Goal: Task Accomplishment & Management: Use online tool/utility

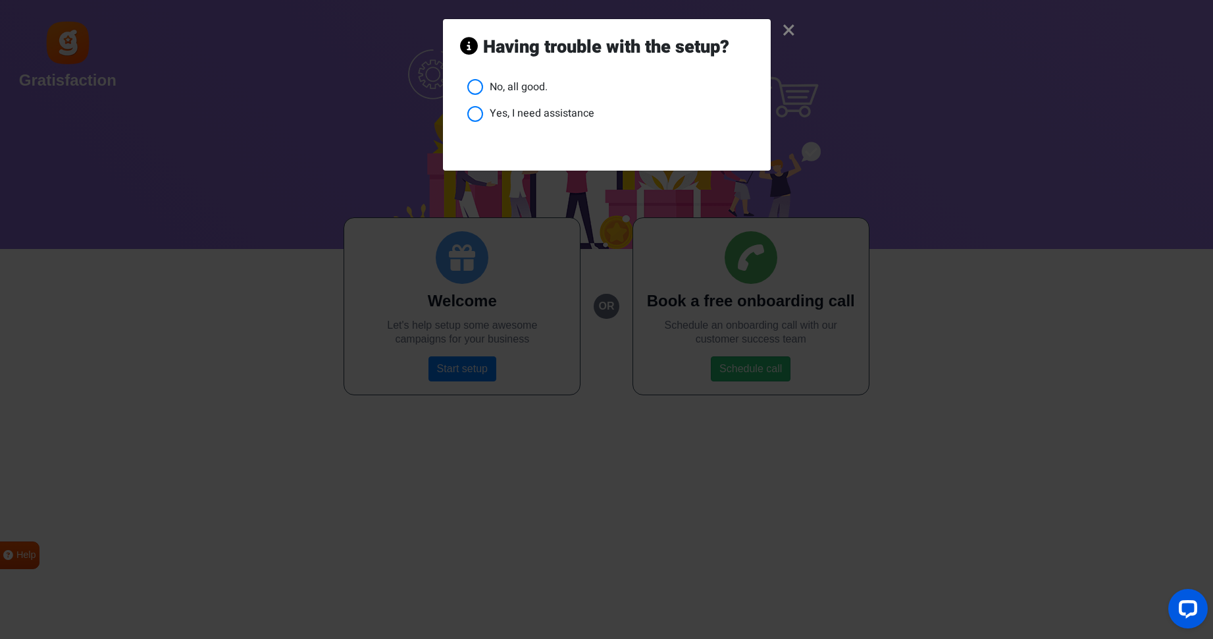
click at [537, 86] on li "No, all good." at bounding box center [610, 87] width 286 height 16
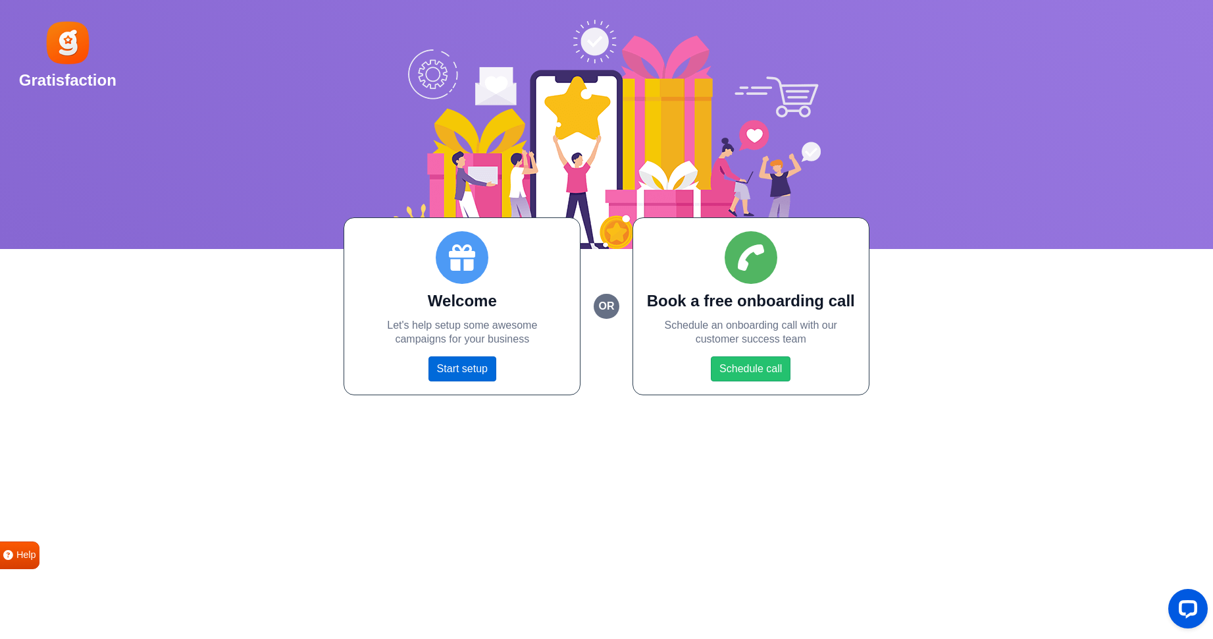
click at [463, 371] on link "Start setup" at bounding box center [463, 368] width 68 height 25
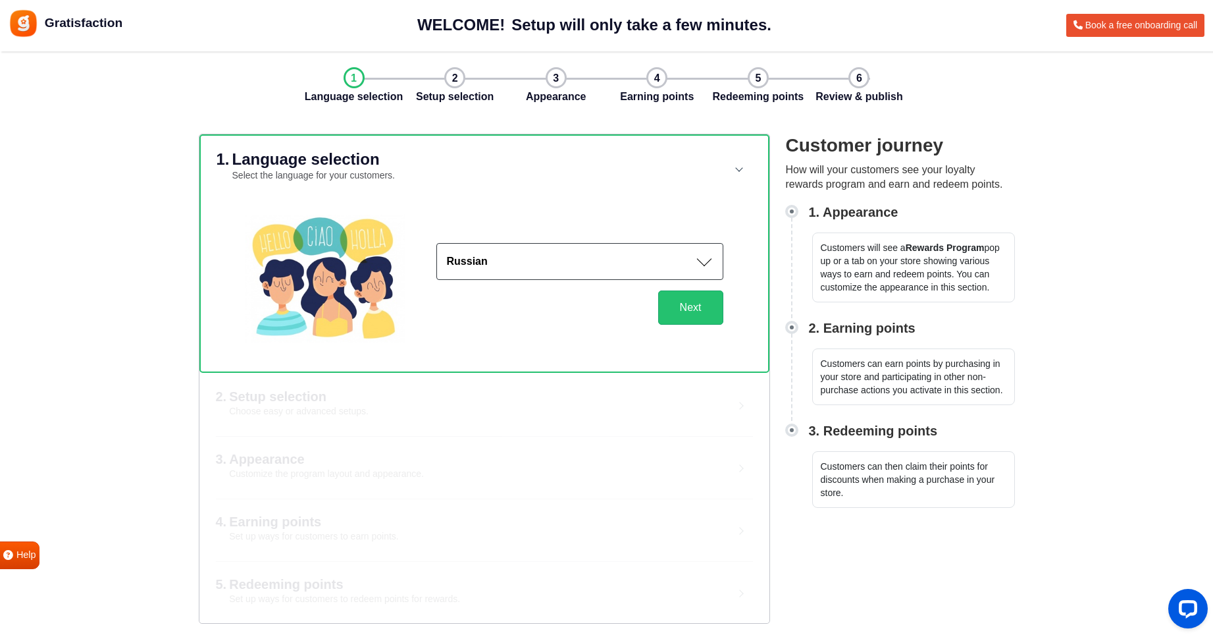
click at [669, 251] on button "Russian" at bounding box center [579, 261] width 287 height 37
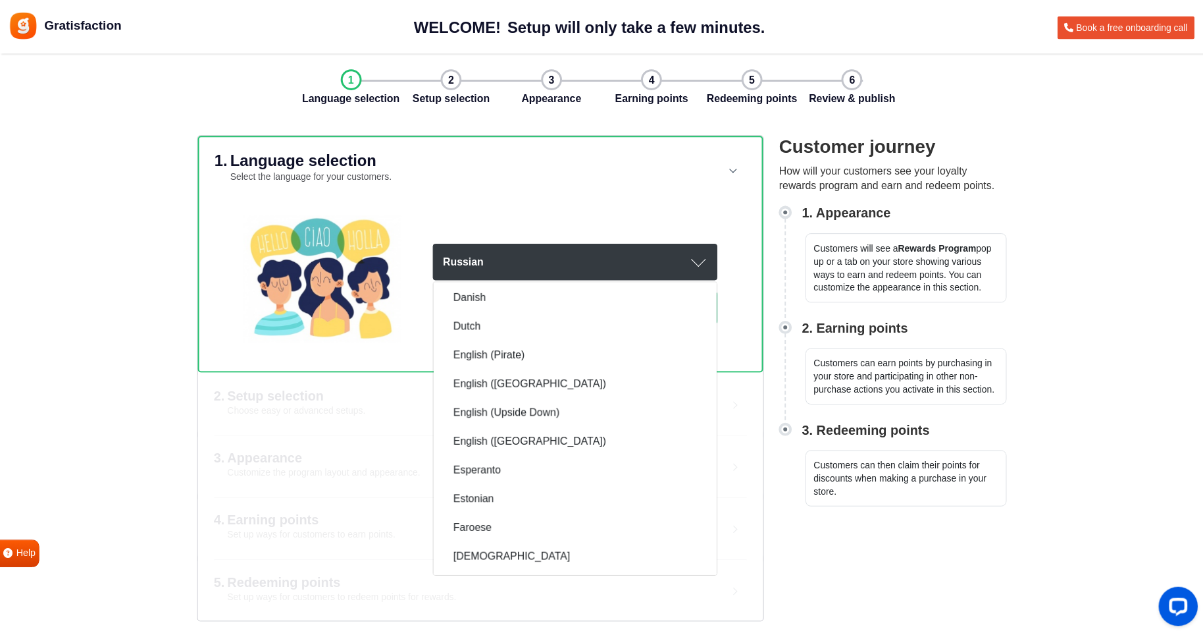
scroll to position [406, 0]
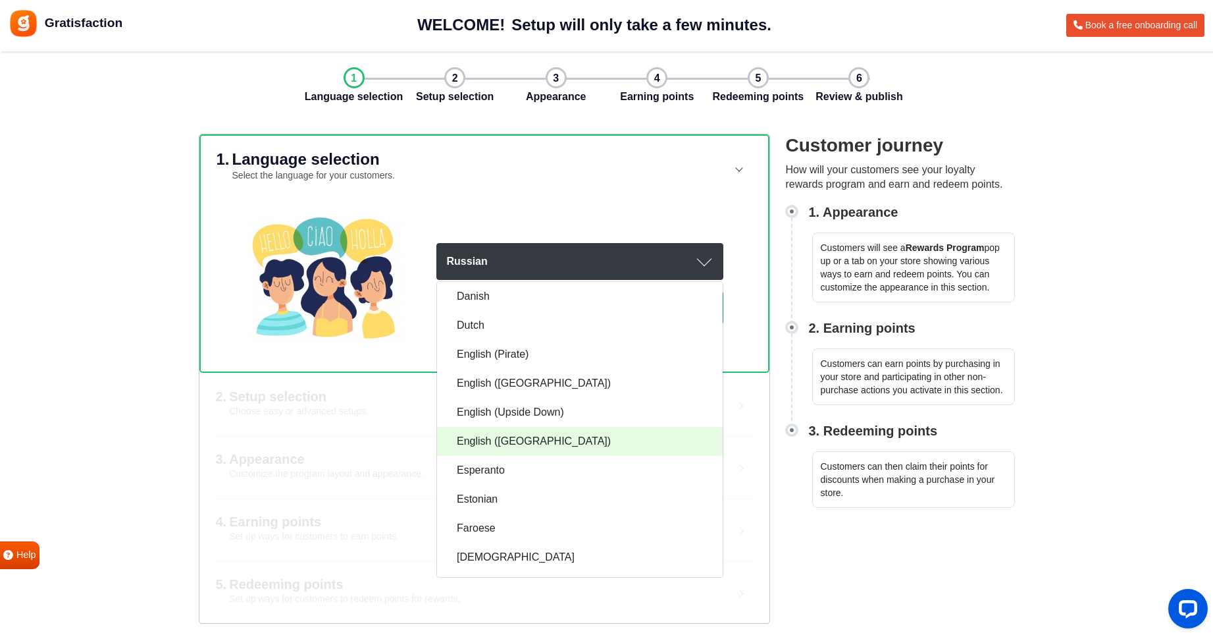
click at [496, 442] on span "English (US)" at bounding box center [534, 441] width 154 height 16
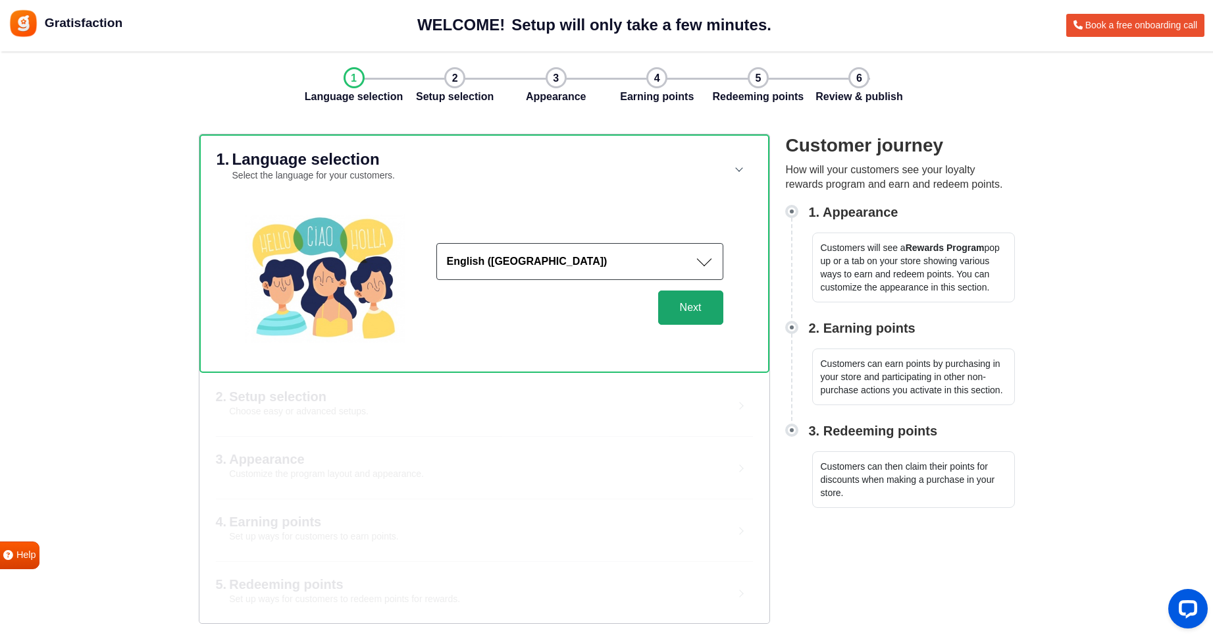
click at [664, 309] on button "Next" at bounding box center [690, 307] width 65 height 34
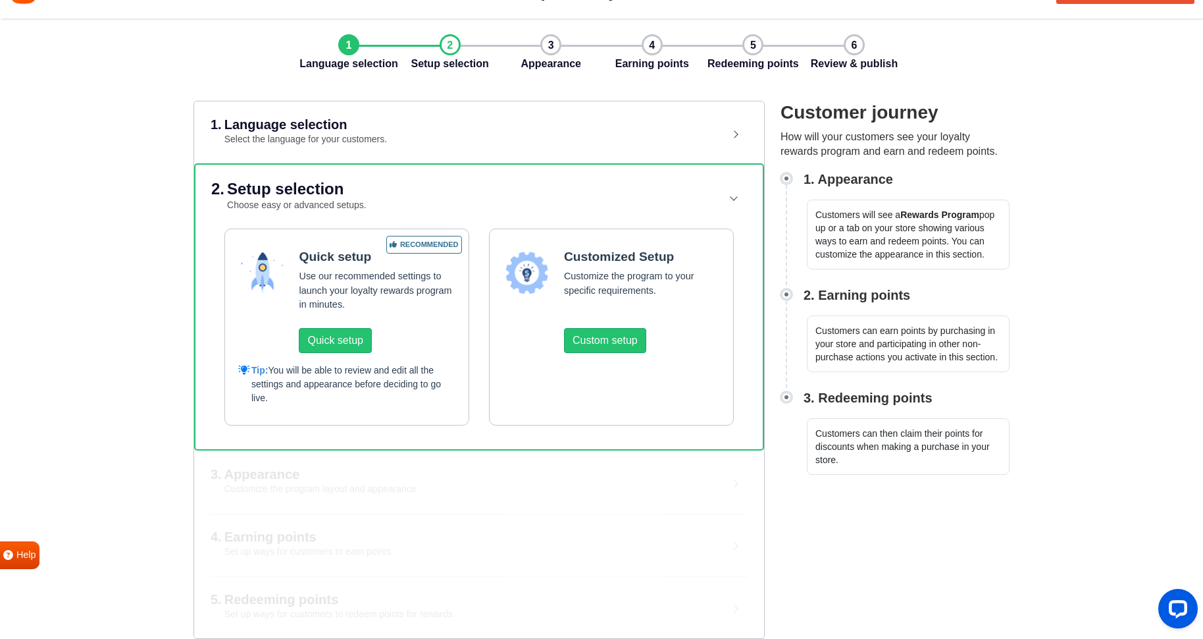
scroll to position [46, 0]
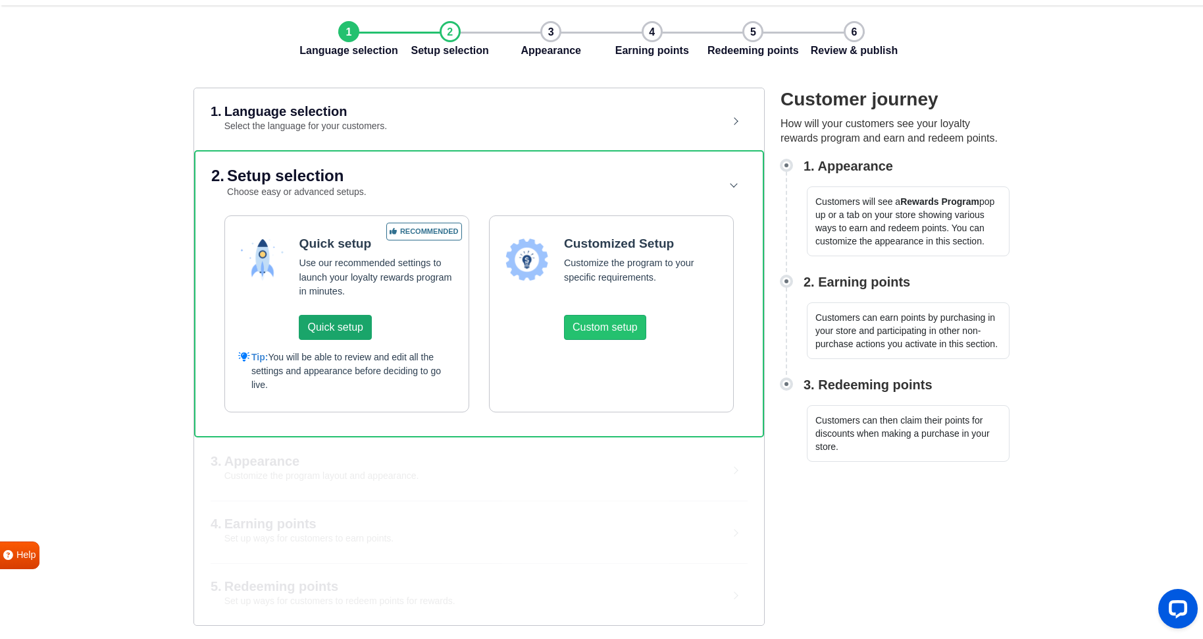
click at [339, 329] on button "Quick setup" at bounding box center [335, 327] width 72 height 25
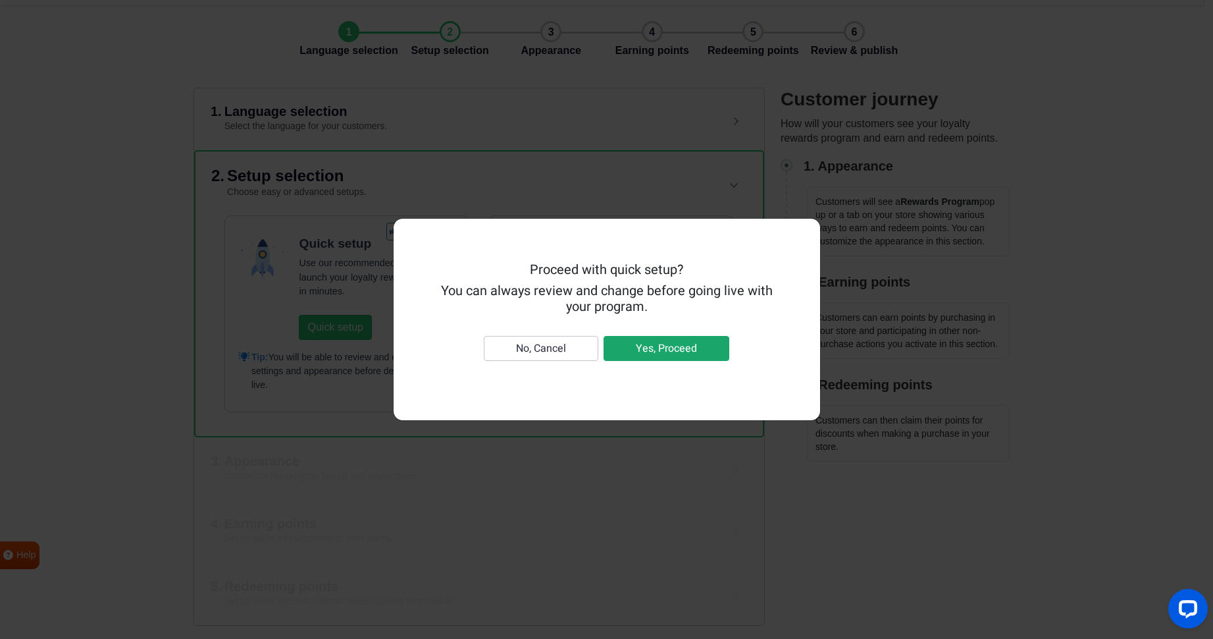
click at [668, 350] on button "Yes, Proceed" at bounding box center [667, 348] width 126 height 25
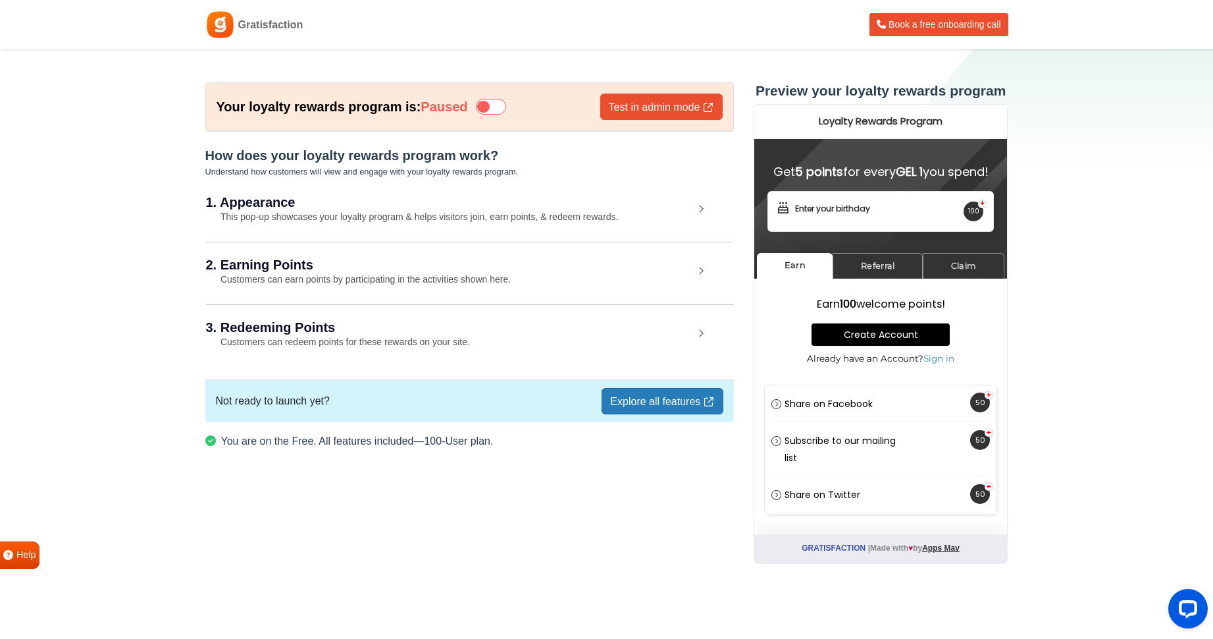
click at [391, 219] on small "This pop-up showcases your loyalty program & helps visitors join, earn points, …" at bounding box center [412, 216] width 413 height 11
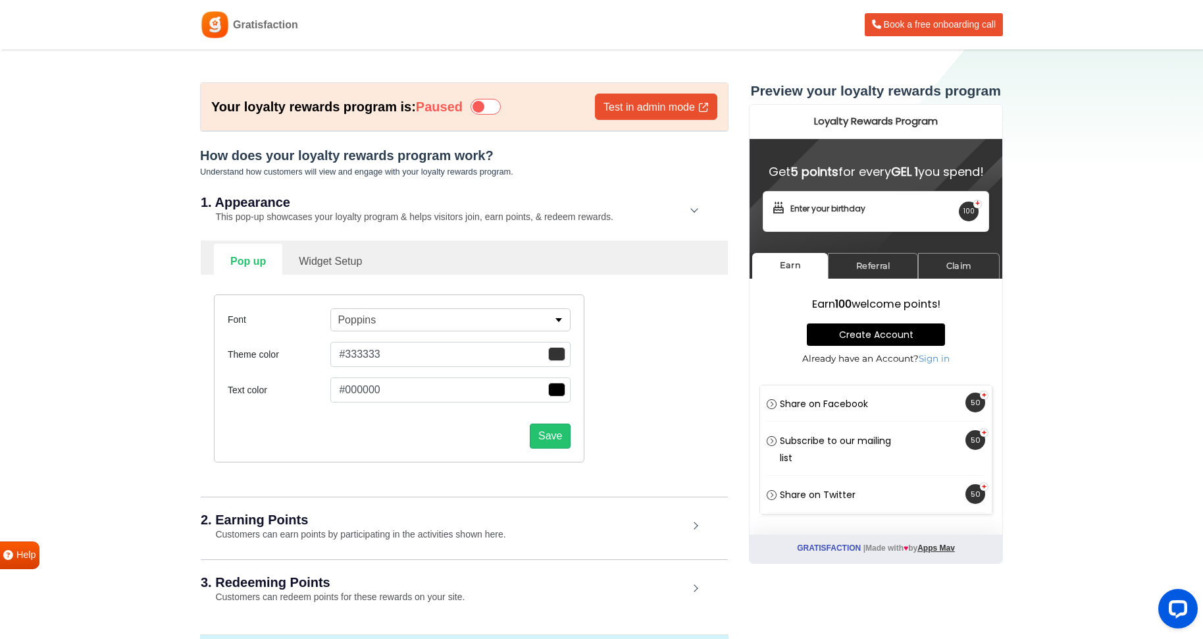
click at [391, 219] on small "This pop-up showcases your loyalty program & helps visitors join, earn points, …" at bounding box center [407, 216] width 413 height 11
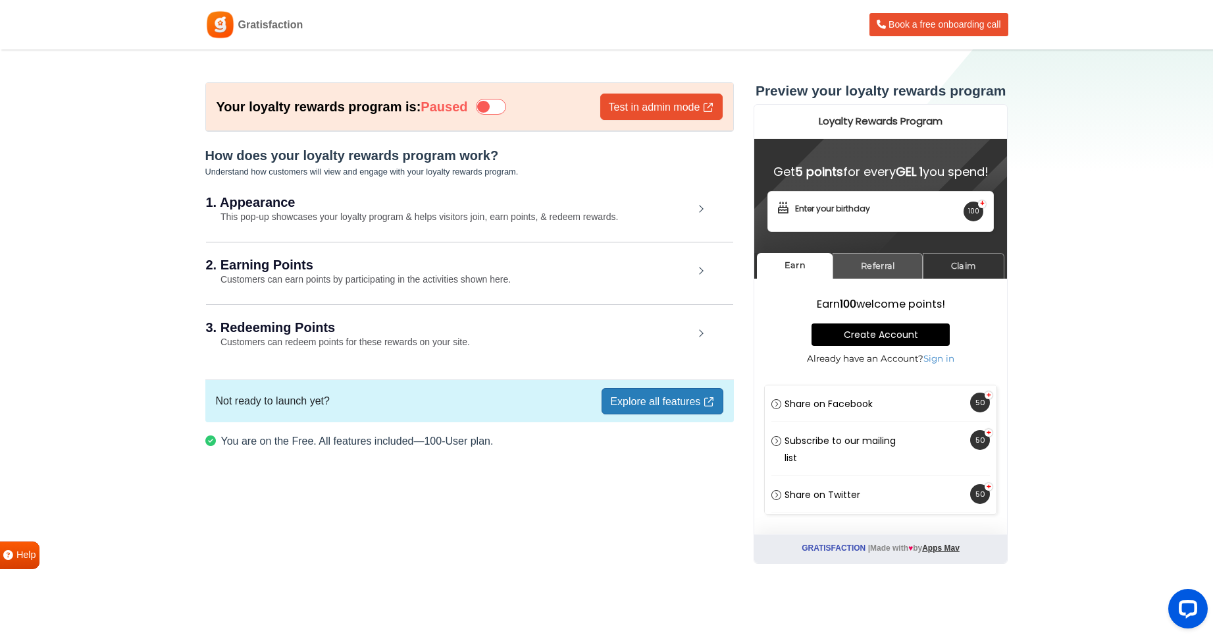
click at [880, 276] on link "Referral" at bounding box center [878, 266] width 90 height 26
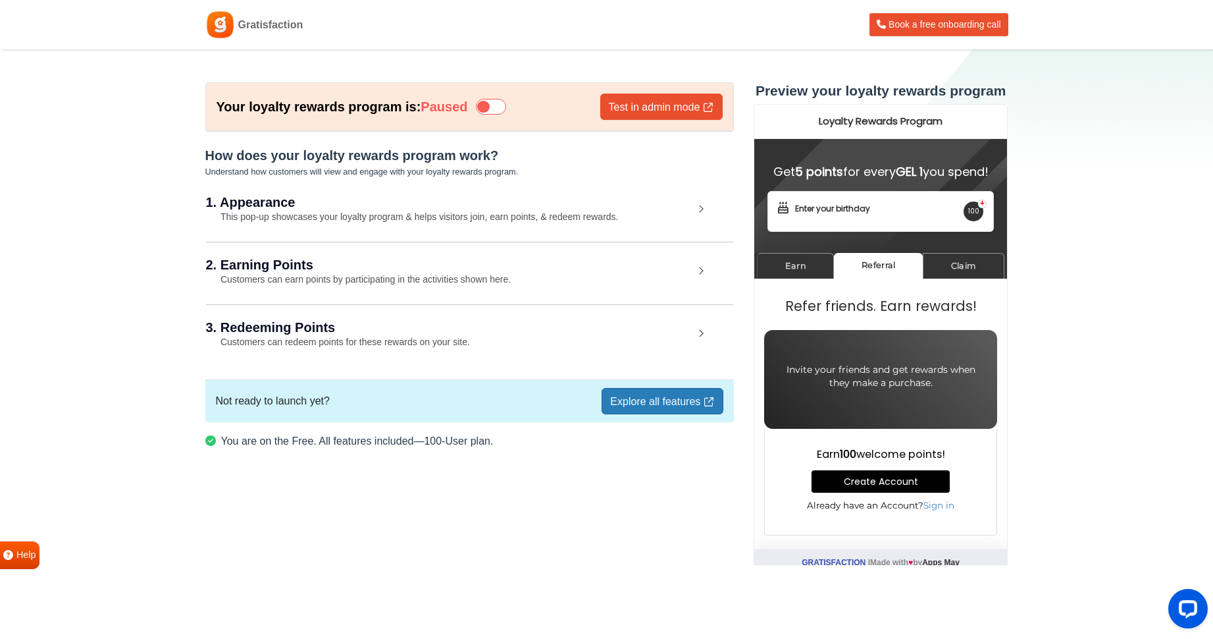
click at [485, 215] on small "This pop-up showcases your loyalty program & helps visitors join, earn points, …" at bounding box center [412, 216] width 413 height 11
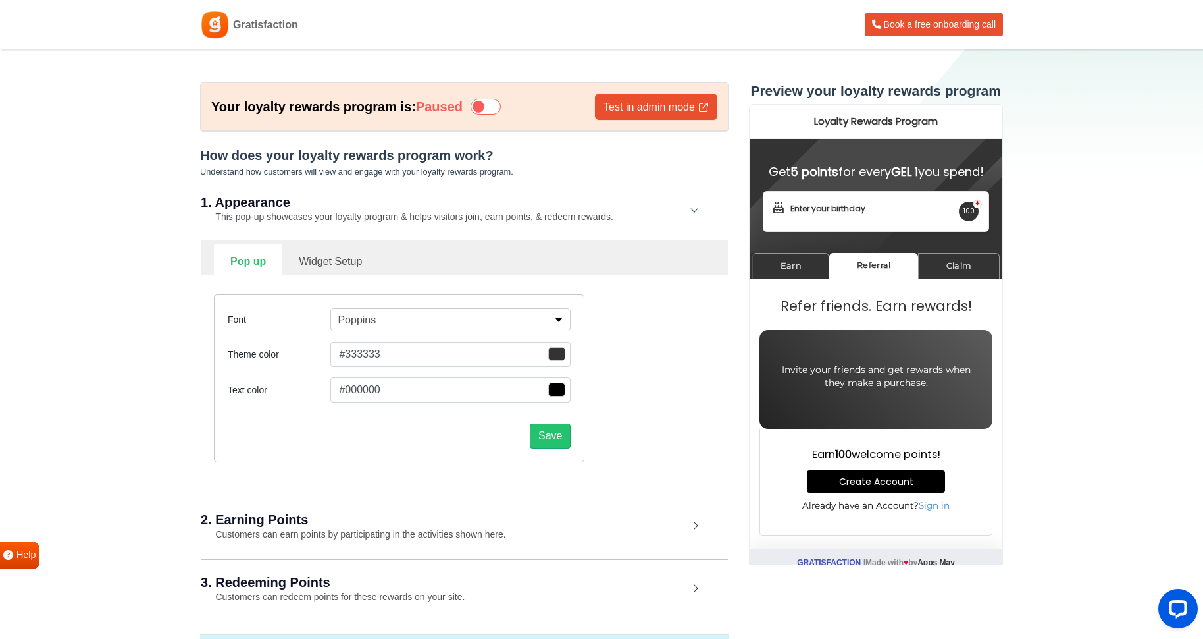
click at [485, 215] on small "This pop-up showcases your loyalty program & helps visitors join, earn points, …" at bounding box center [407, 216] width 413 height 11
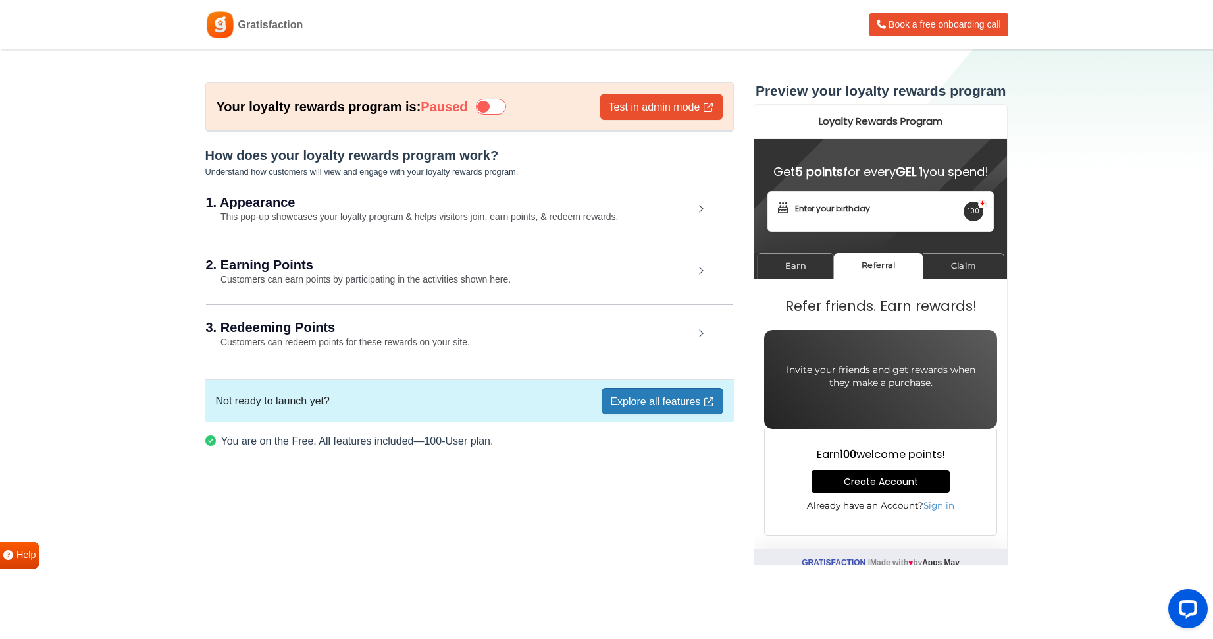
click at [431, 267] on h2 "2. Earning Points" at bounding box center [450, 264] width 488 height 13
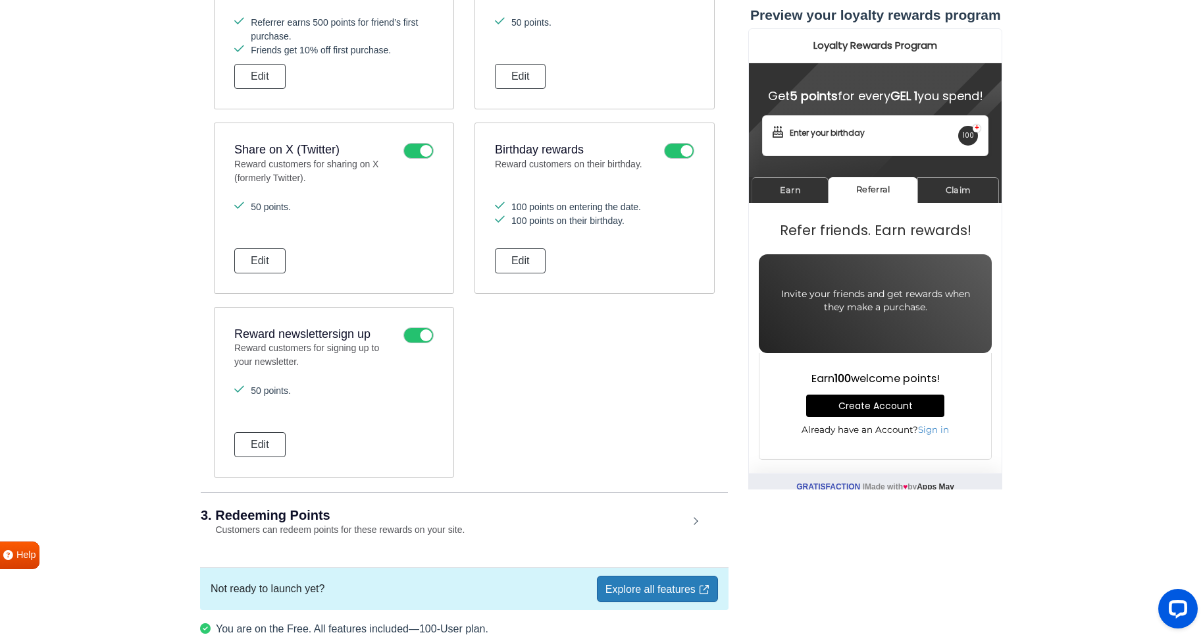
scroll to position [623, 0]
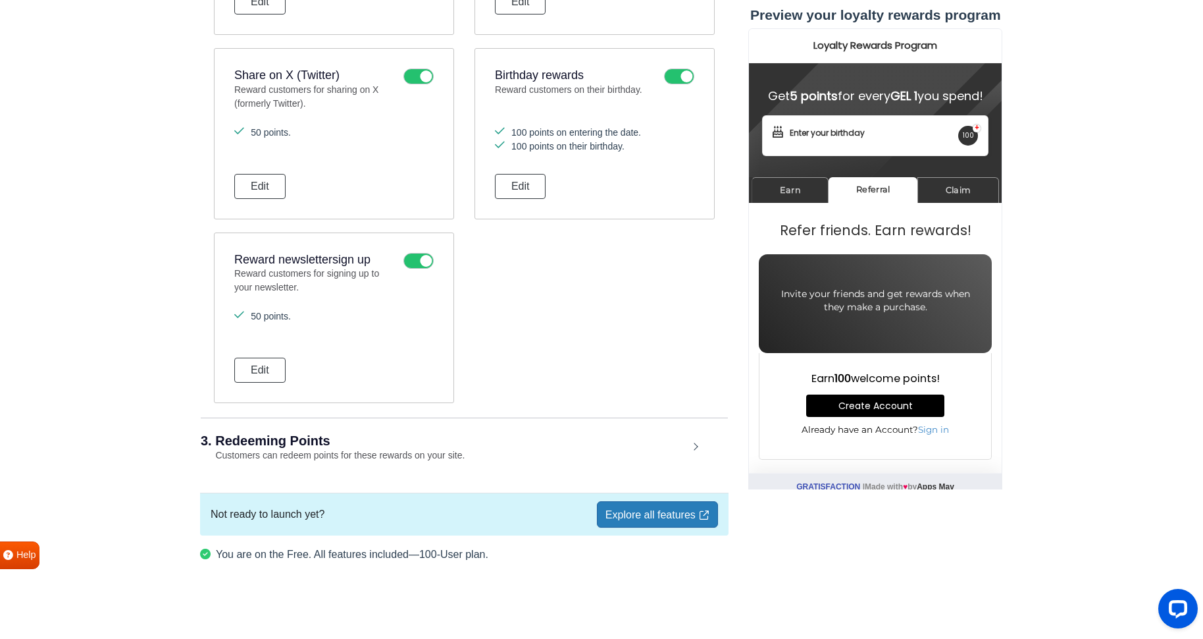
click at [573, 456] on div "3. Redeeming Points Customers can redeem points for these rewards on your site." at bounding box center [464, 447] width 527 height 61
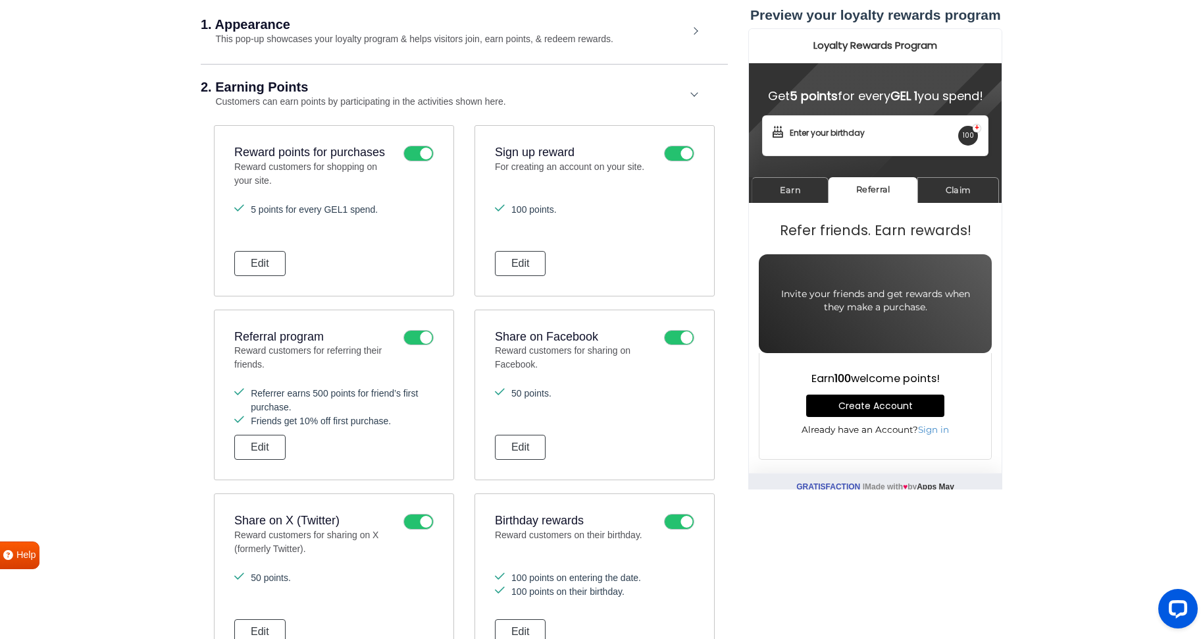
scroll to position [181, 0]
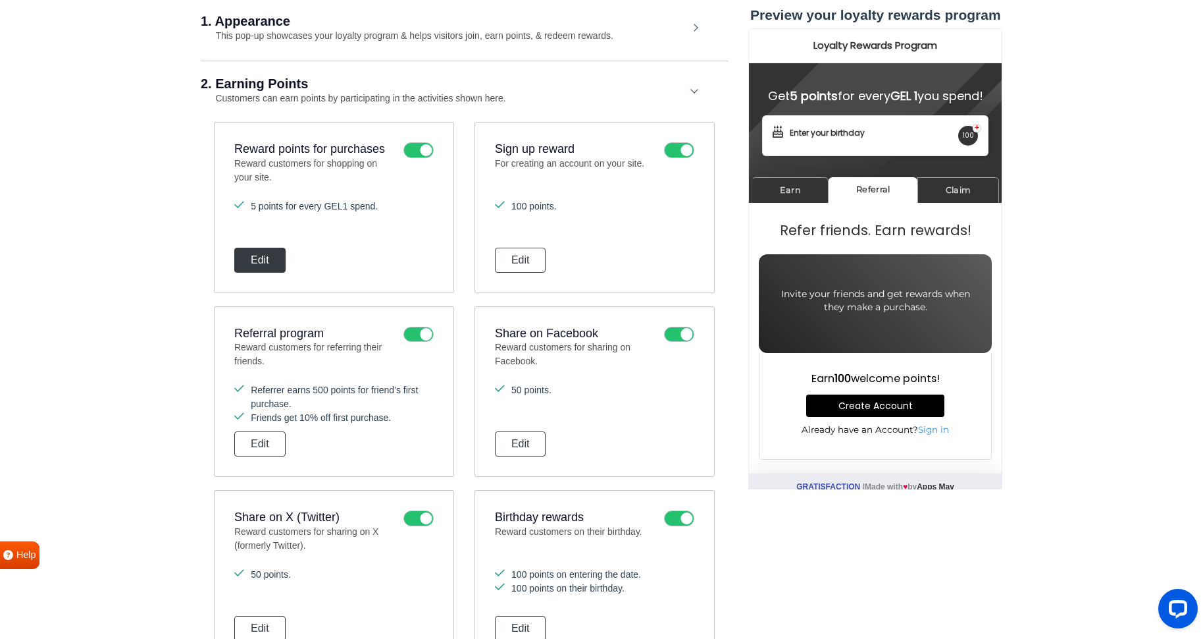
click at [269, 261] on button "Edit" at bounding box center [259, 260] width 51 height 25
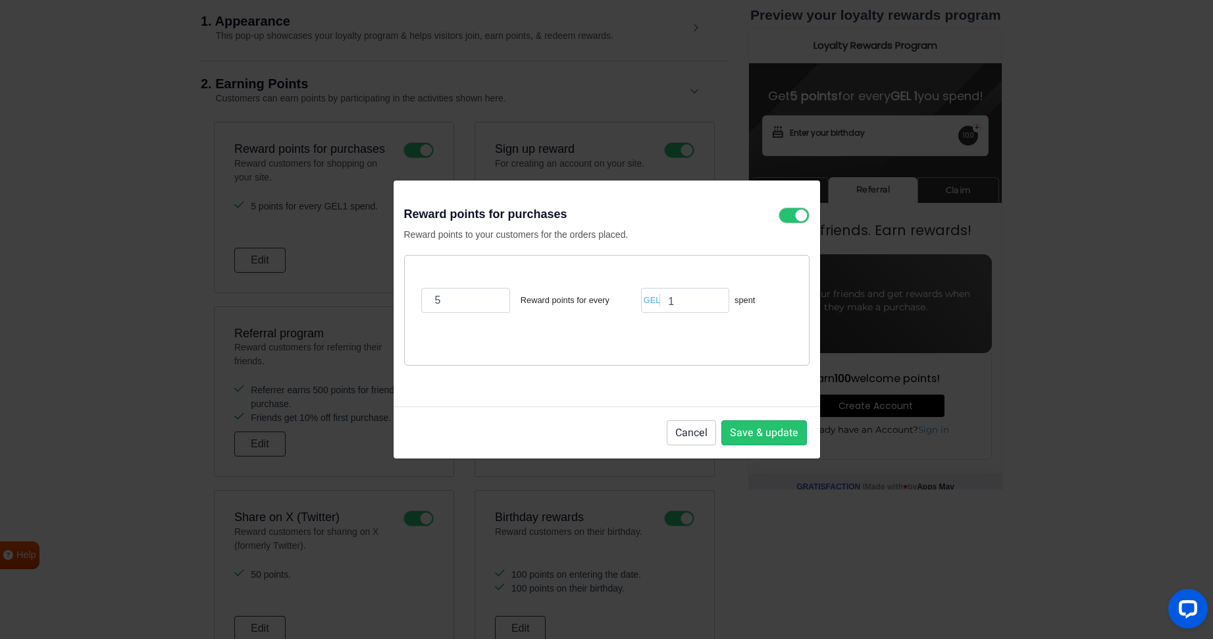
click at [654, 298] on div "GEL" at bounding box center [652, 300] width 16 height 13
click at [661, 300] on input "1" at bounding box center [685, 300] width 88 height 25
click at [690, 428] on button "Cancel" at bounding box center [691, 432] width 49 height 25
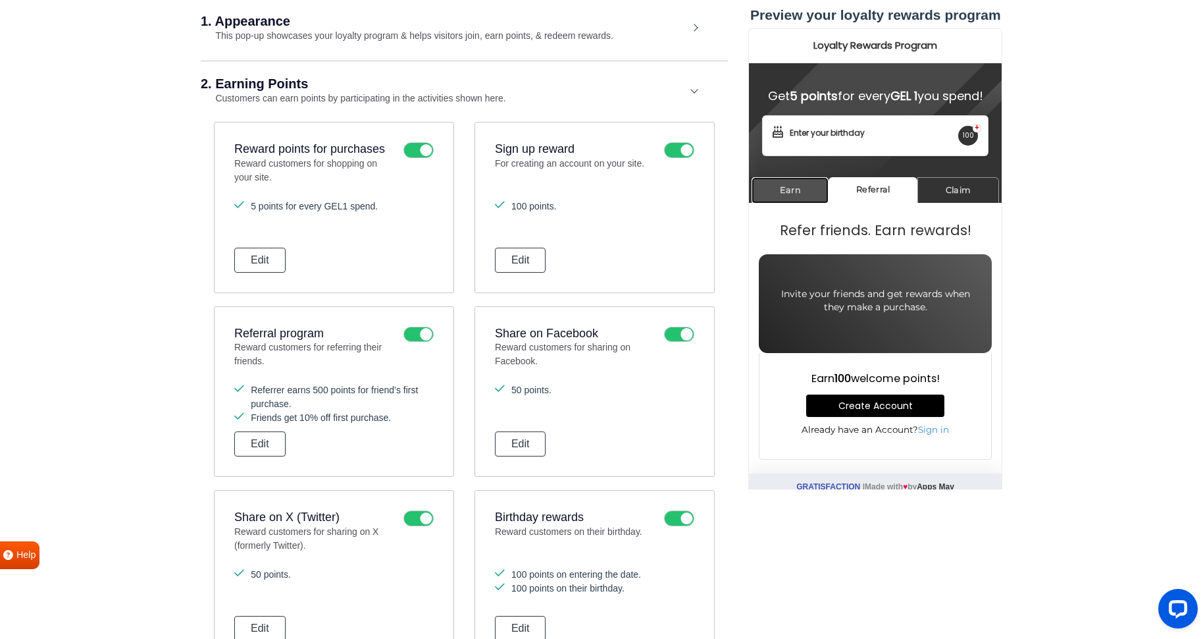
click at [783, 203] on link "Earn" at bounding box center [790, 190] width 77 height 26
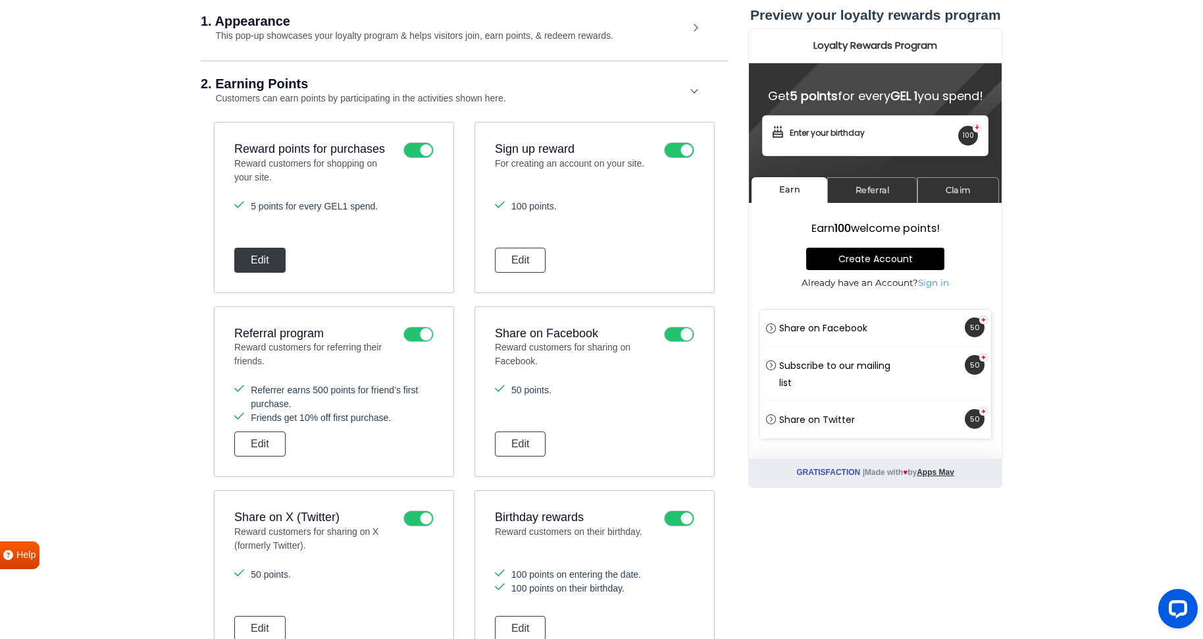
click at [262, 268] on button "Edit" at bounding box center [259, 260] width 51 height 25
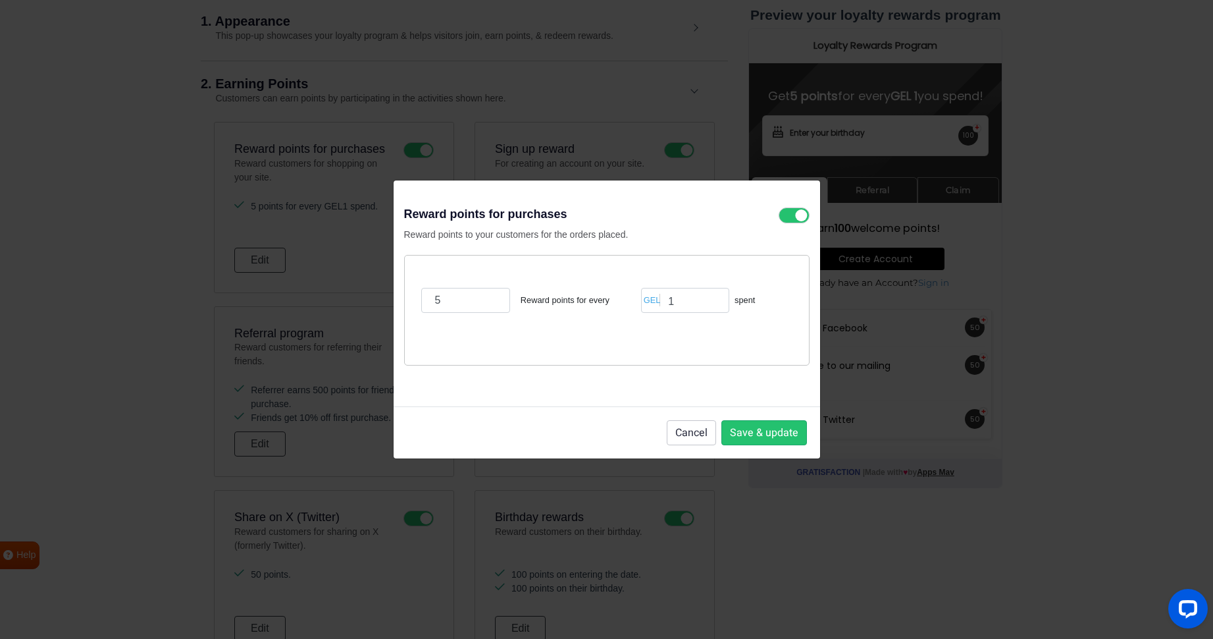
click at [660, 300] on div "GEL" at bounding box center [652, 300] width 16 height 13
click at [664, 302] on input "1" at bounding box center [685, 300] width 88 height 25
click at [696, 437] on button "Cancel" at bounding box center [691, 432] width 49 height 25
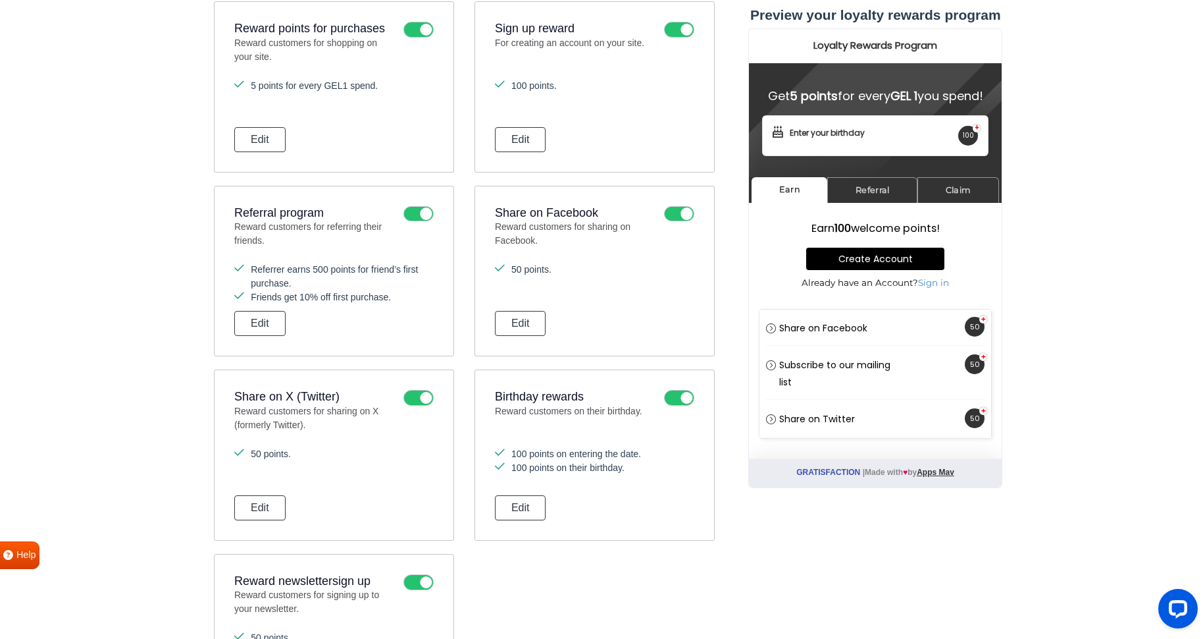
scroll to position [302, 0]
click at [525, 327] on button "Edit" at bounding box center [520, 322] width 51 height 25
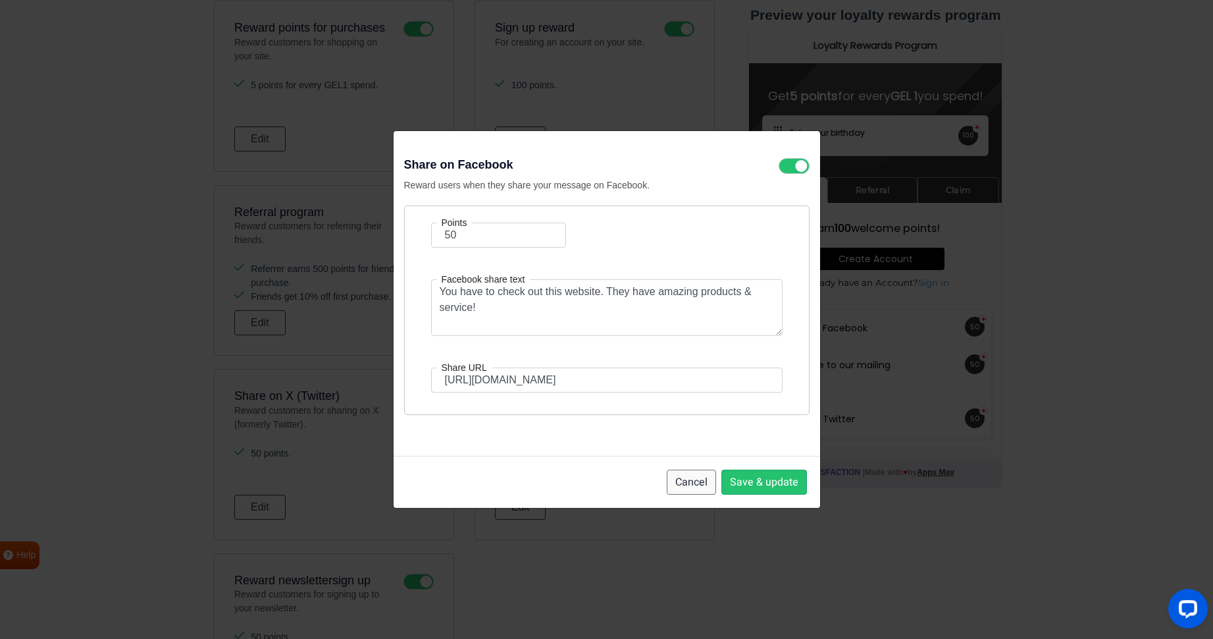
click at [701, 483] on button "Cancel" at bounding box center [691, 481] width 49 height 25
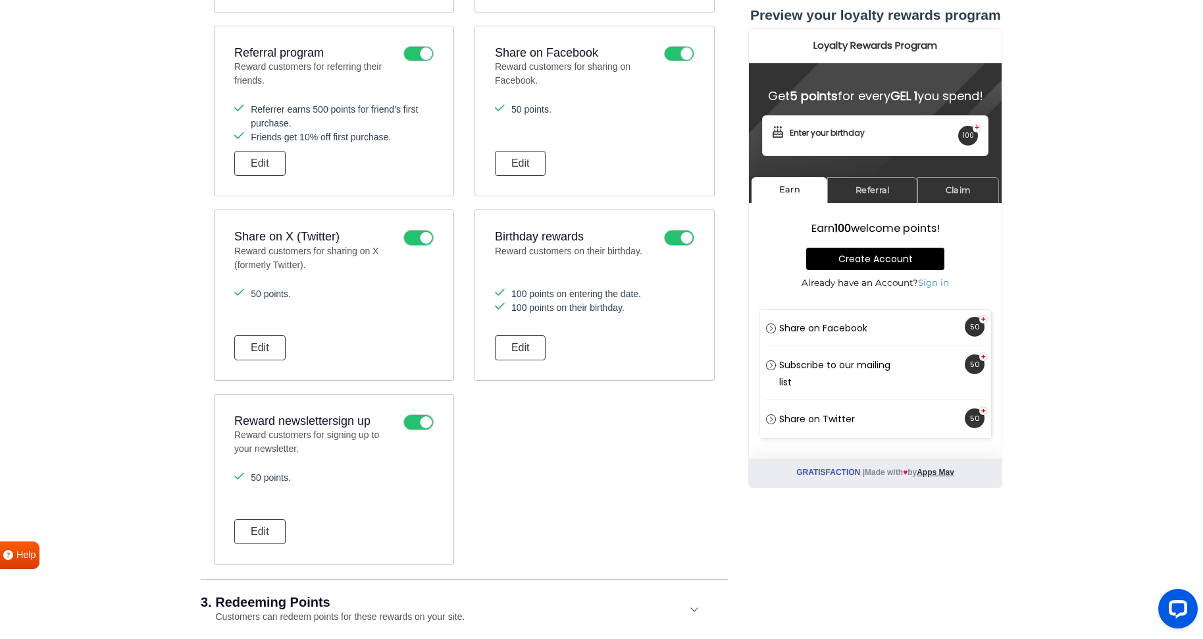
scroll to position [465, 0]
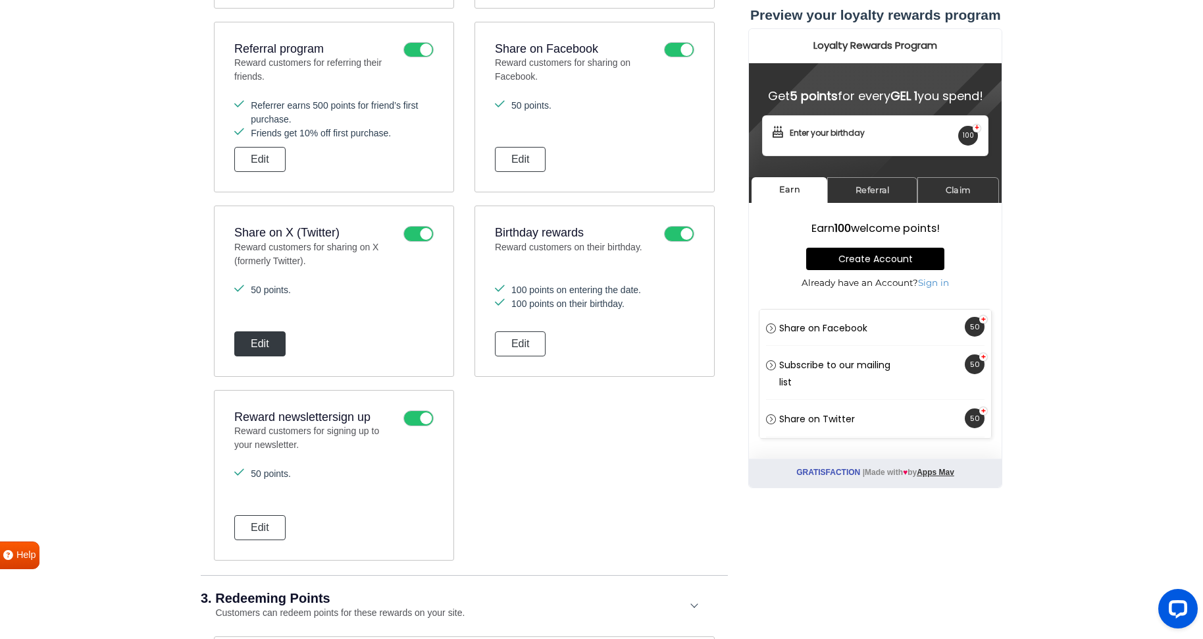
click at [257, 351] on button "Edit" at bounding box center [259, 343] width 51 height 25
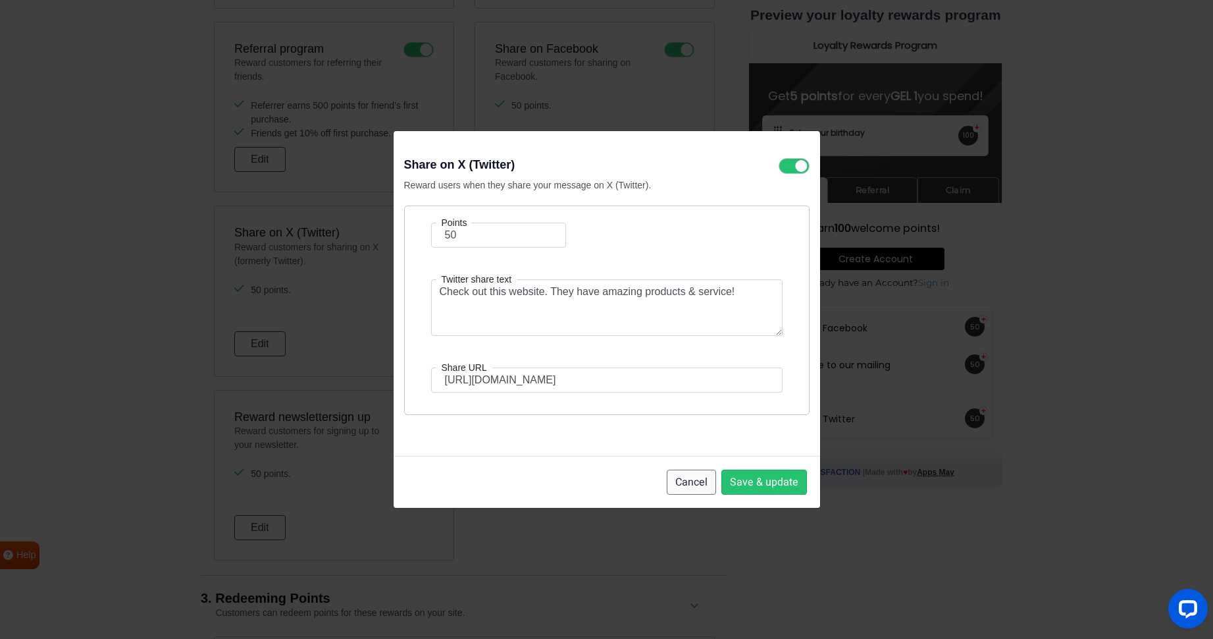
click at [685, 480] on button "Cancel" at bounding box center [691, 481] width 49 height 25
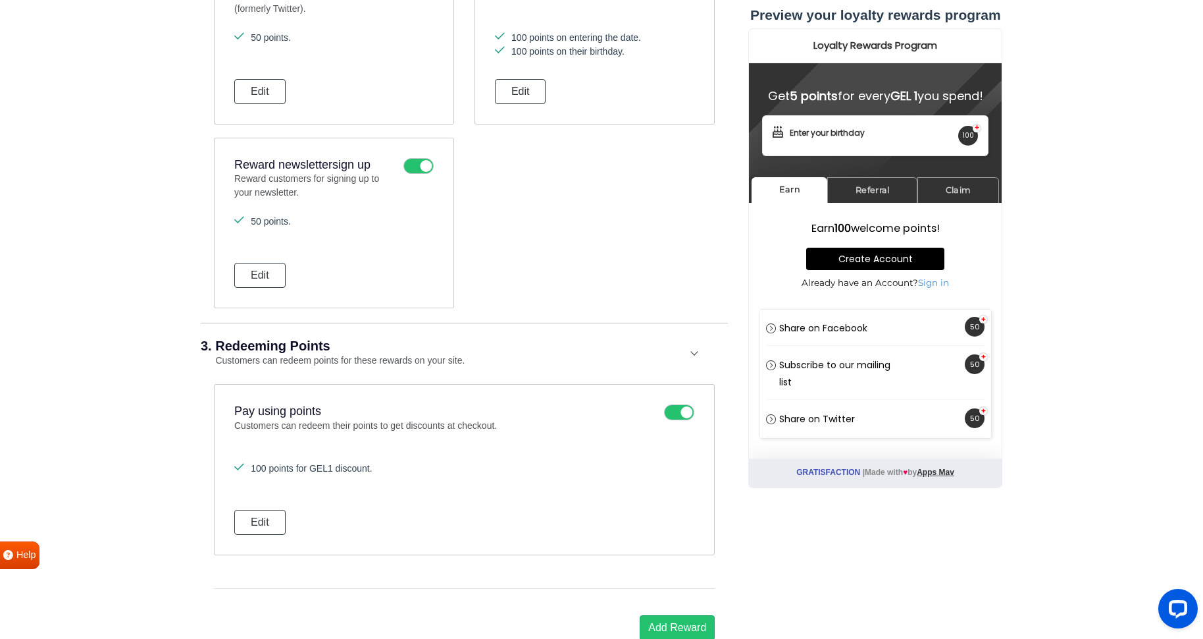
scroll to position [782, 0]
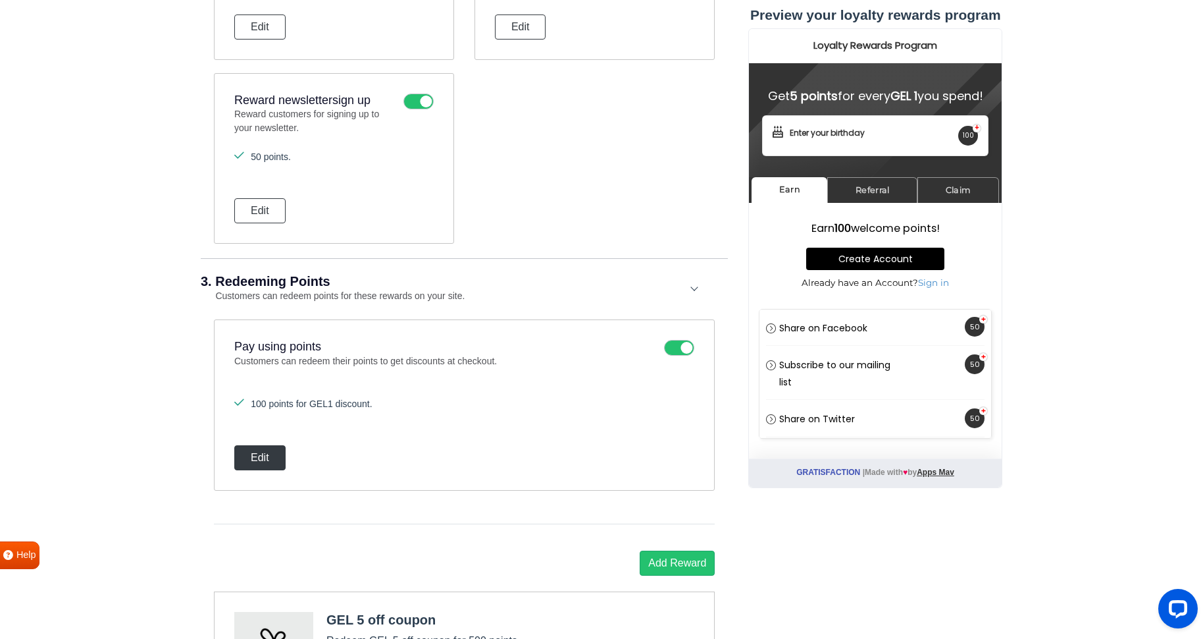
click at [265, 458] on button "Edit" at bounding box center [259, 457] width 51 height 25
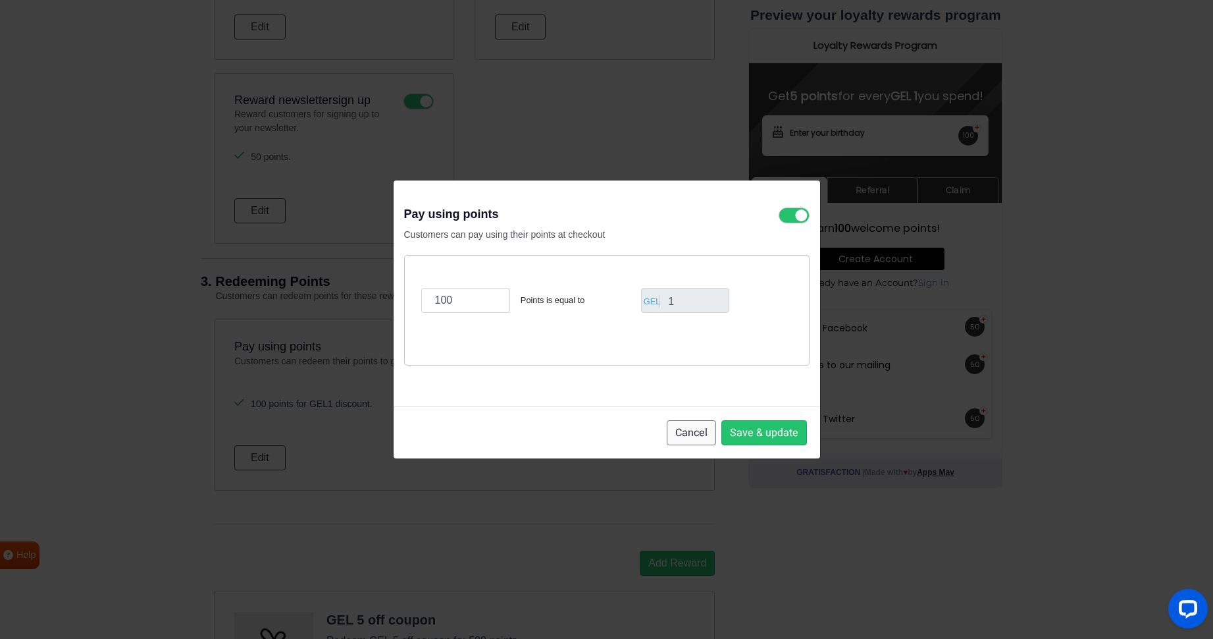
click at [683, 433] on button "Cancel" at bounding box center [691, 432] width 49 height 25
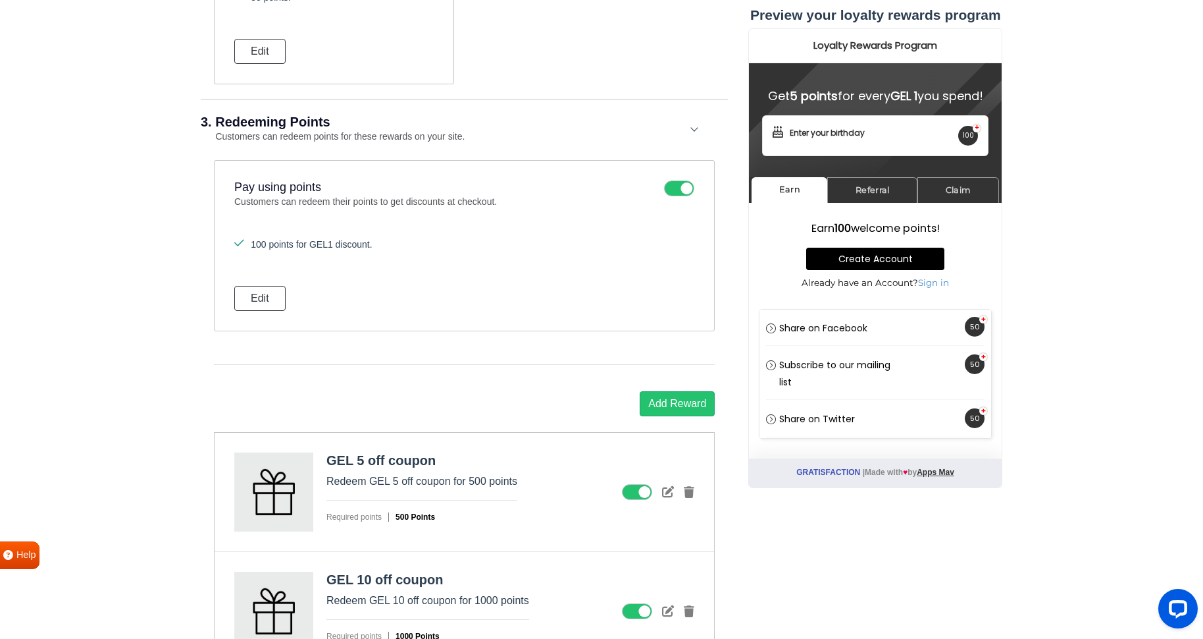
scroll to position [917, 0]
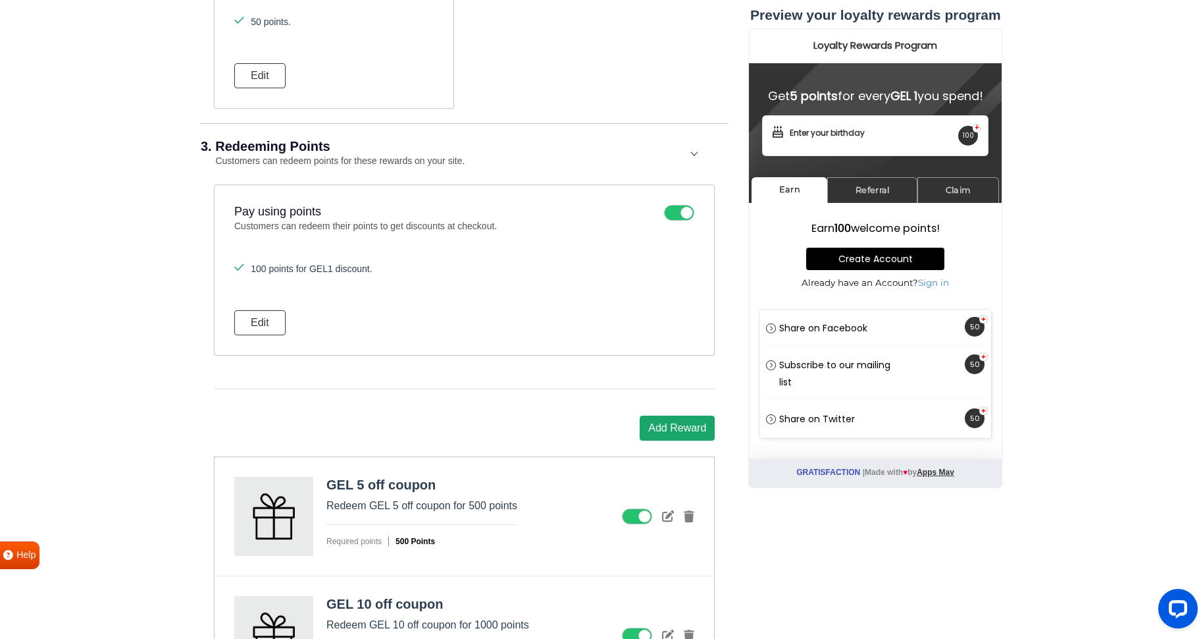
click at [688, 423] on button "Add Reward" at bounding box center [677, 427] width 75 height 25
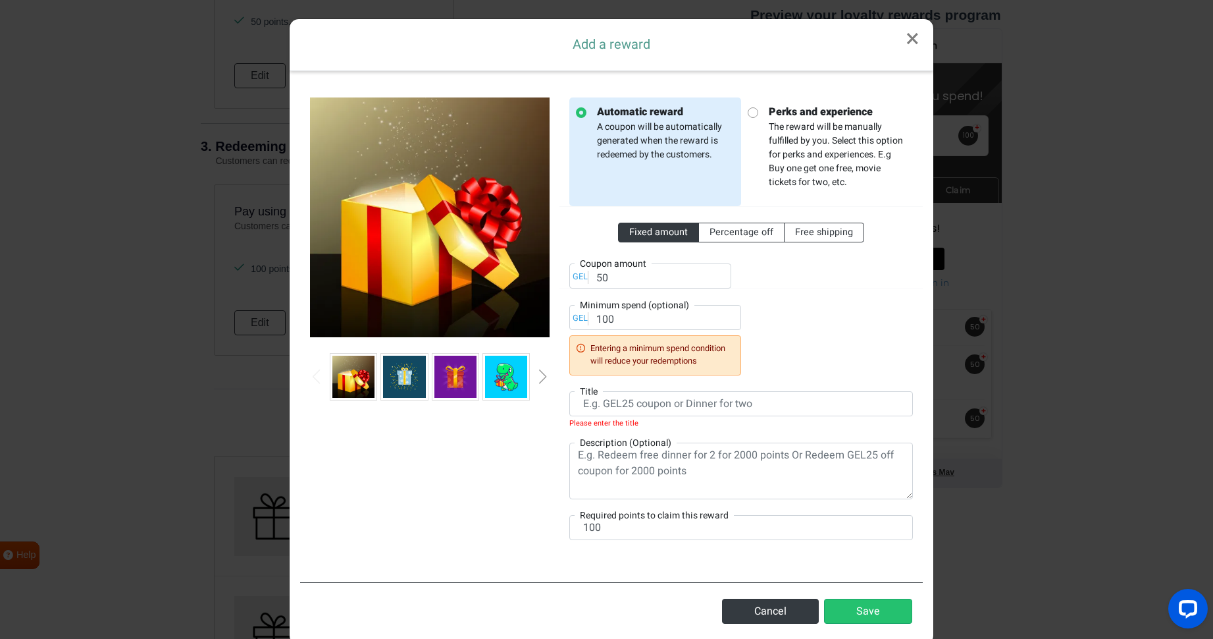
click at [814, 139] on p "Perks and experience The reward will be manually fulfilled by you. Select this …" at bounding box center [832, 146] width 148 height 85
radio input "false"
radio input "true"
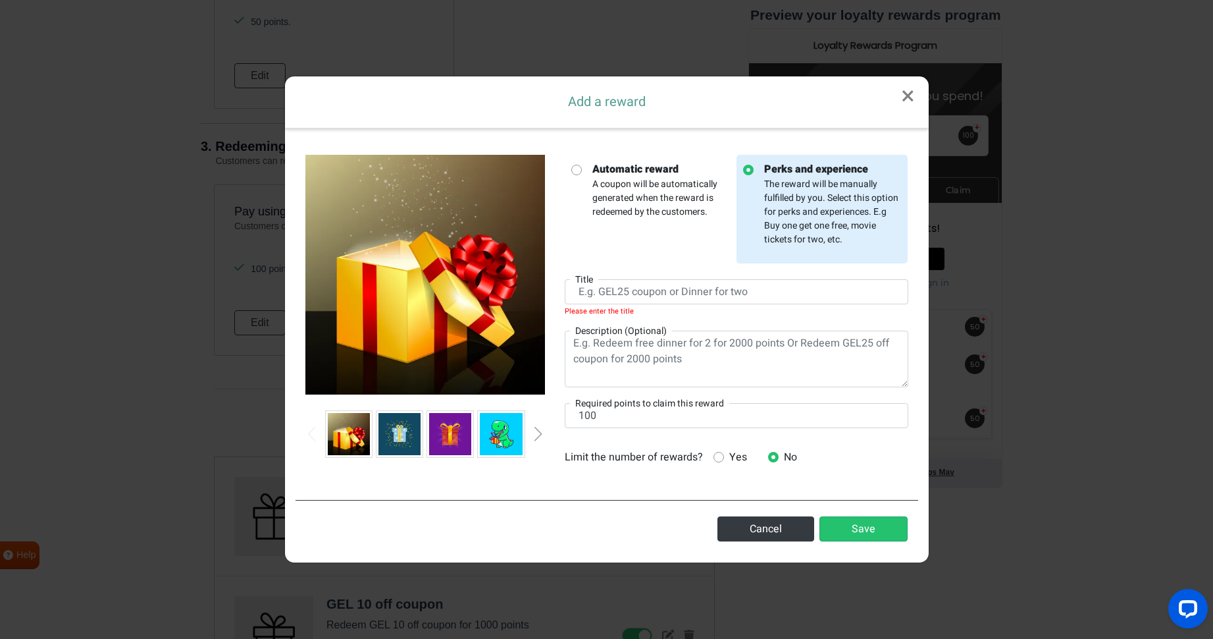
click at [668, 161] on strong "Automatic reward" at bounding box center [661, 169] width 138 height 16
radio input "true"
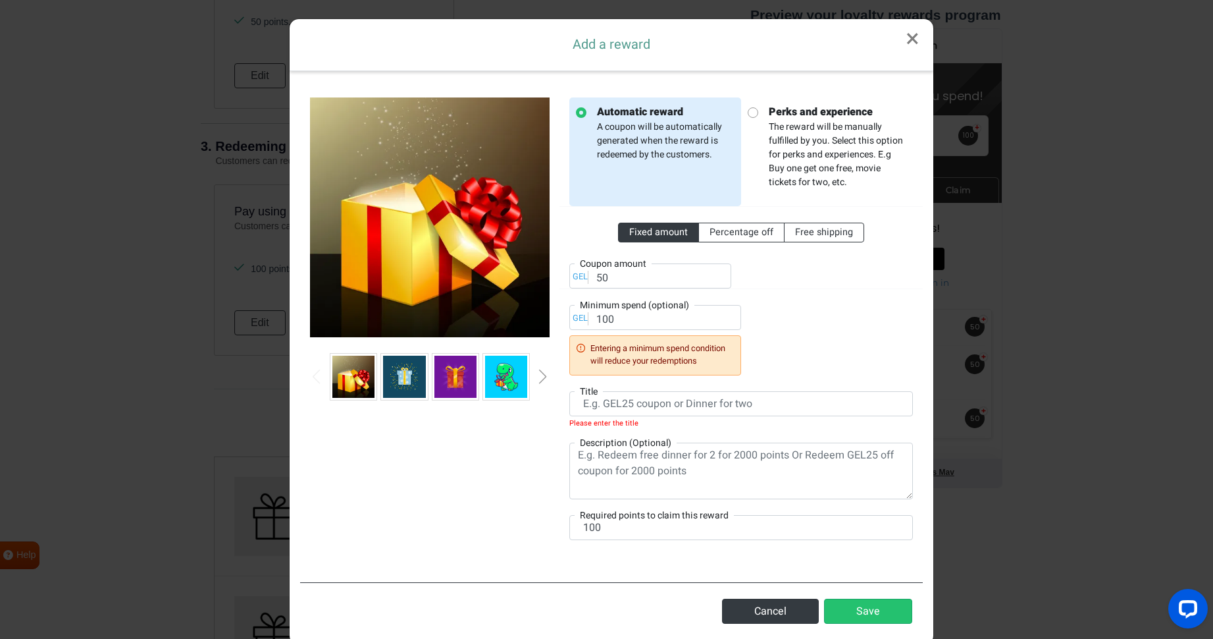
click at [579, 278] on div "GEL" at bounding box center [581, 277] width 16 height 13
click at [750, 608] on button "Cancel" at bounding box center [770, 610] width 97 height 25
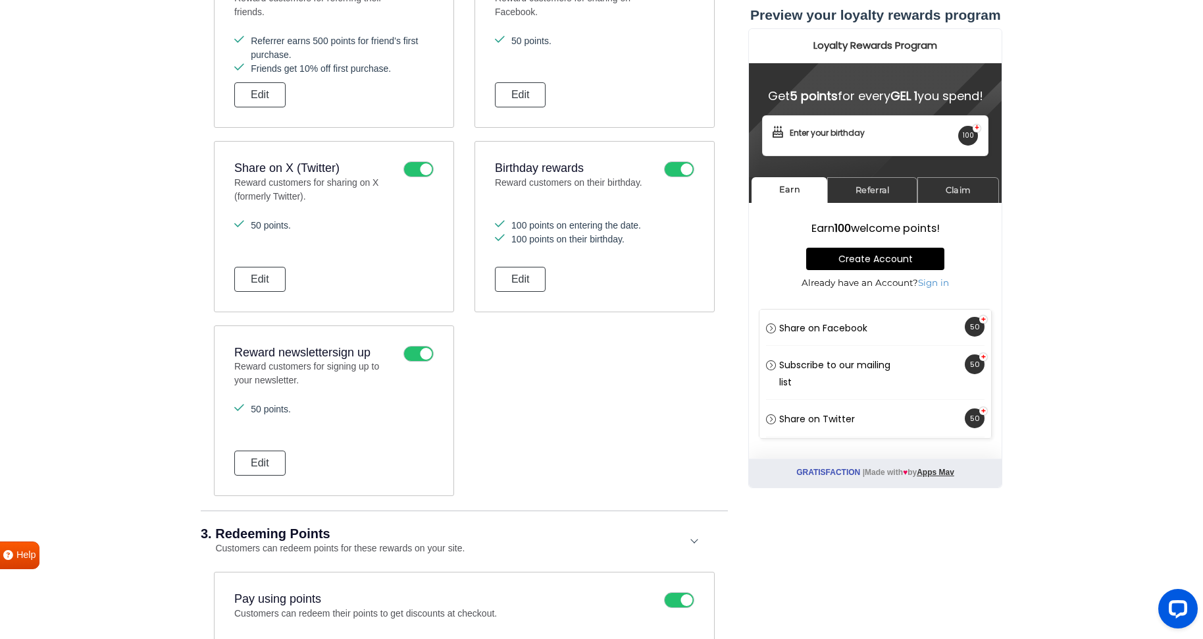
scroll to position [537, 0]
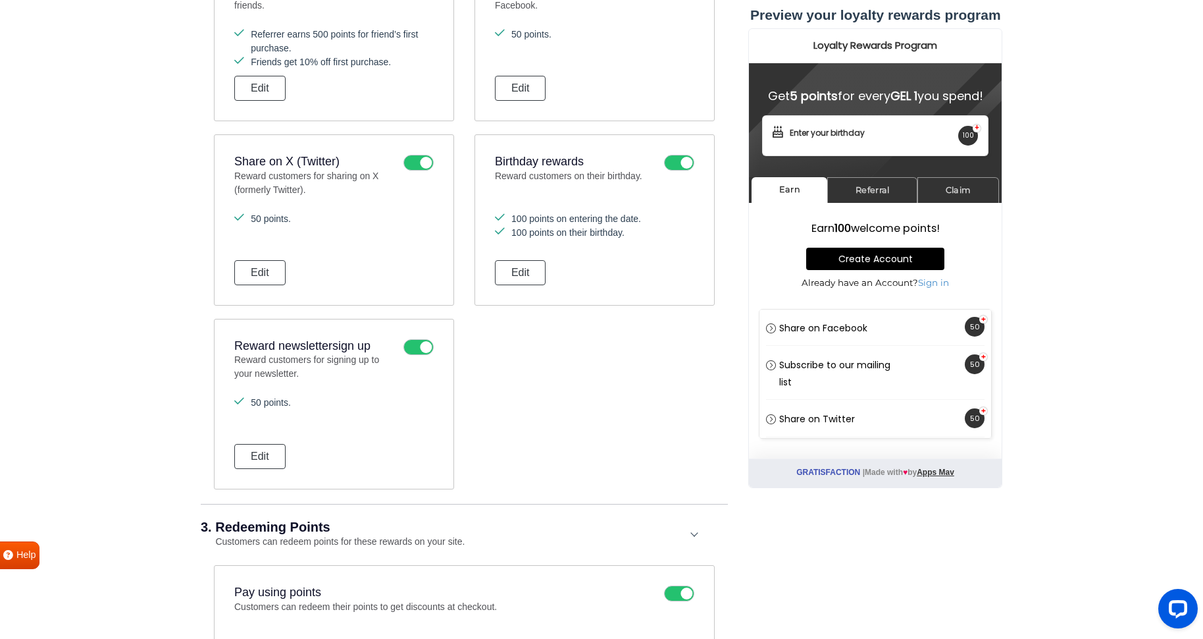
click at [702, 533] on div "3. Redeeming Points Customers can redeem points for these rewards on your site." at bounding box center [464, 534] width 527 height 61
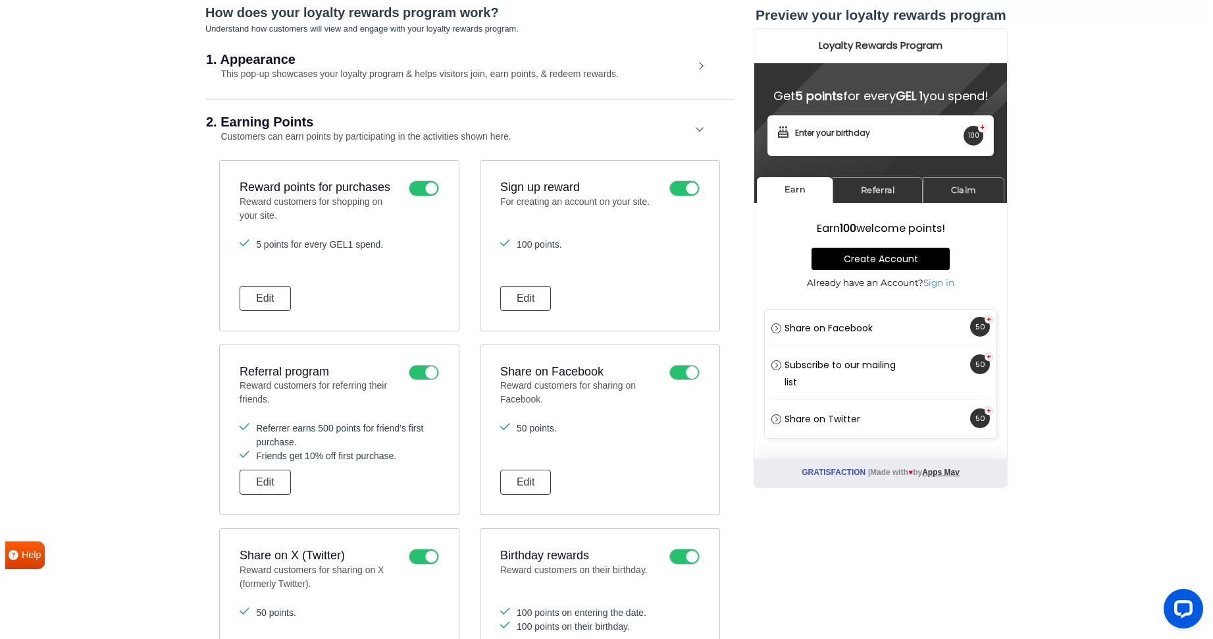
scroll to position [0, 0]
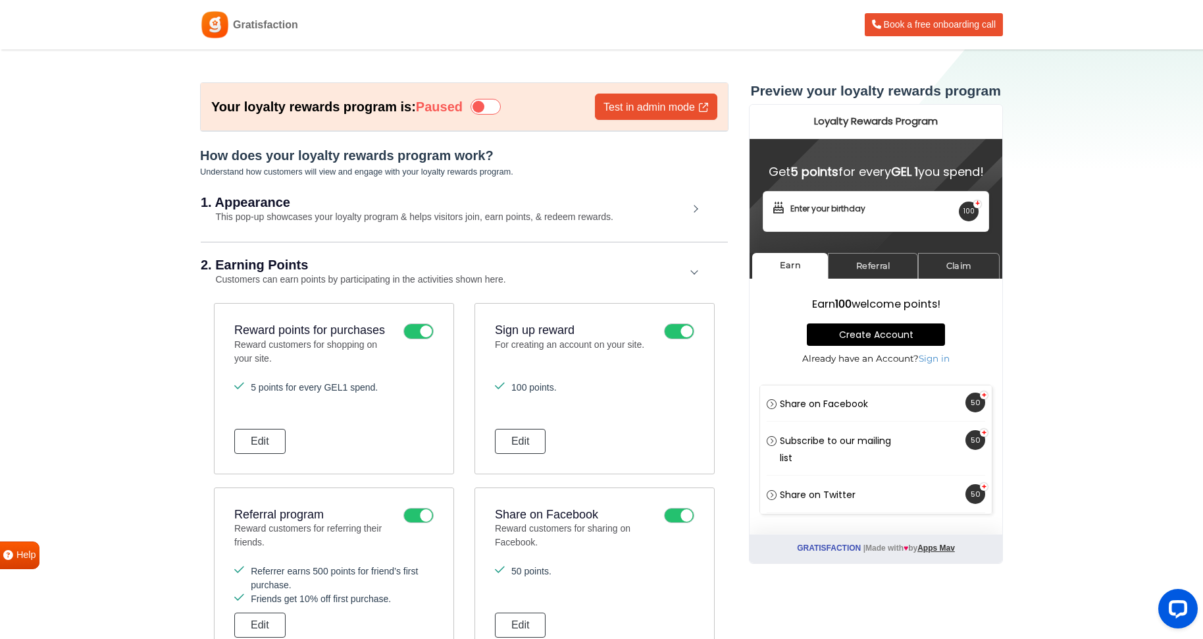
click at [635, 262] on h2 "2. Earning Points" at bounding box center [445, 264] width 488 height 13
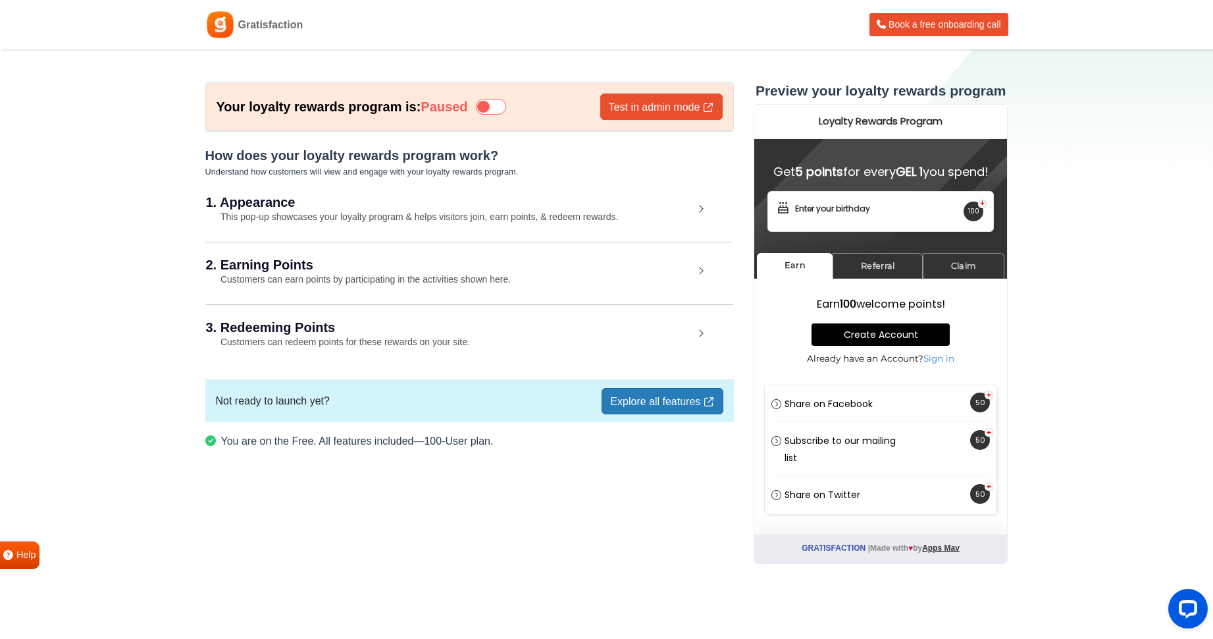
click at [659, 398] on link "Explore all features" at bounding box center [662, 401] width 121 height 26
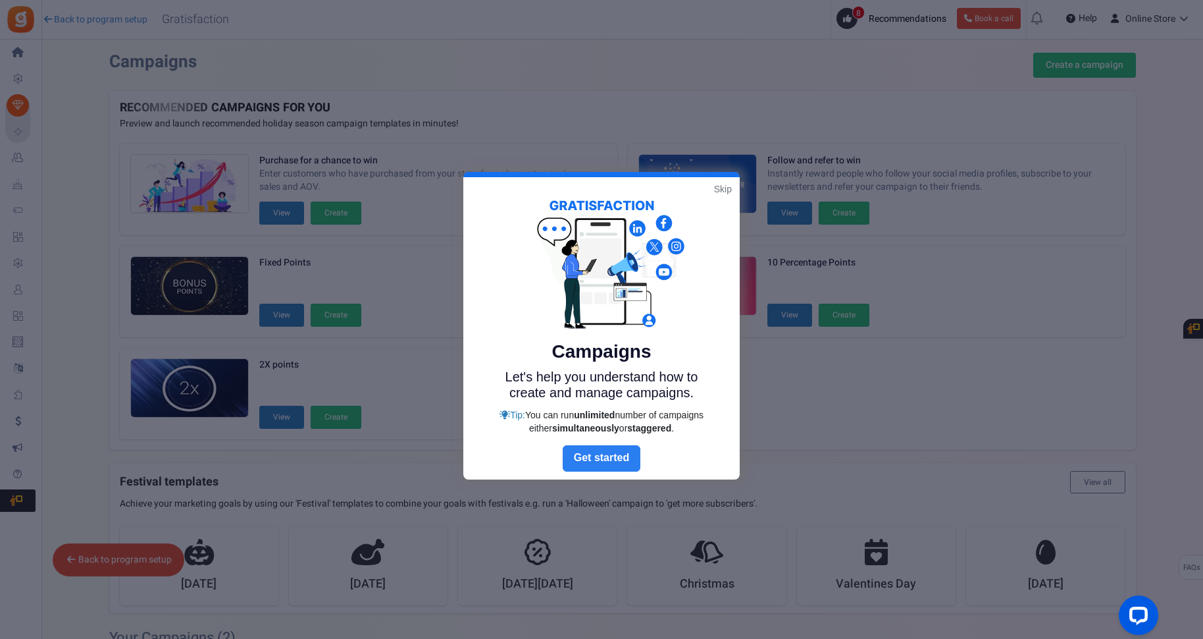
click at [616, 459] on link "Next" at bounding box center [602, 458] width 78 height 26
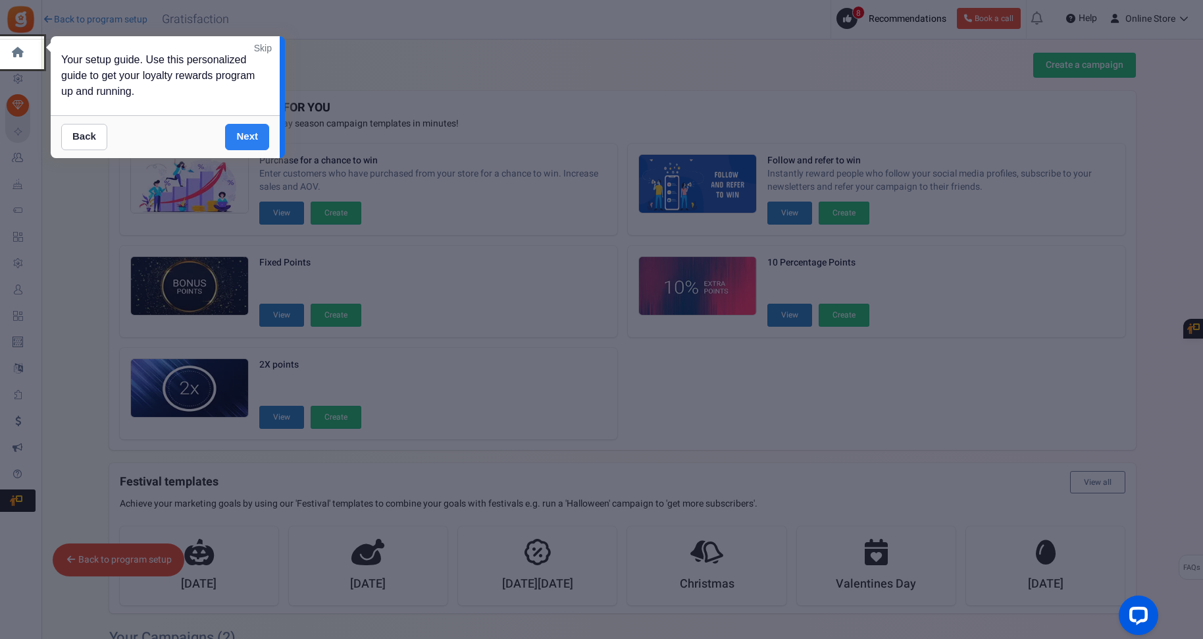
click at [254, 128] on link "Next" at bounding box center [247, 137] width 44 height 26
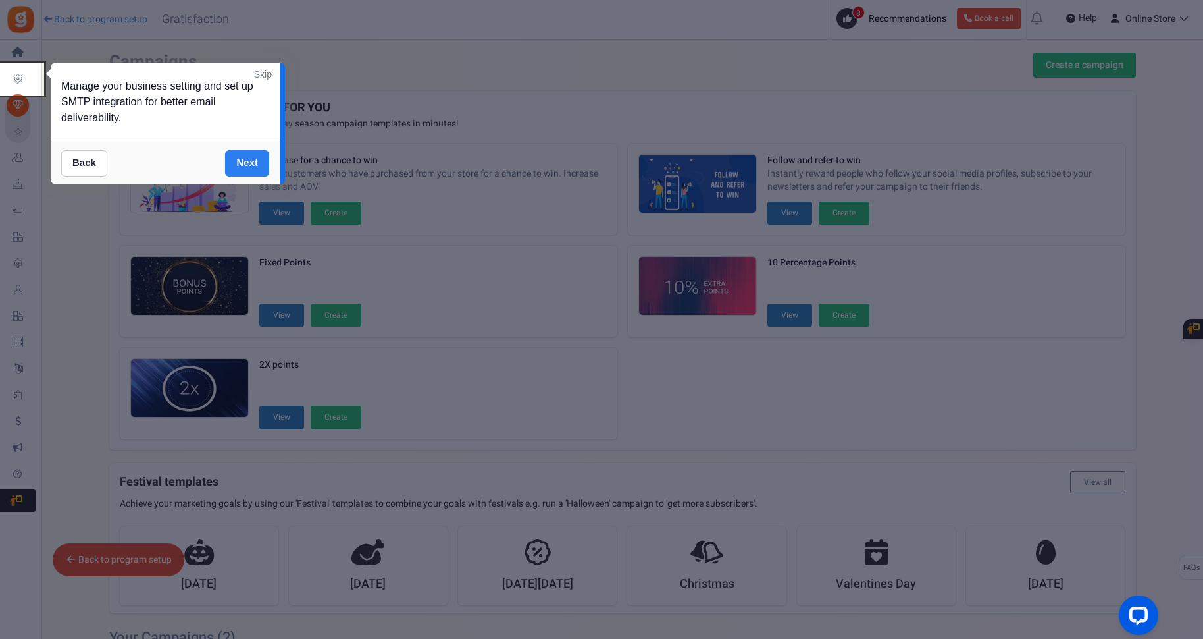
click at [252, 159] on link "Next" at bounding box center [247, 163] width 44 height 26
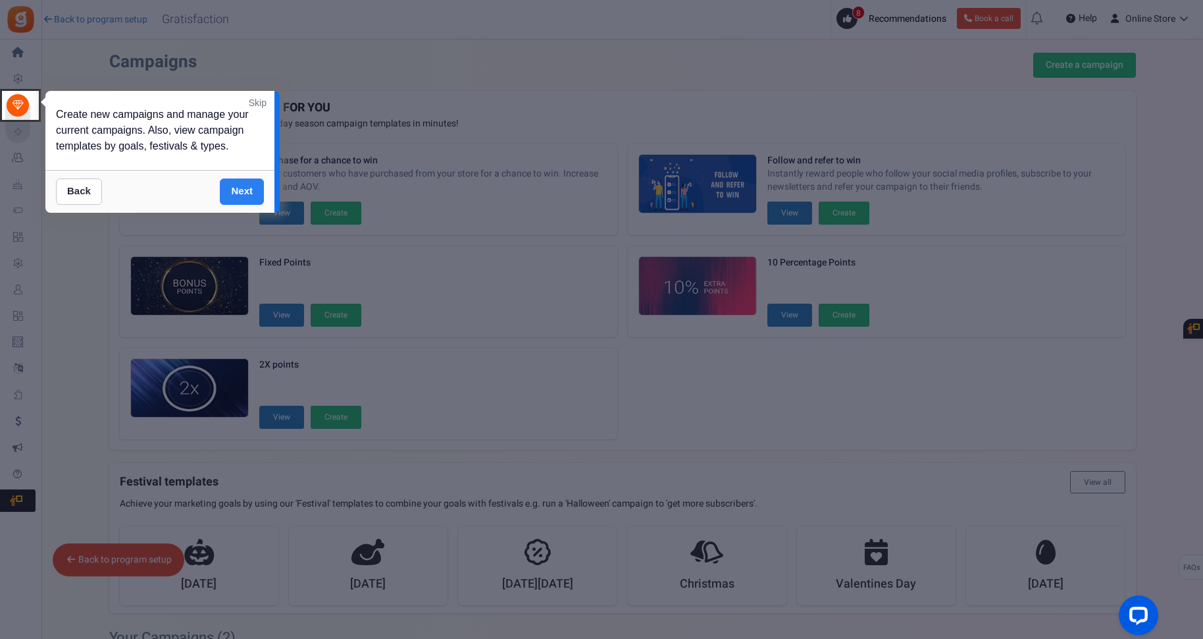
click at [248, 191] on link "Next" at bounding box center [242, 191] width 44 height 26
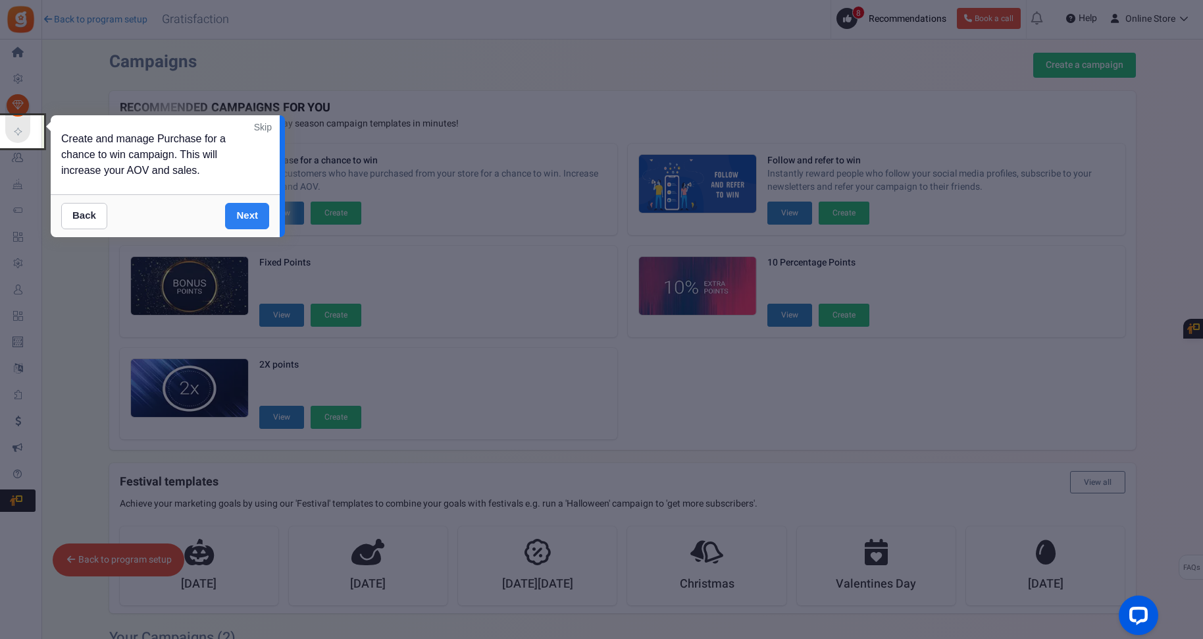
click at [246, 213] on link "Next" at bounding box center [247, 216] width 44 height 26
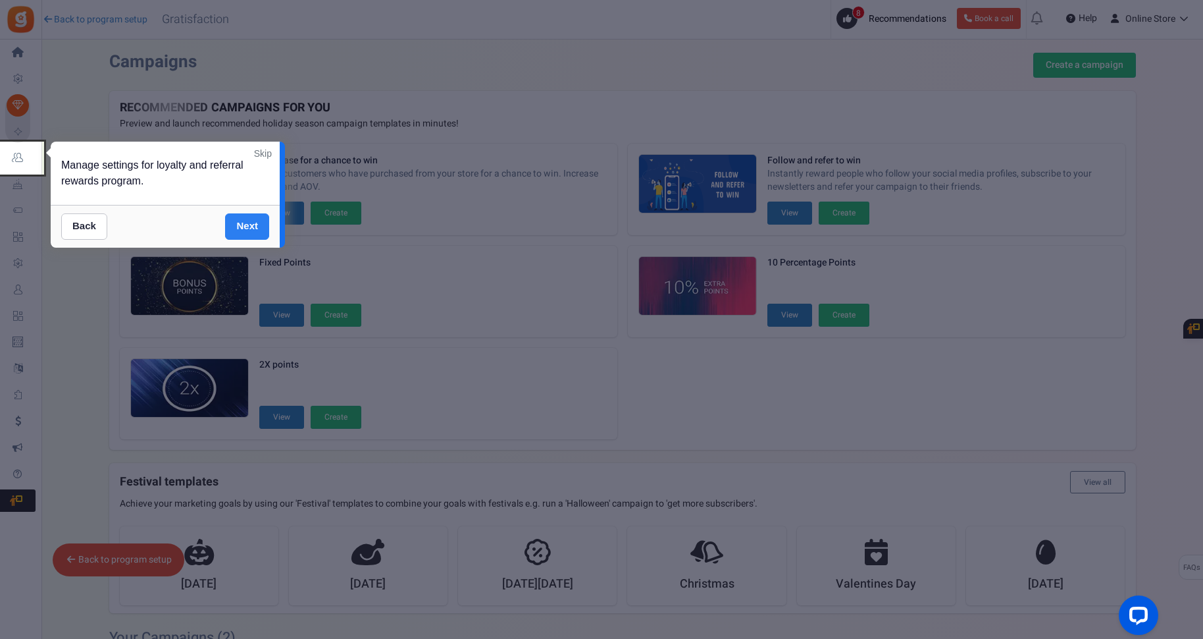
click at [244, 238] on link "Next" at bounding box center [247, 226] width 44 height 26
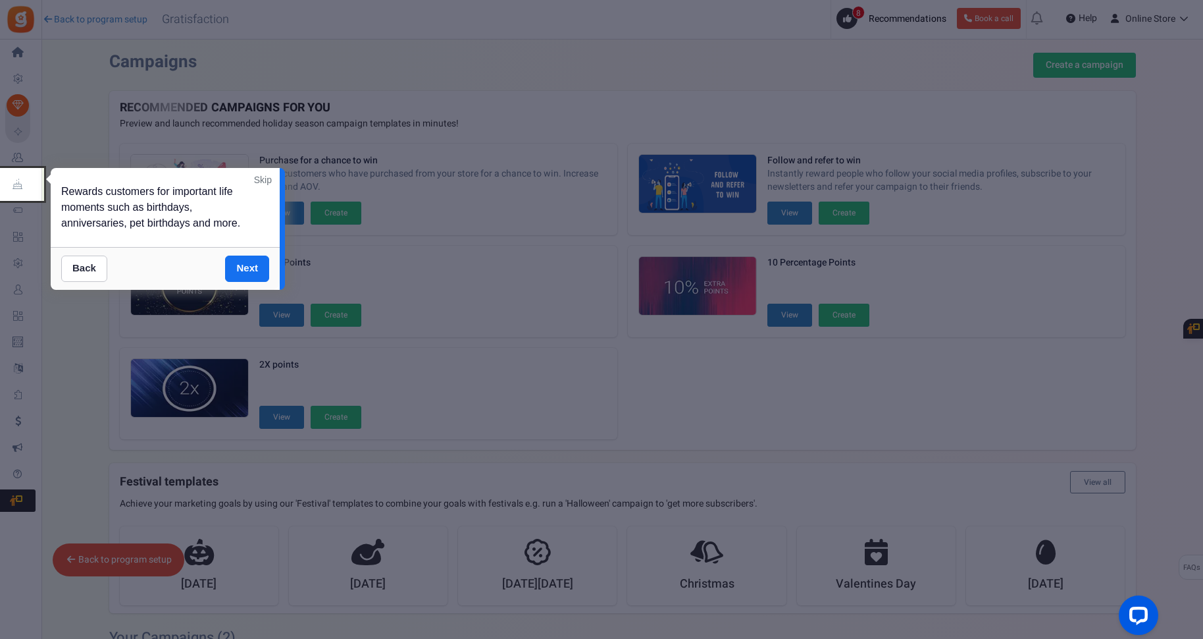
click at [268, 175] on link "Skip" at bounding box center [263, 179] width 18 height 13
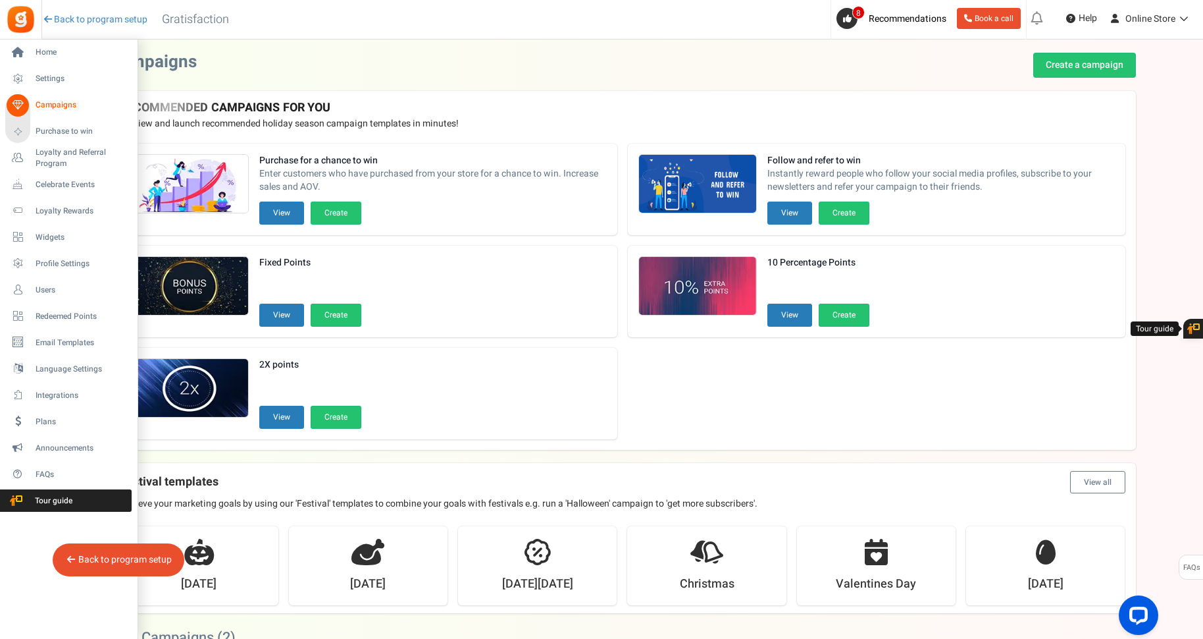
click at [27, 545] on div "Home Settings Campaigns Purchase to win Loyalty and Referral Program New Celebr…" at bounding box center [69, 338] width 138 height 599
click at [54, 155] on span "Loyalty and Referral Program" at bounding box center [84, 158] width 96 height 22
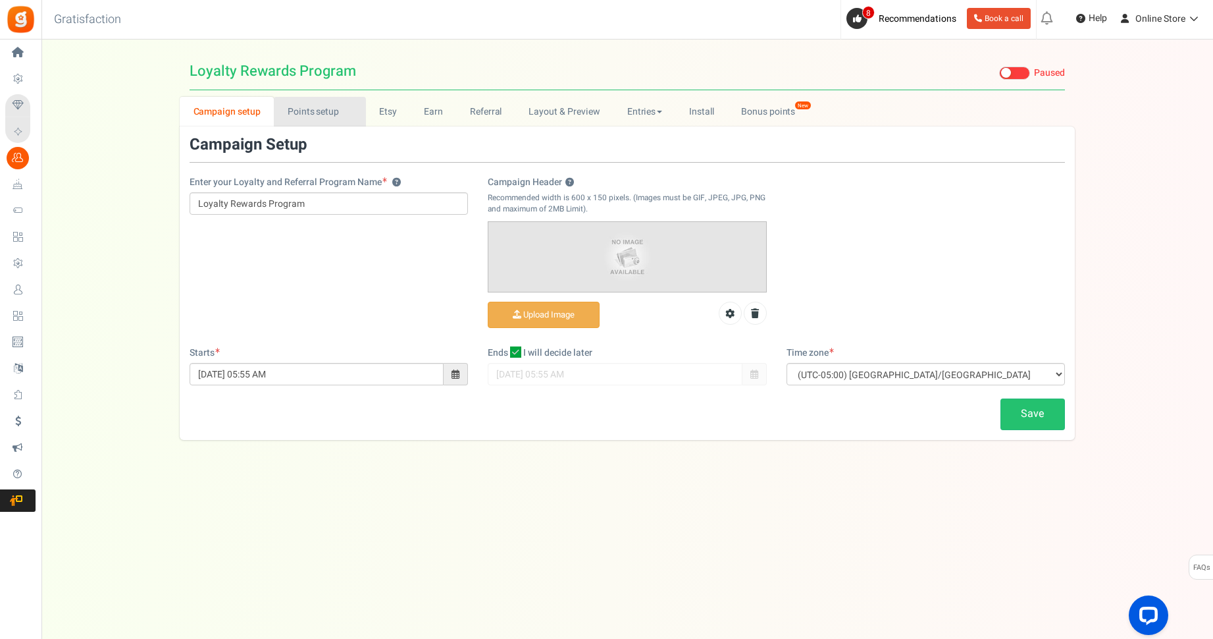
click at [326, 120] on link "Points setup New" at bounding box center [320, 112] width 92 height 30
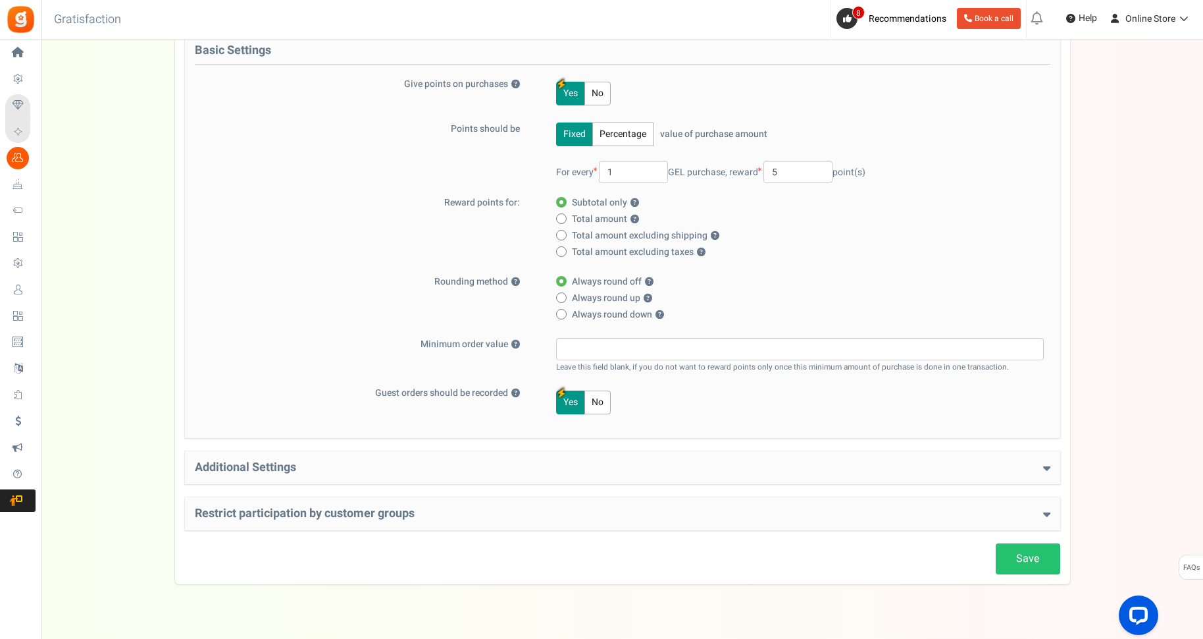
scroll to position [147, 0]
click at [342, 466] on h4 "Additional Settings" at bounding box center [623, 467] width 856 height 13
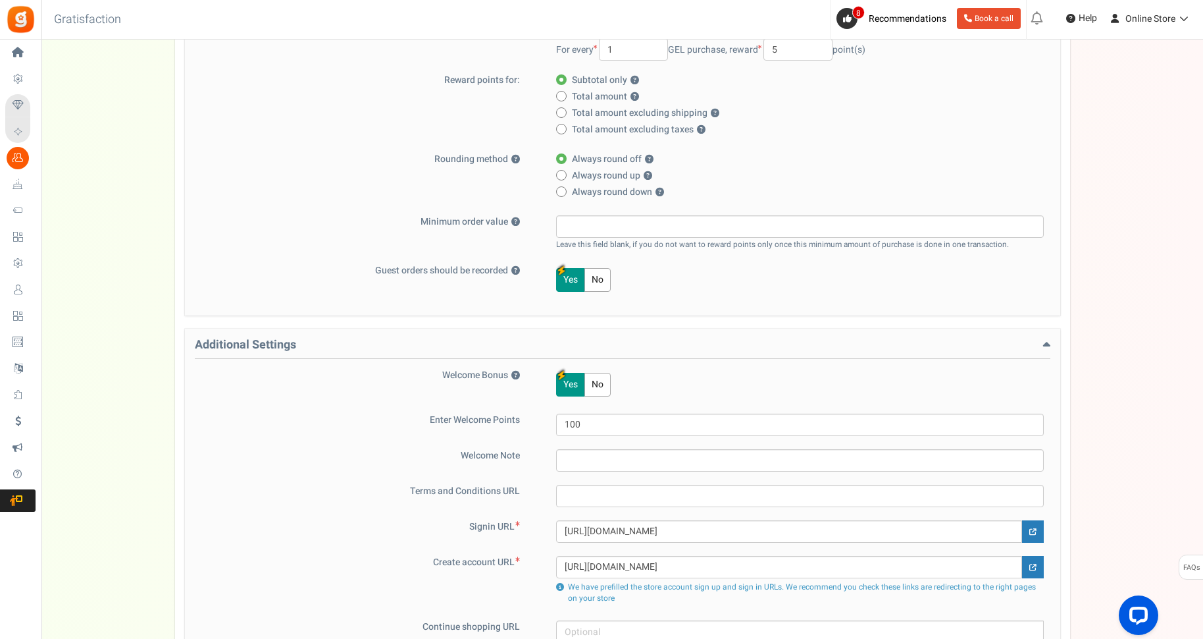
scroll to position [0, 0]
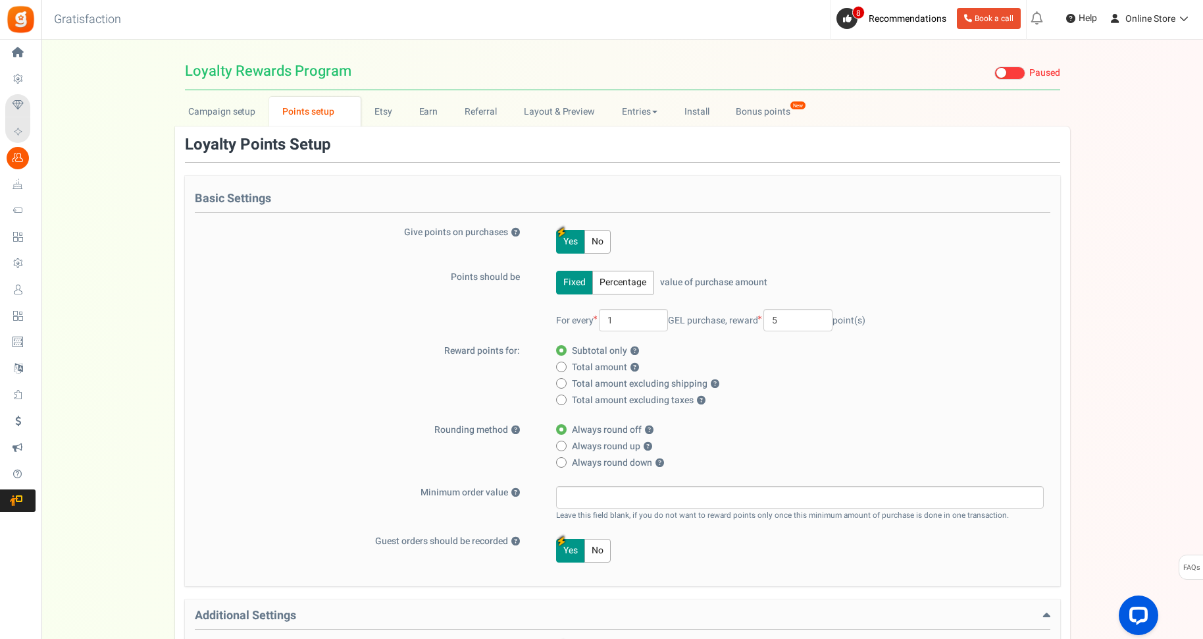
drag, startPoint x: 691, startPoint y: 321, endPoint x: 669, endPoint y: 321, distance: 21.1
click at [669, 321] on span "For every 1 GEL purchase," at bounding box center [641, 320] width 171 height 14
click at [392, 103] on link "Etsy" at bounding box center [383, 112] width 45 height 30
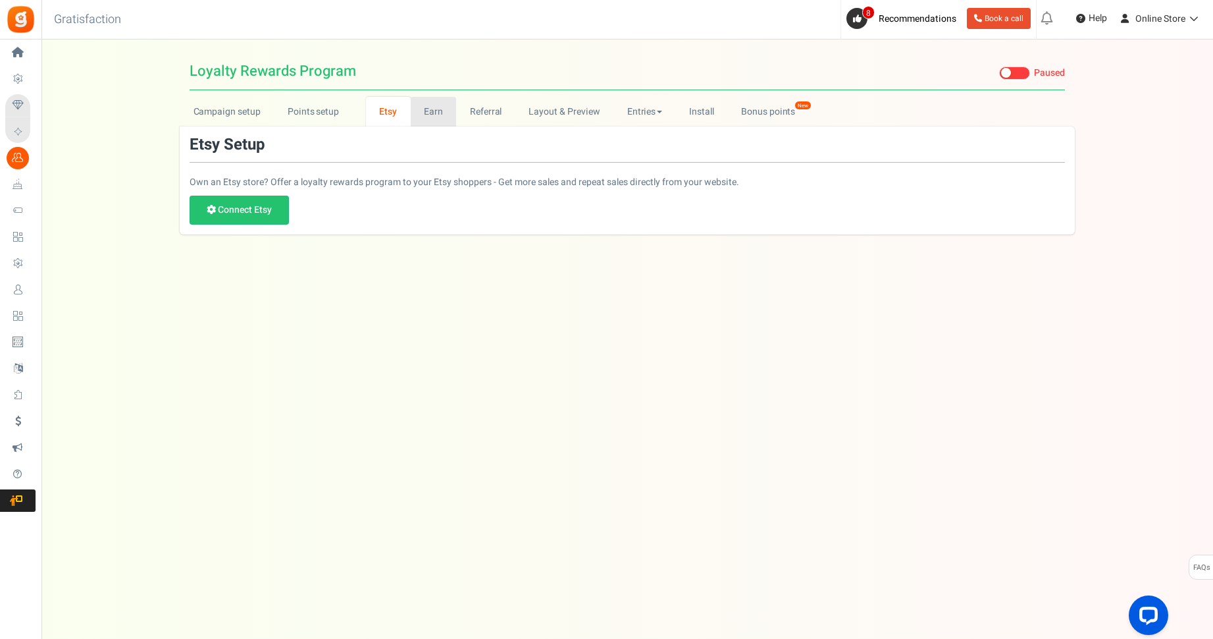
click at [427, 114] on link "Earn" at bounding box center [434, 112] width 46 height 30
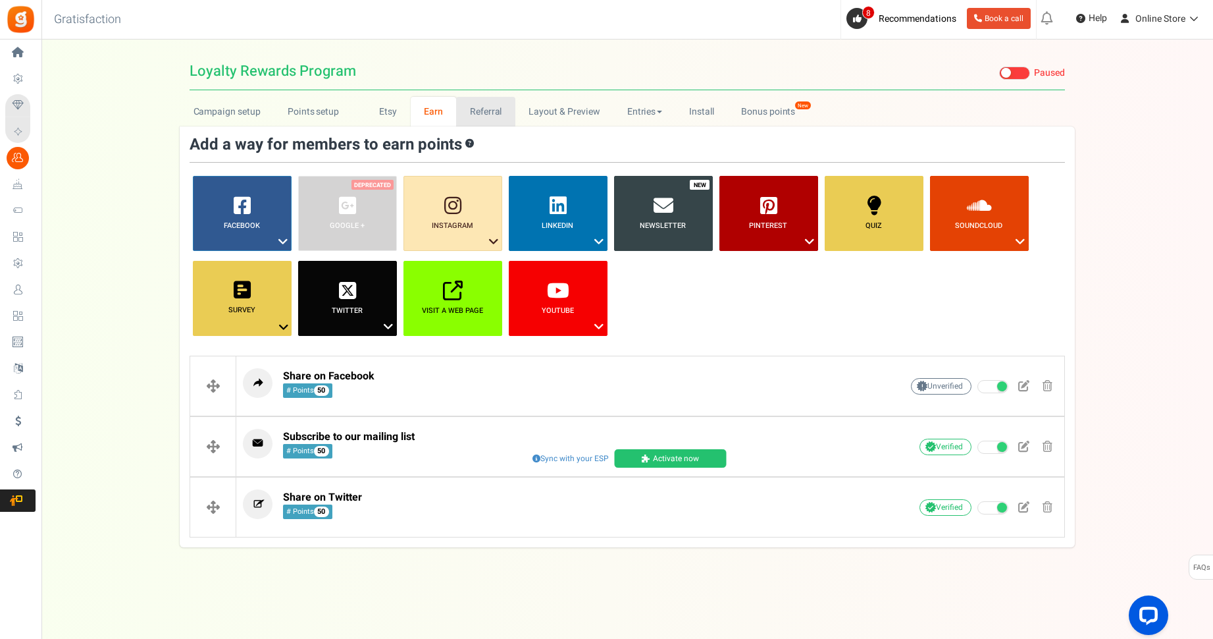
click at [472, 114] on link "Referral" at bounding box center [485, 112] width 59 height 30
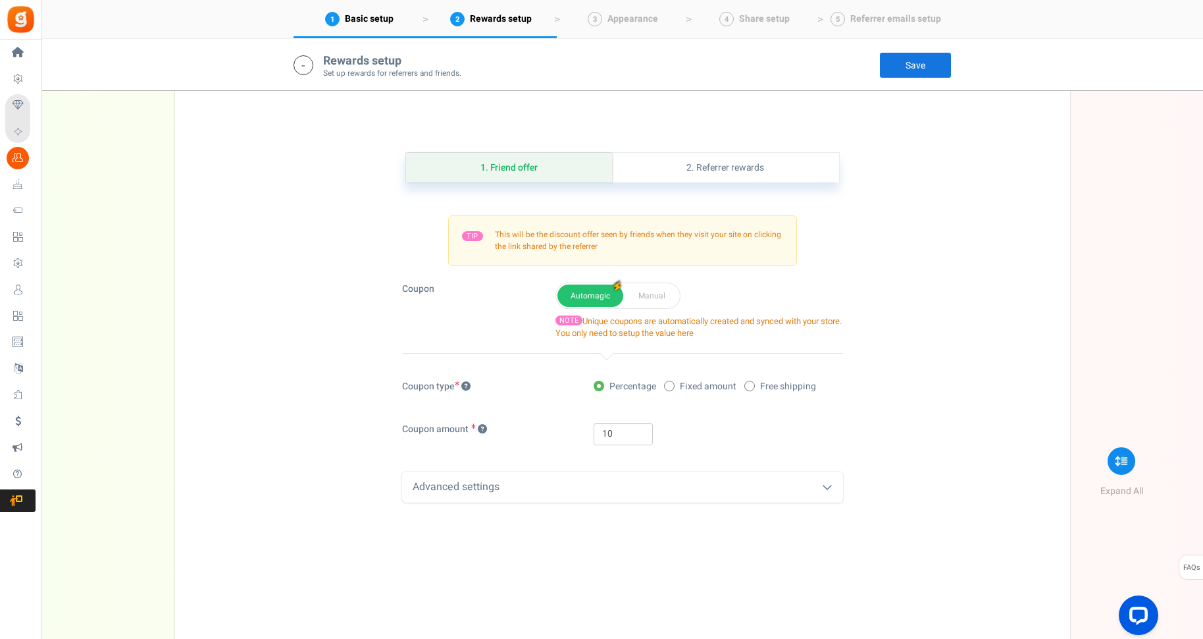
scroll to position [296, 0]
click at [461, 485] on div "Advanced settings" at bounding box center [622, 490] width 441 height 31
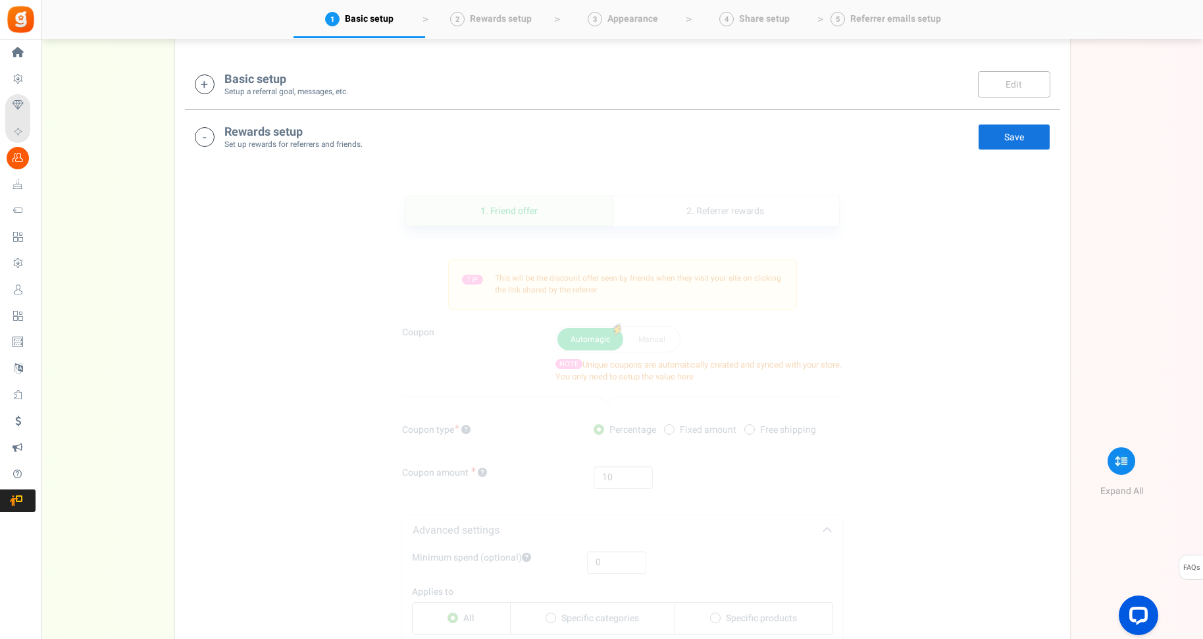
scroll to position [255, 0]
click at [467, 364] on div "Coupon Automagic Manual NOTE Unique coupons are automatically created and synce…" at bounding box center [622, 355] width 461 height 57
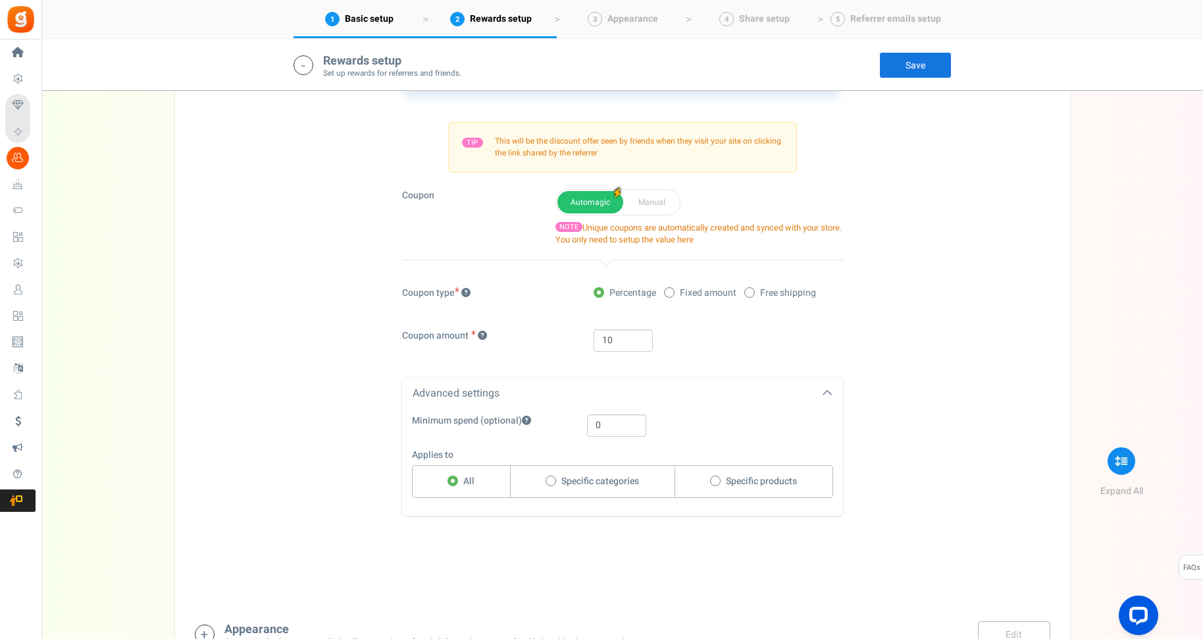
scroll to position [394, 0]
click at [633, 346] on input "10" at bounding box center [623, 339] width 59 height 22
drag, startPoint x: 615, startPoint y: 340, endPoint x: 592, endPoint y: 340, distance: 23.0
click at [594, 340] on input "10%" at bounding box center [623, 339] width 59 height 22
click at [696, 335] on div "5%" at bounding box center [718, 339] width 249 height 22
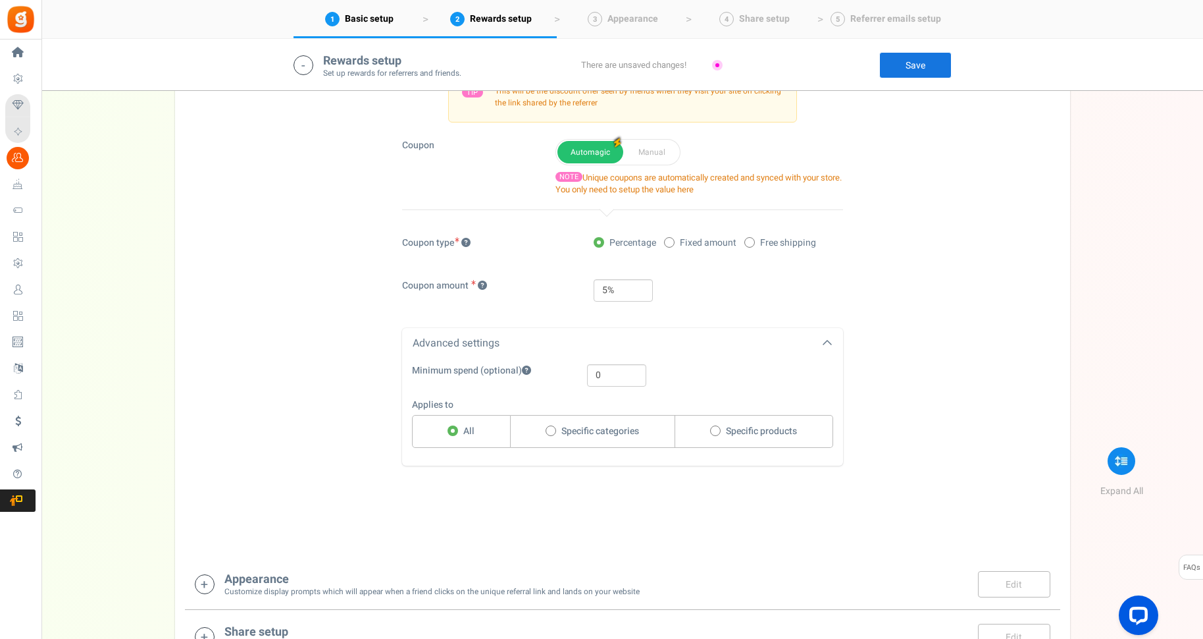
scroll to position [446, 0]
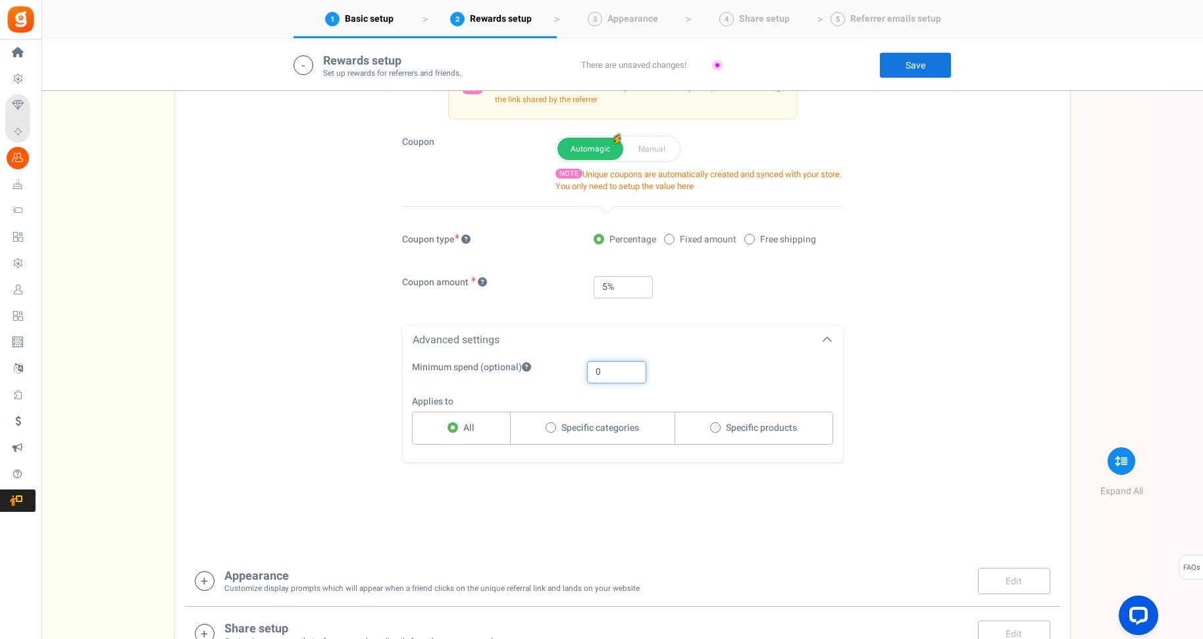
drag, startPoint x: 607, startPoint y: 375, endPoint x: 587, endPoint y: 372, distance: 19.9
click at [587, 372] on input "0" at bounding box center [616, 372] width 59 height 22
click at [903, 63] on link "Save" at bounding box center [915, 65] width 72 height 26
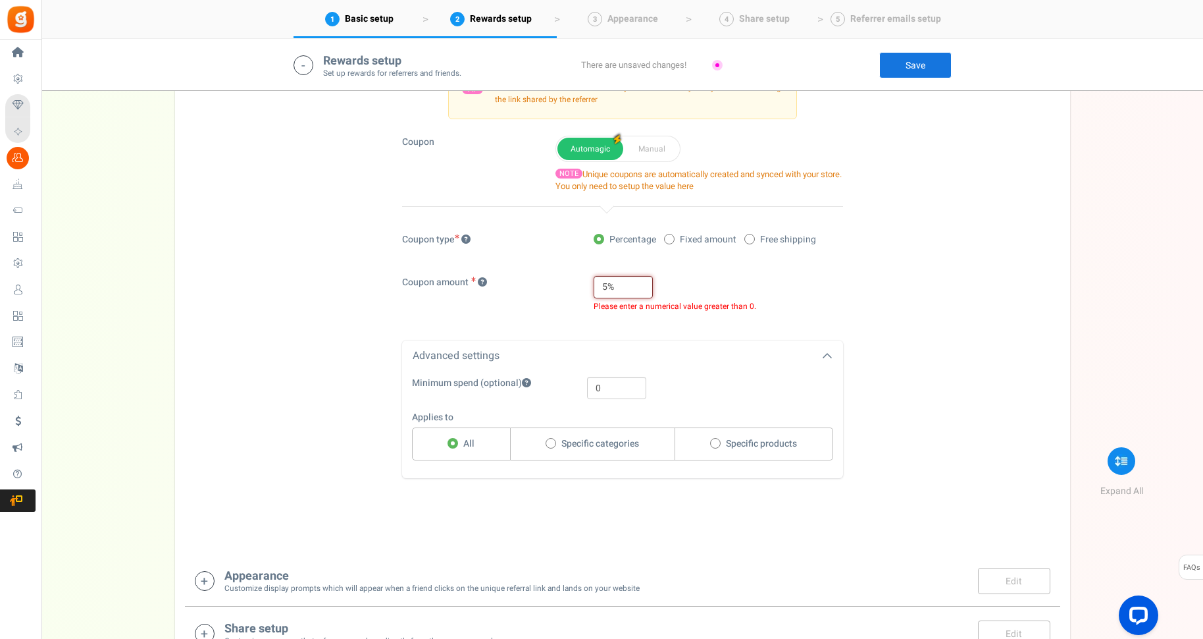
click at [627, 287] on input "5%" at bounding box center [623, 287] width 59 height 22
type input "5"
click at [921, 58] on link "Save" at bounding box center [915, 65] width 72 height 26
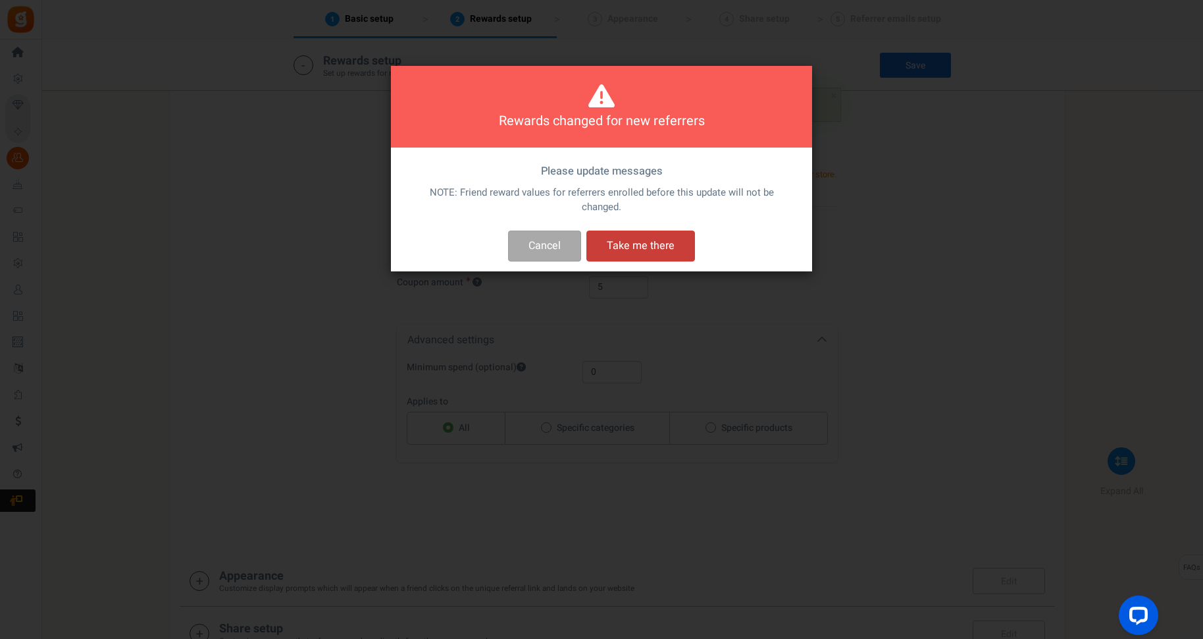
click at [635, 245] on button "Take me there" at bounding box center [641, 245] width 109 height 31
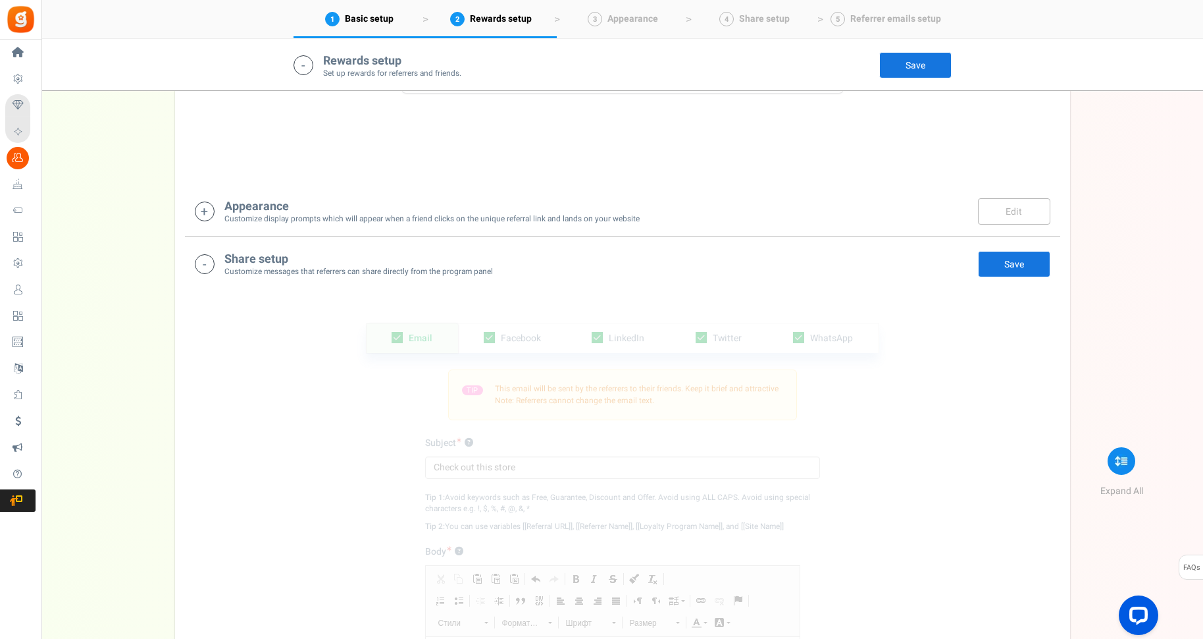
scroll to position [831, 0]
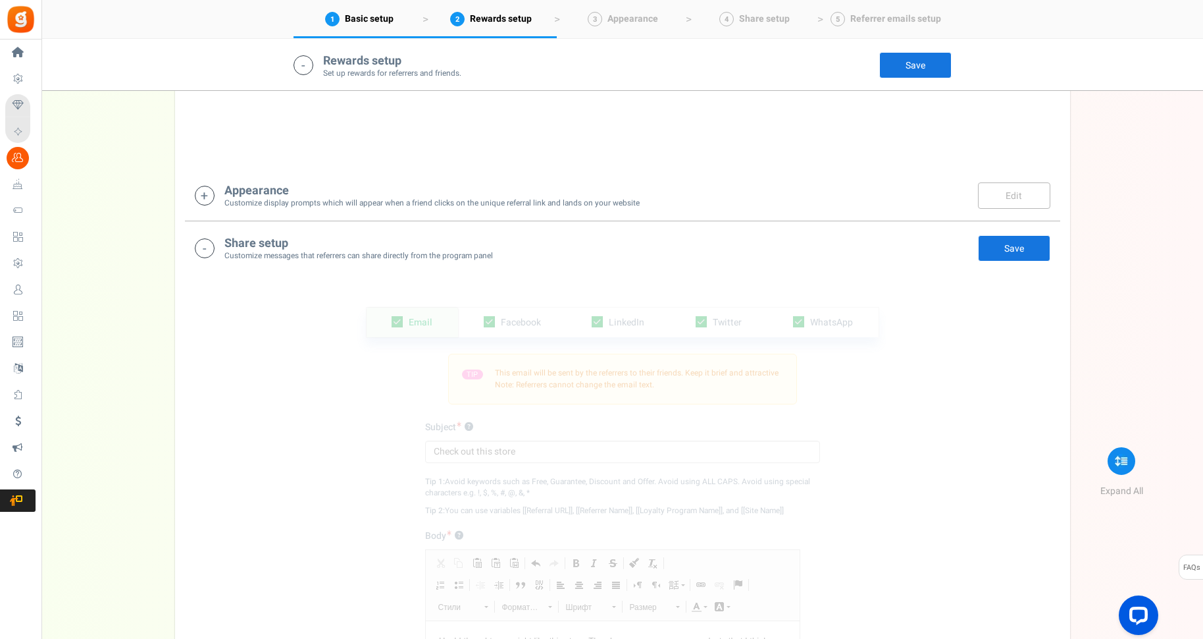
click at [907, 420] on div "Email Facebook LinkedIn Twitter WhatsApp INFO Email share is currently disabled…" at bounding box center [623, 579] width 876 height 610
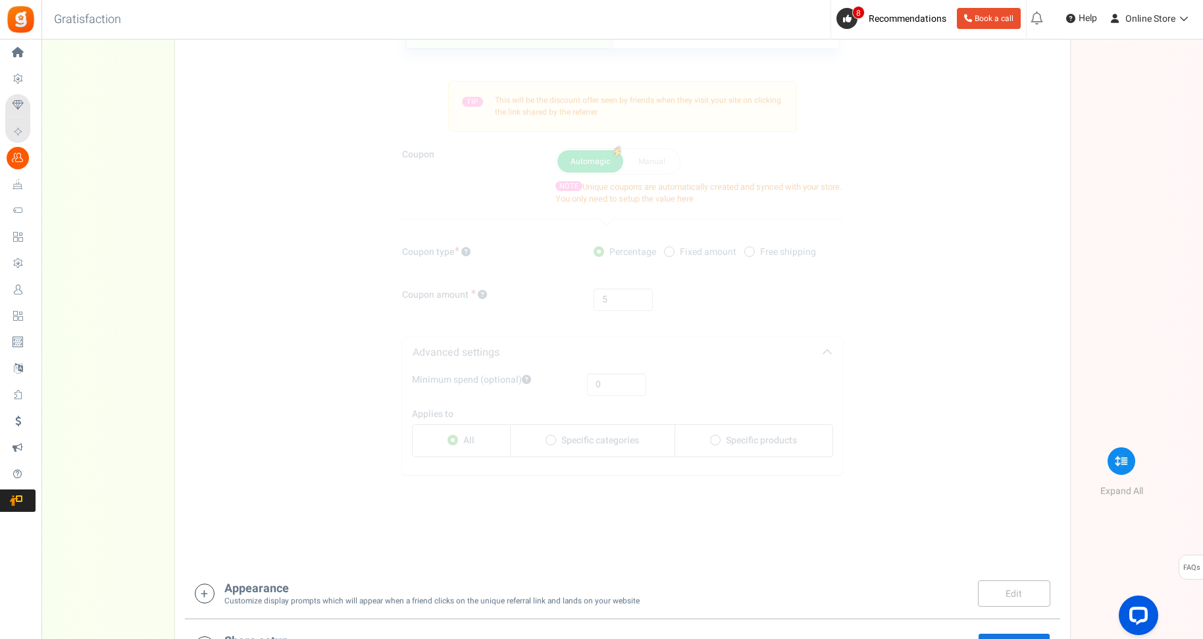
scroll to position [0, 0]
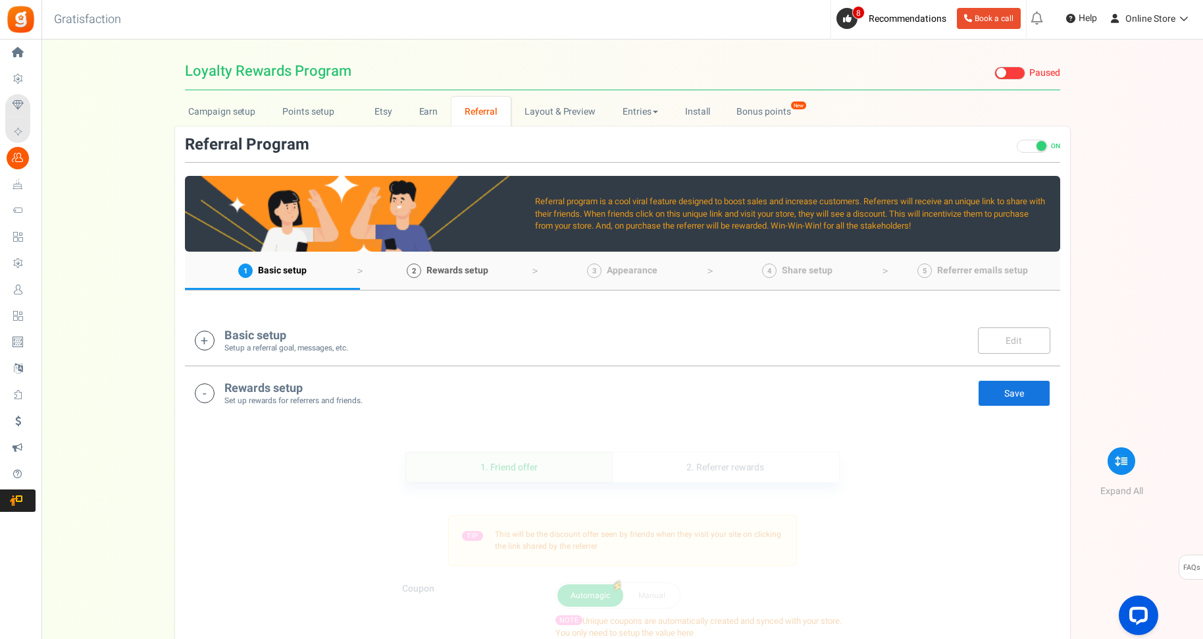
click at [456, 278] on link "2 Rewards setup" at bounding box center [447, 270] width 175 height 38
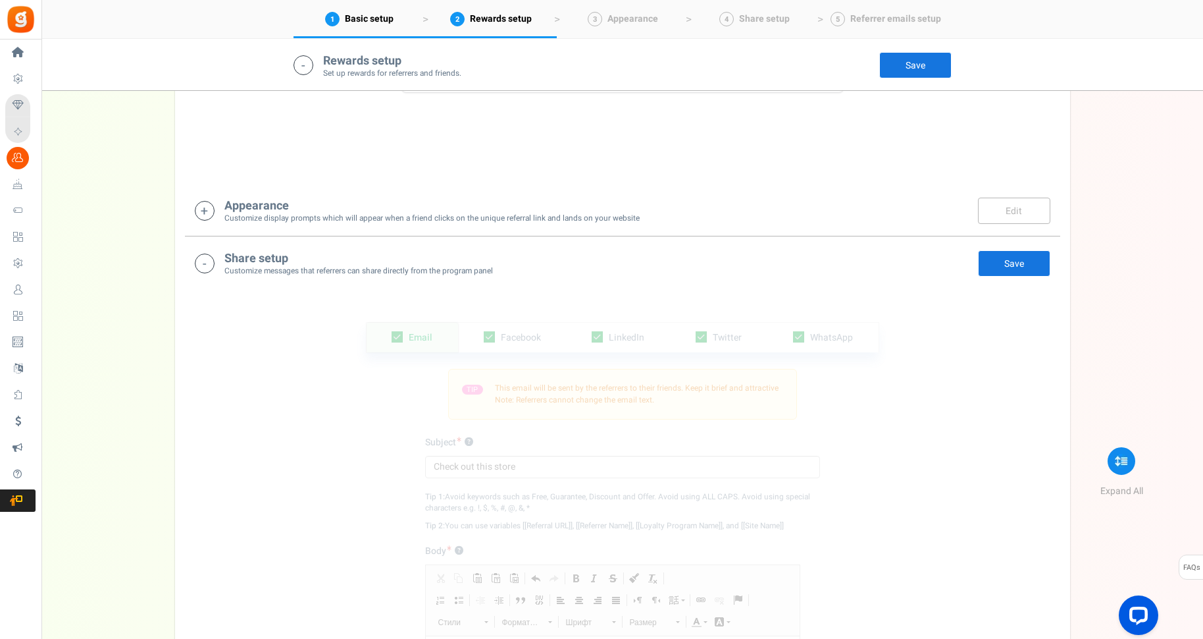
scroll to position [818, 0]
click at [199, 206] on icon at bounding box center [205, 209] width 20 height 20
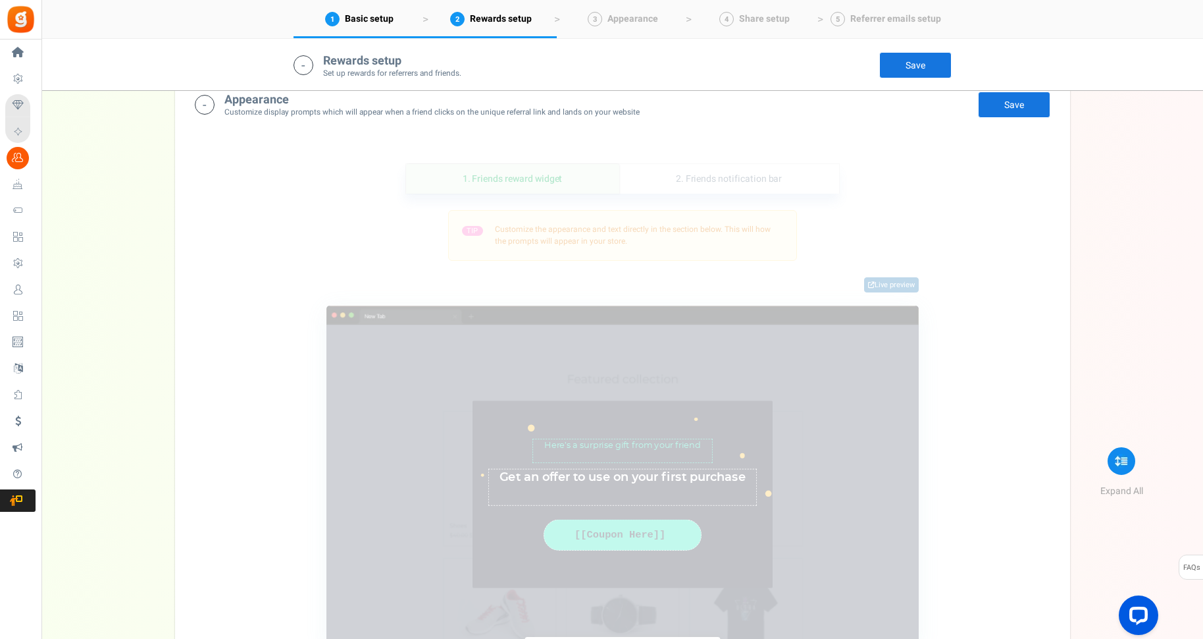
scroll to position [926, 0]
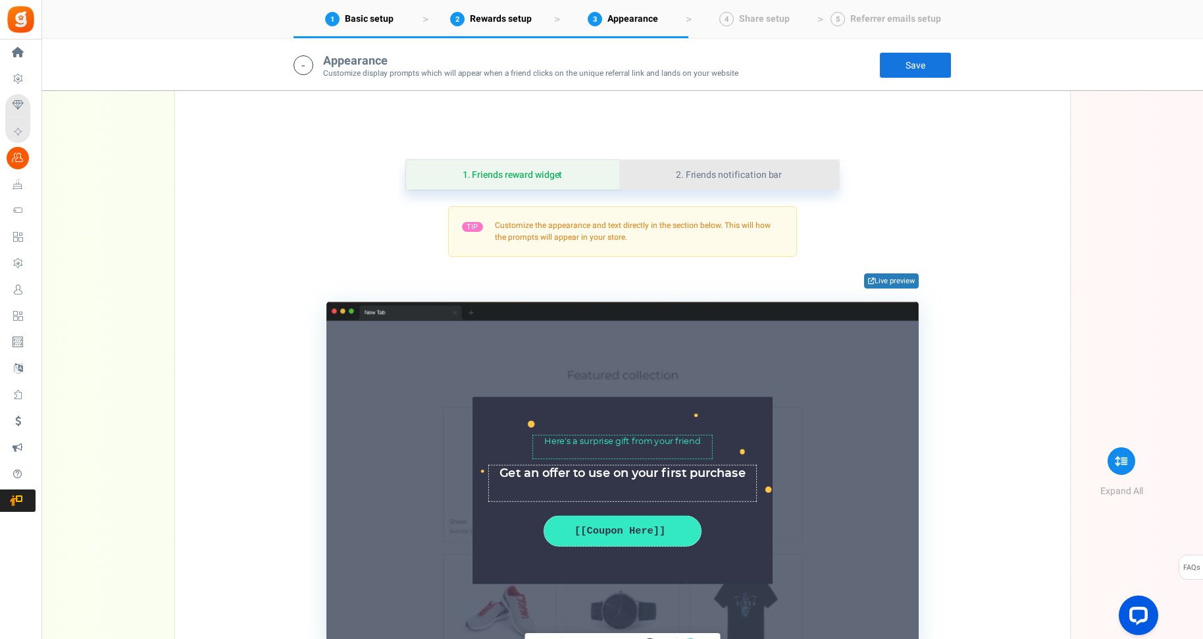
click at [679, 174] on link "2. Friends notification bar" at bounding box center [729, 175] width 220 height 30
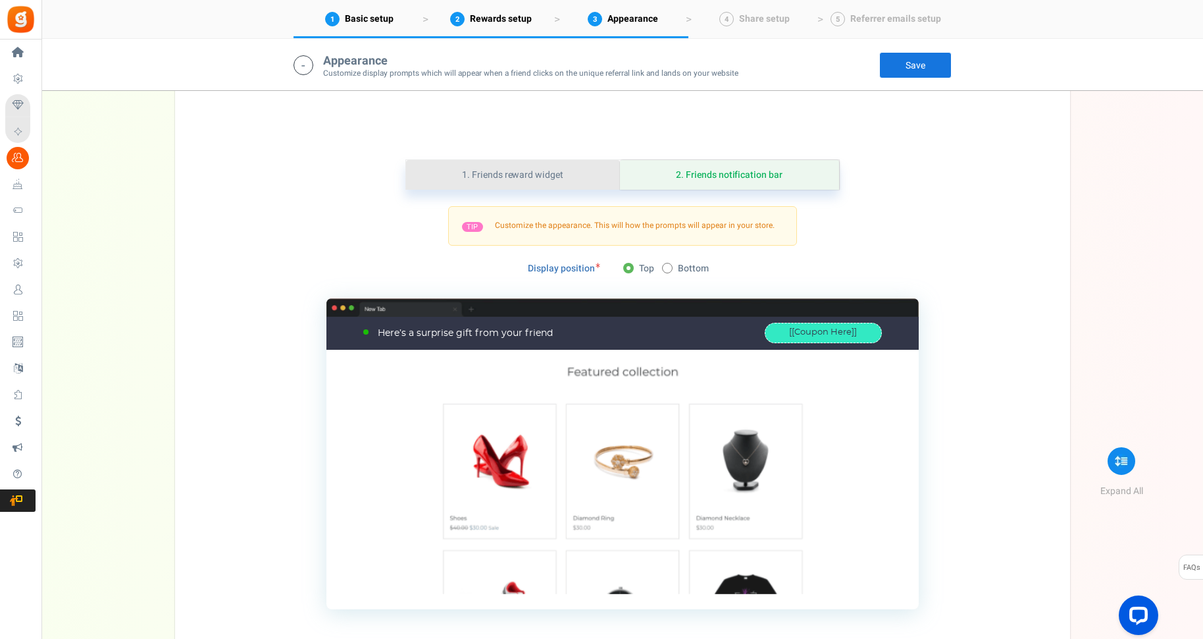
click at [529, 177] on link "1. Friends reward widget" at bounding box center [513, 175] width 214 height 30
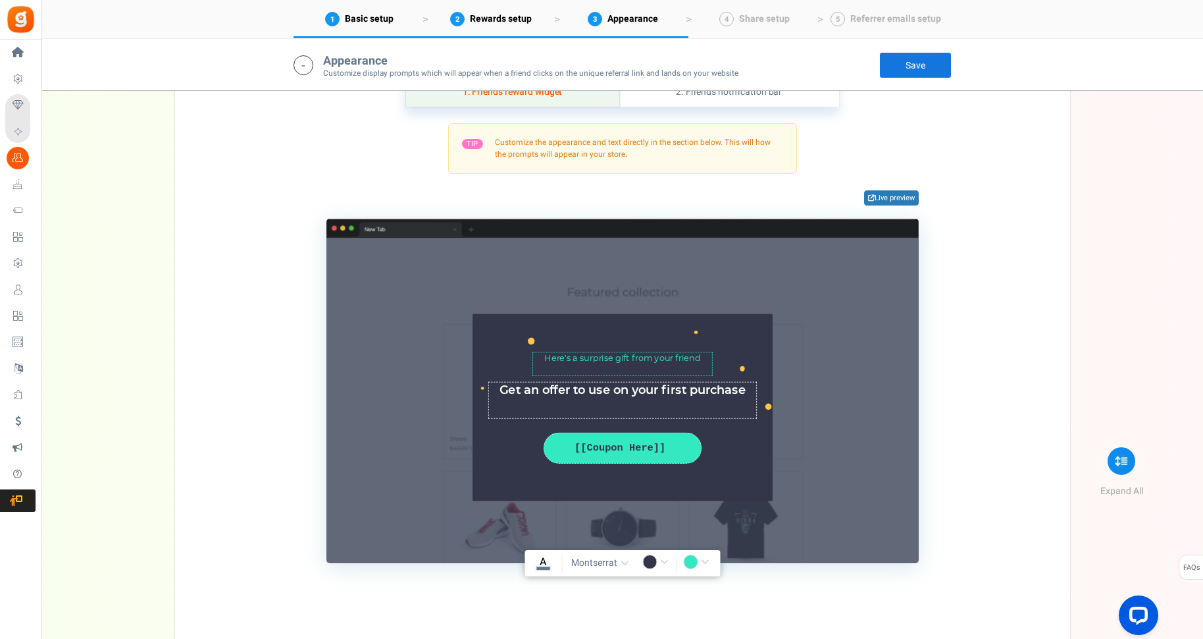
scroll to position [999, 0]
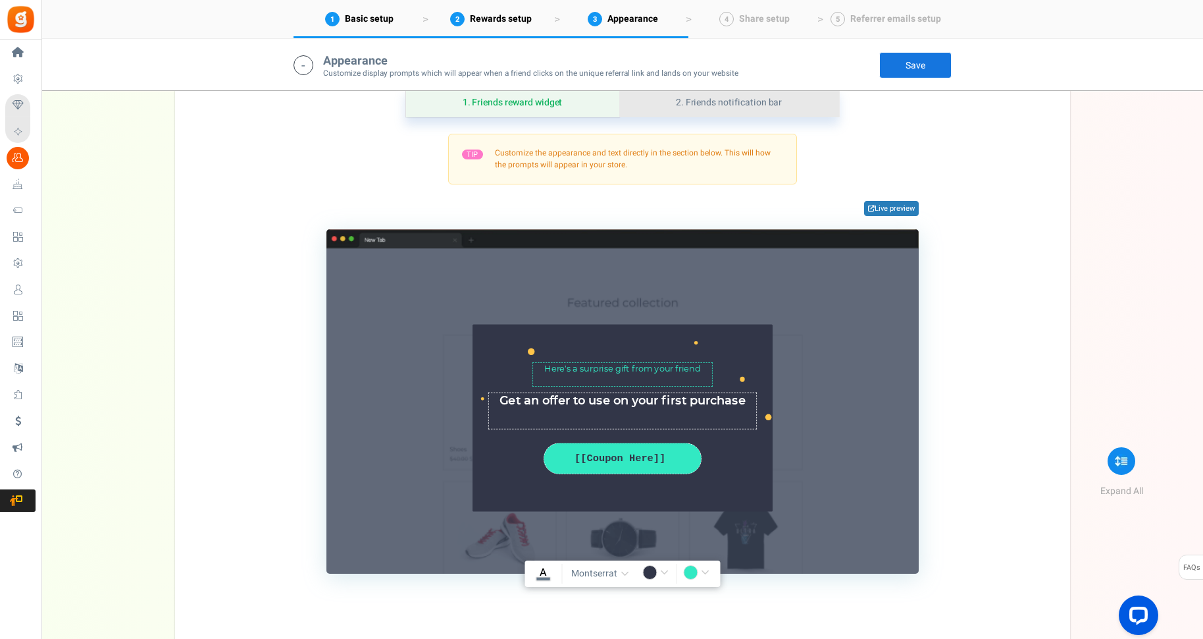
click at [710, 111] on link "2. Friends notification bar" at bounding box center [729, 103] width 220 height 30
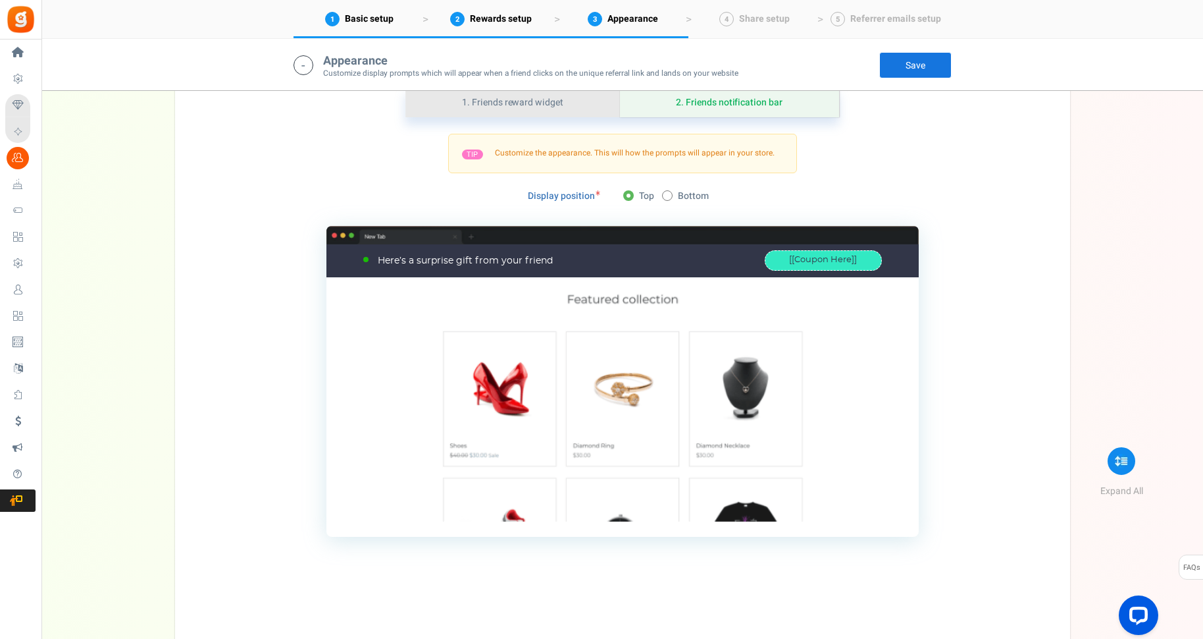
click at [554, 109] on link "1. Friends reward widget" at bounding box center [513, 103] width 214 height 30
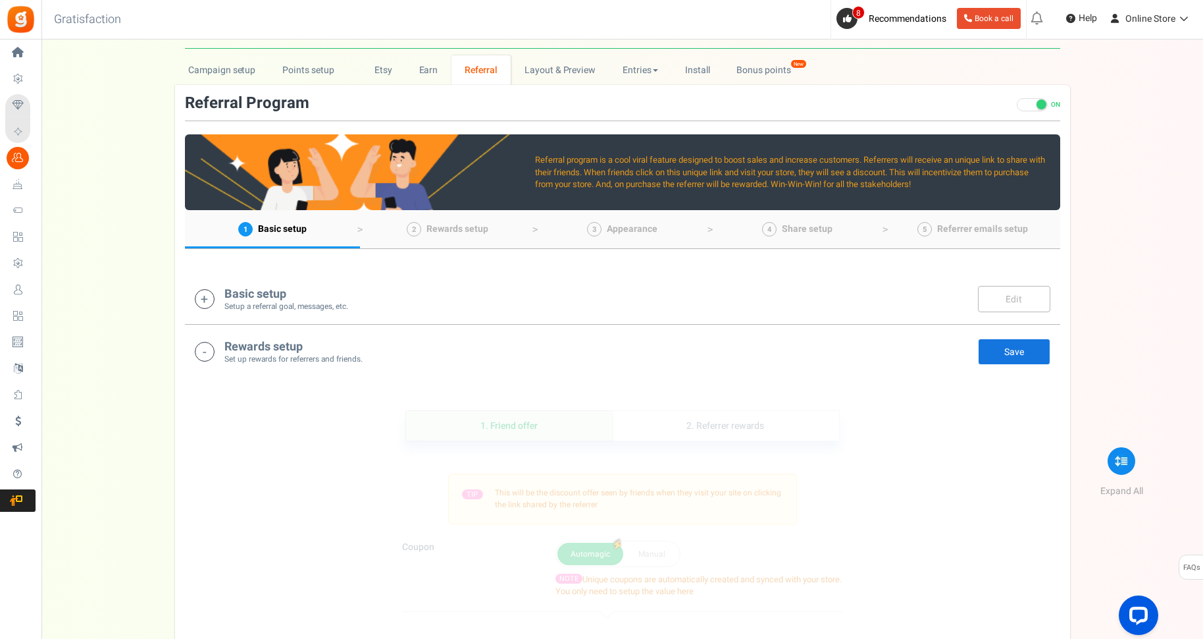
scroll to position [0, 0]
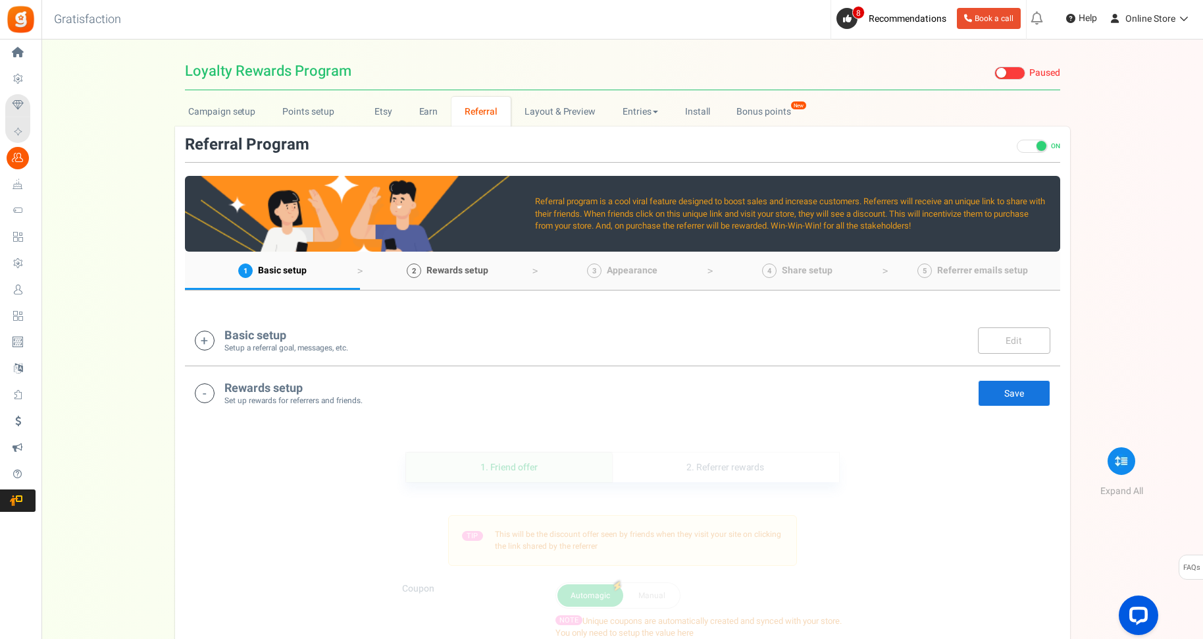
click at [454, 268] on span "Rewards setup" at bounding box center [458, 270] width 62 height 14
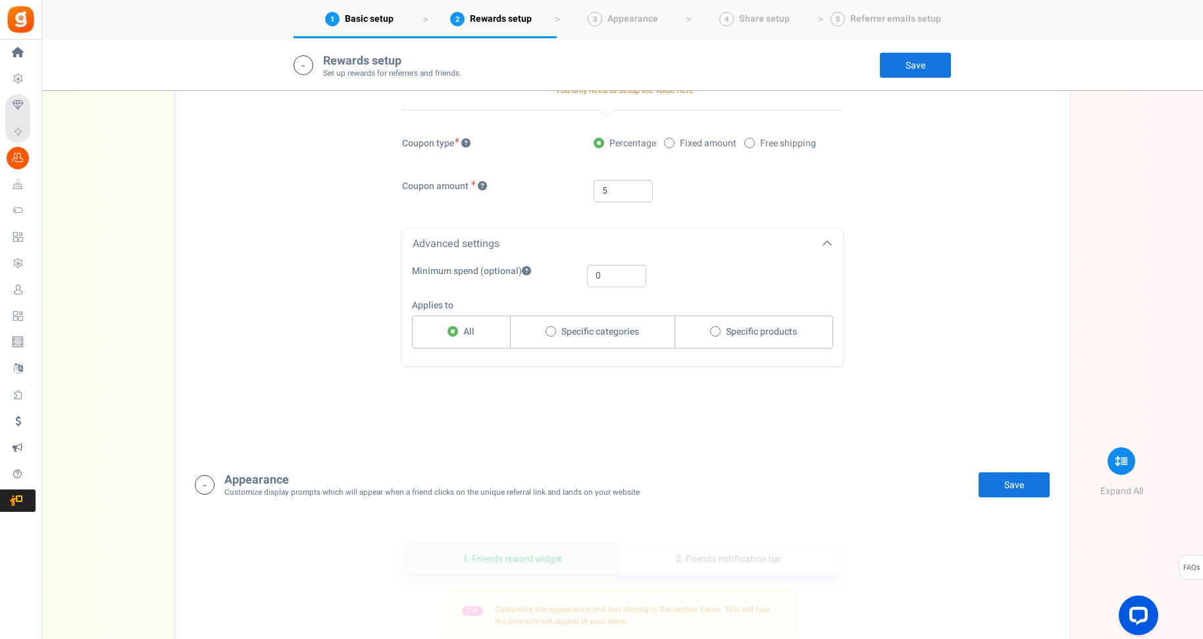
scroll to position [543, 0]
click at [1005, 470] on div "Appearance Customize display prompts which will appear when a friend clicks on …" at bounding box center [623, 483] width 876 height 53
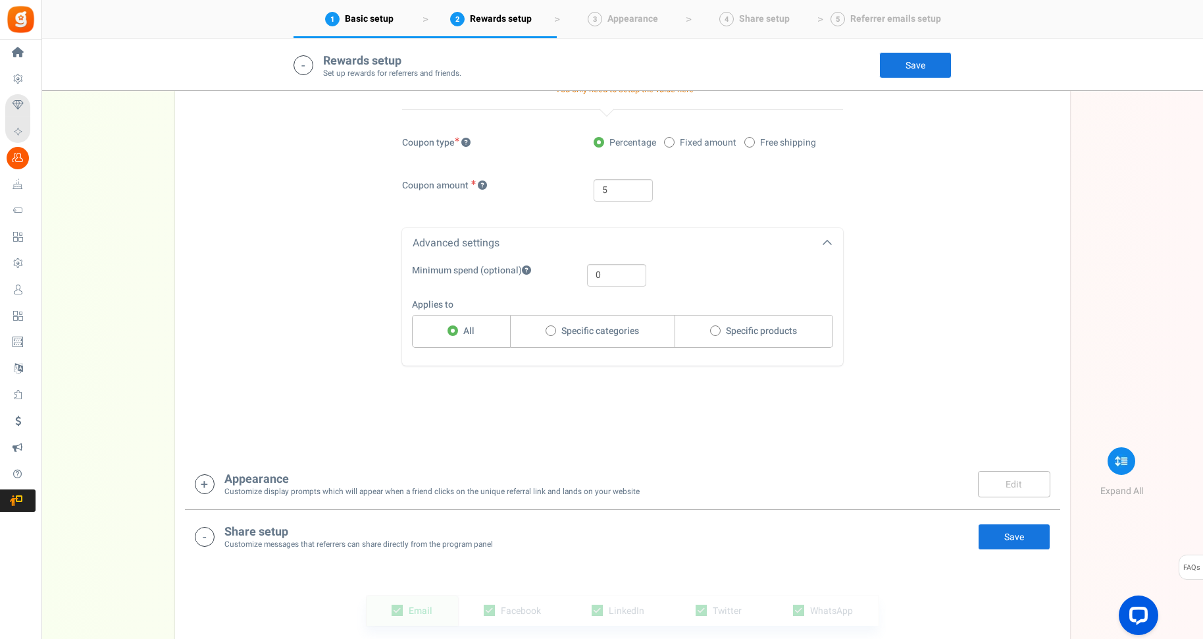
click at [1017, 546] on link "Save" at bounding box center [1014, 536] width 72 height 26
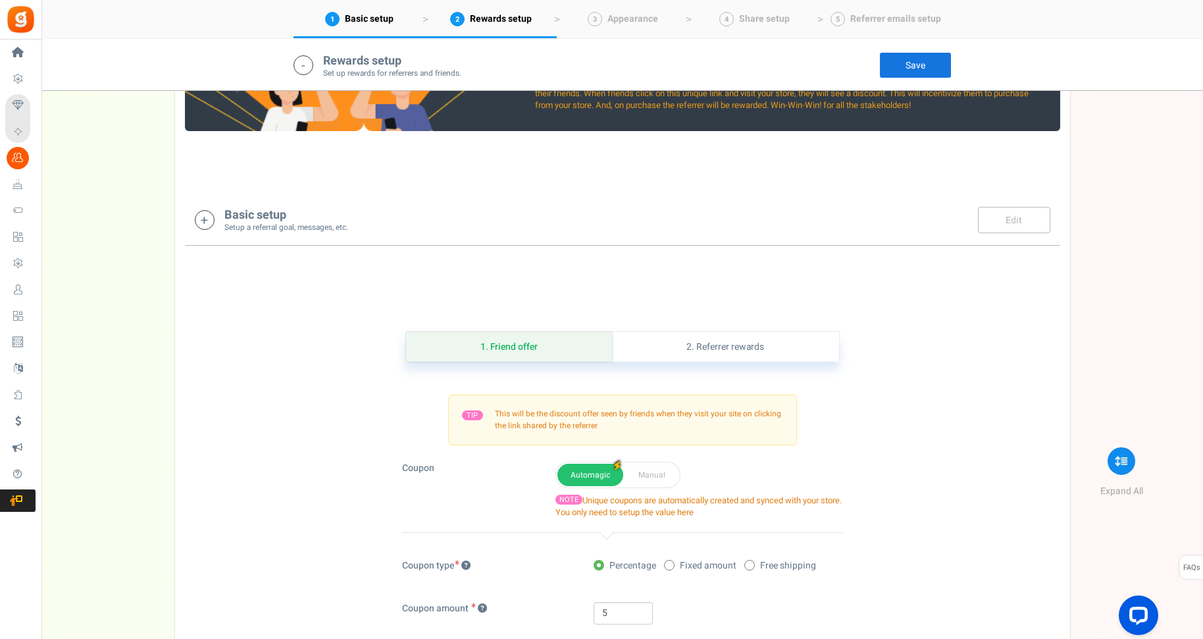
scroll to position [0, 0]
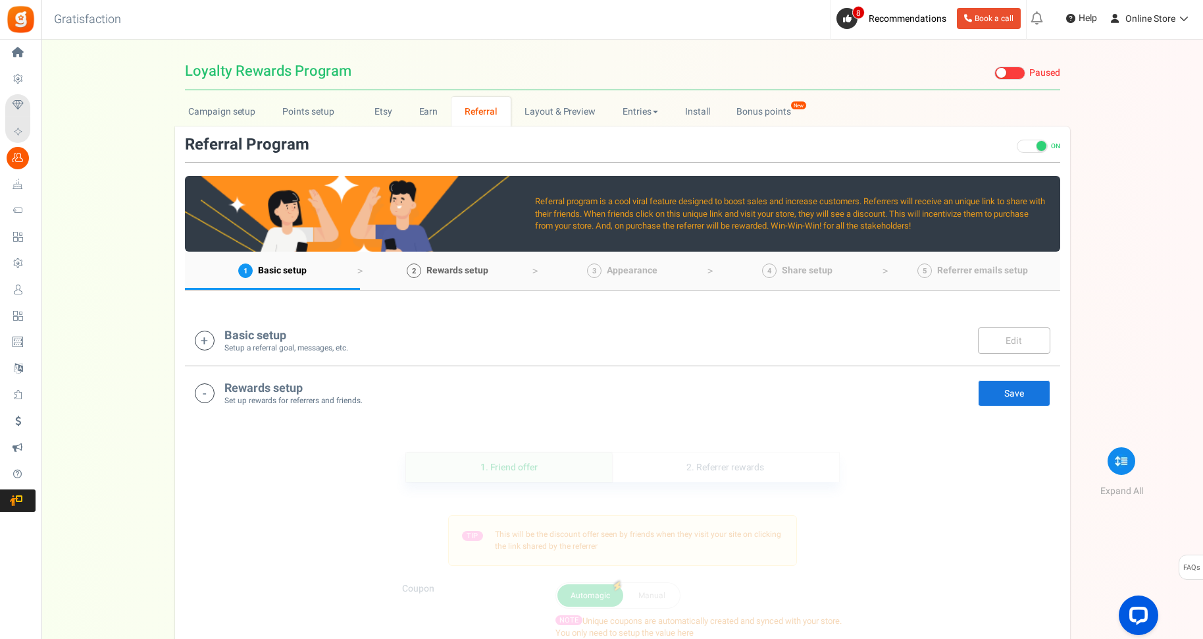
click at [460, 268] on span "Rewards setup" at bounding box center [458, 270] width 62 height 14
click at [634, 265] on span "Appearance" at bounding box center [632, 270] width 51 height 14
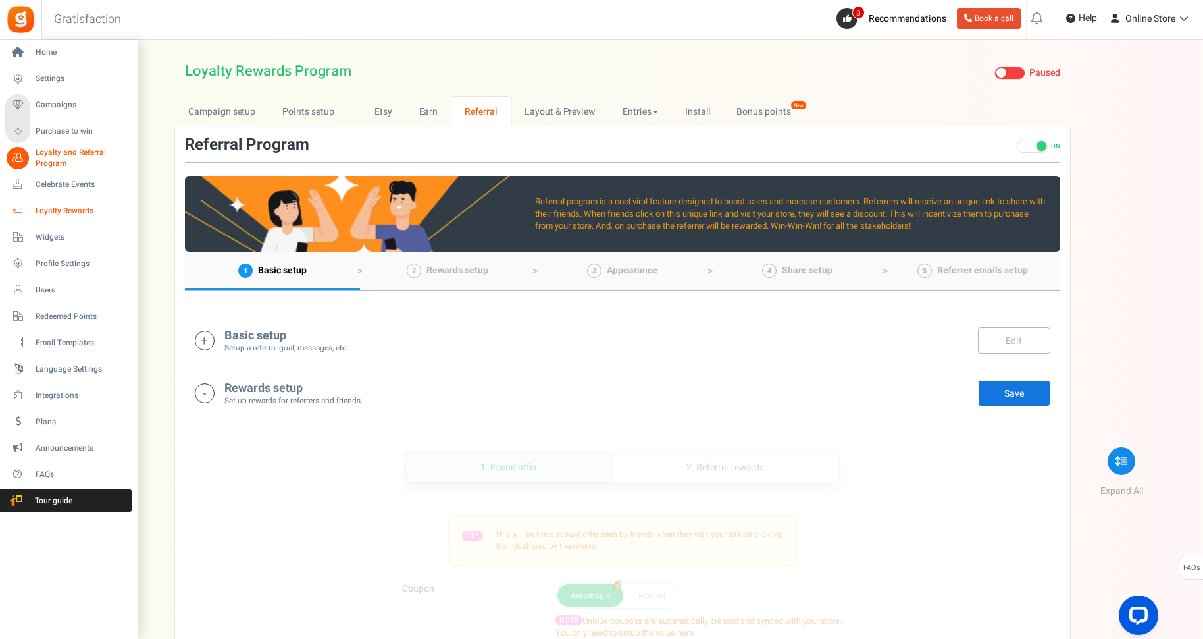
click at [78, 213] on span "Loyalty Rewards" at bounding box center [82, 210] width 92 height 11
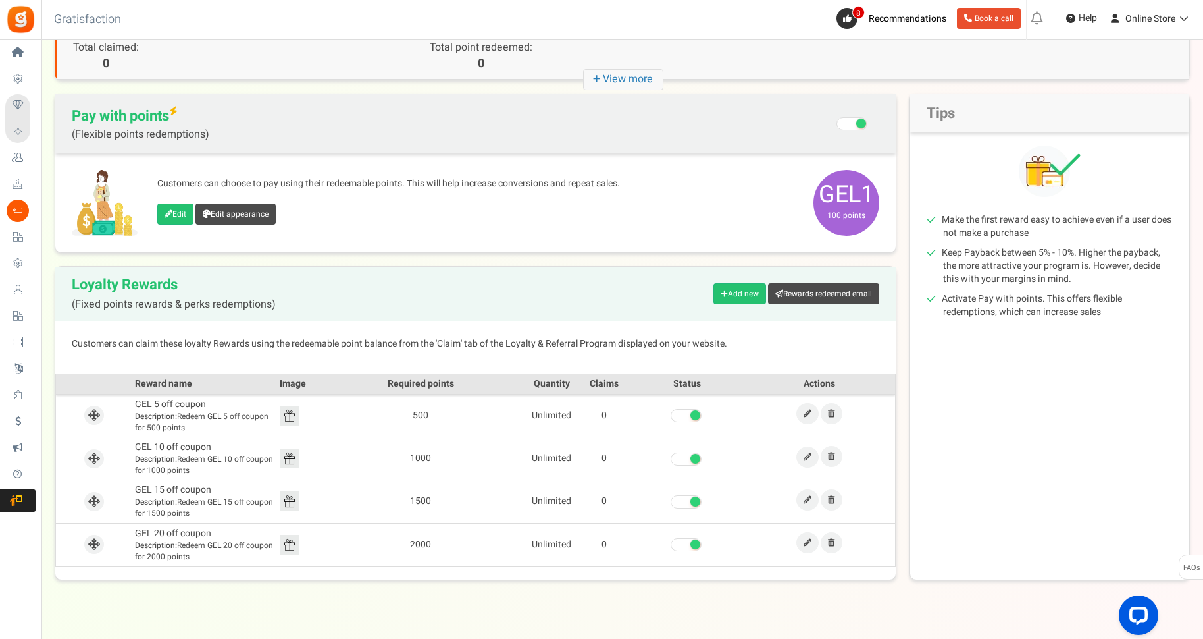
scroll to position [95, 0]
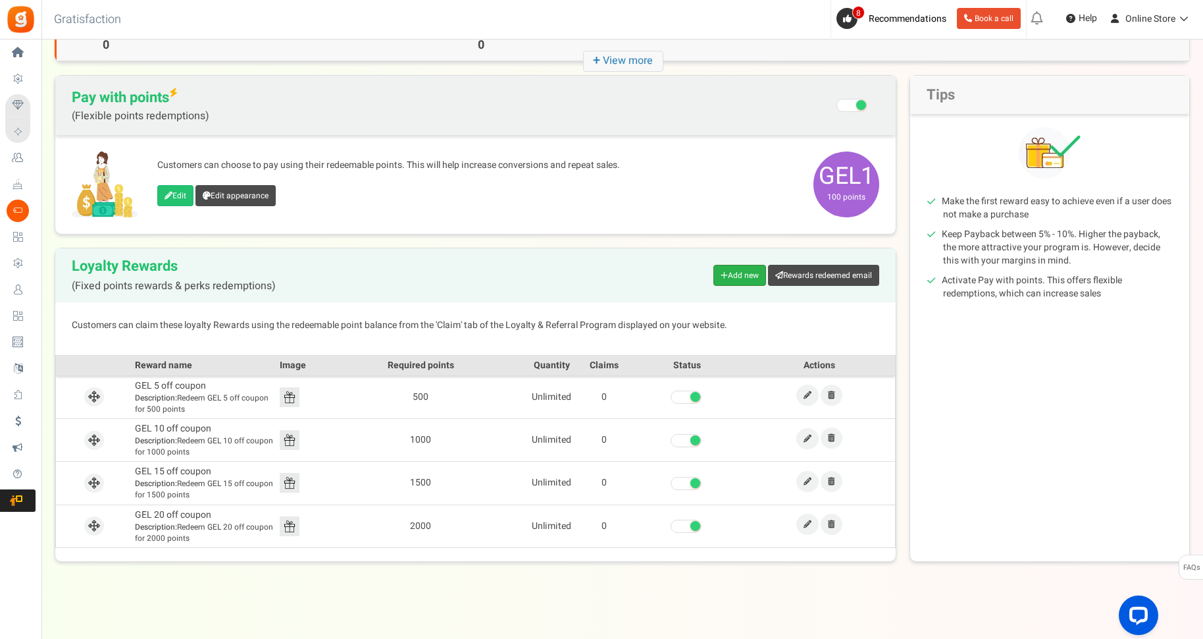
click at [743, 274] on link "Add new" at bounding box center [740, 275] width 53 height 21
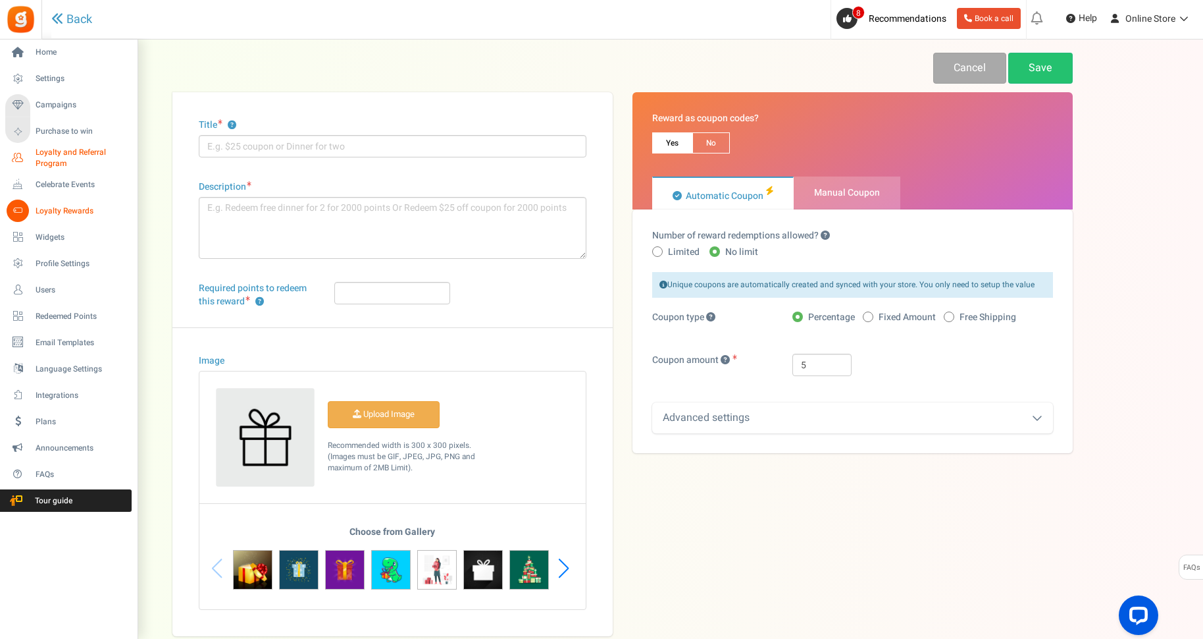
click at [53, 155] on span "Loyalty and Referral Program" at bounding box center [84, 158] width 96 height 22
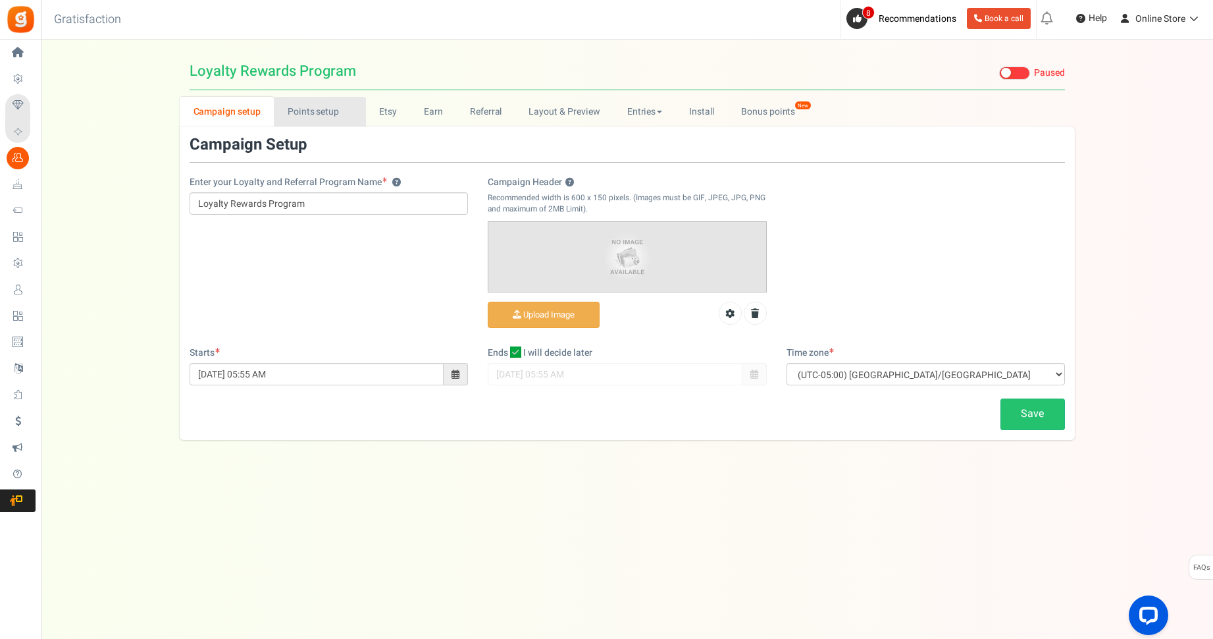
click at [323, 112] on link "Points setup New" at bounding box center [320, 112] width 92 height 30
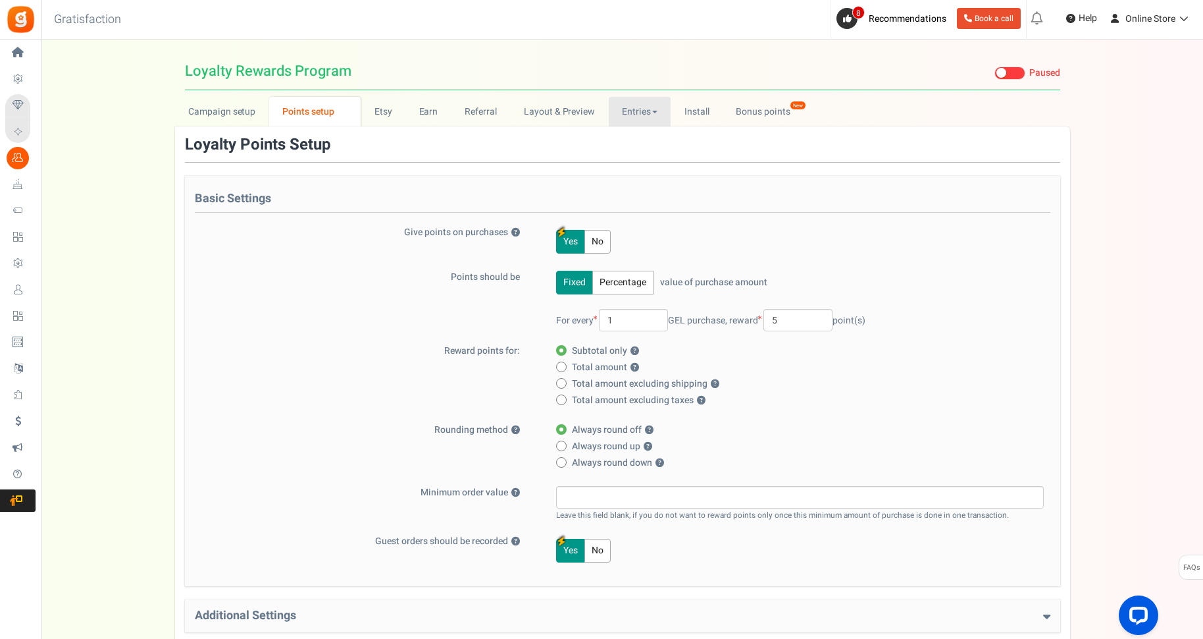
click at [631, 117] on link "Entries" at bounding box center [640, 112] width 63 height 30
click at [637, 139] on link "Entries" at bounding box center [661, 140] width 105 height 19
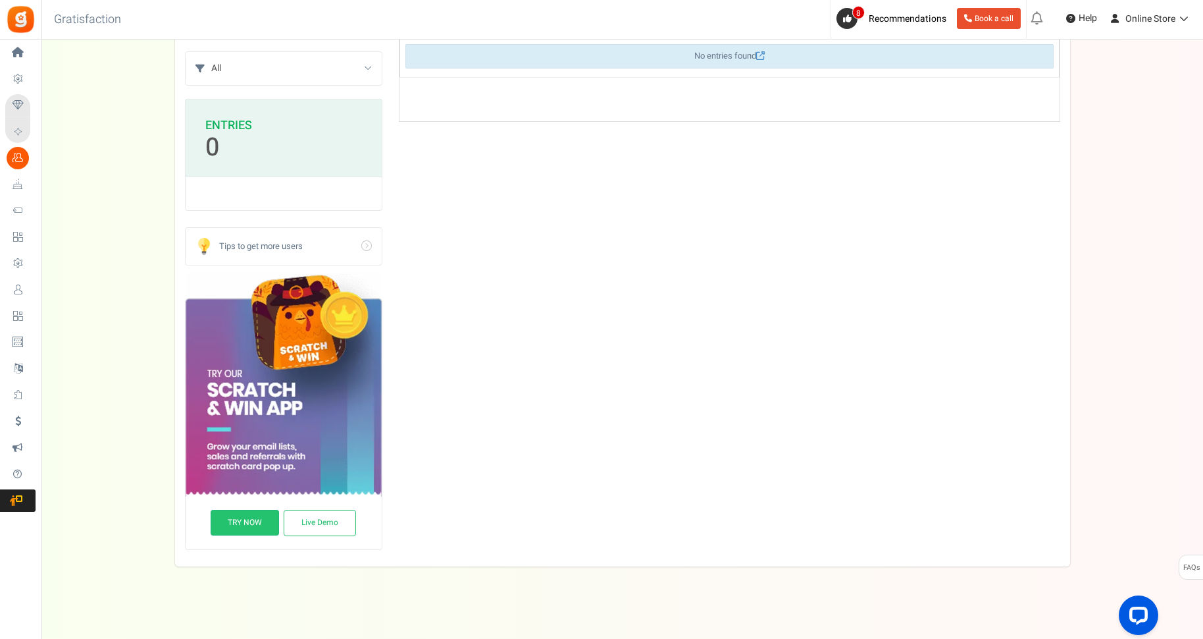
scroll to position [178, 0]
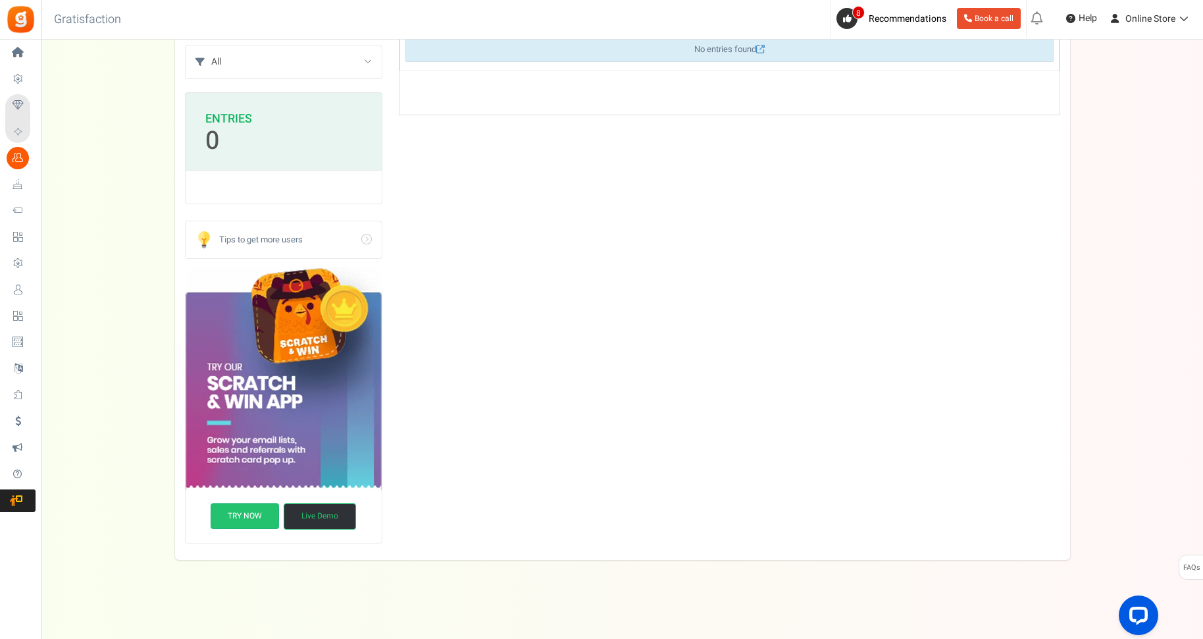
click at [334, 524] on link "Live Demo" at bounding box center [320, 516] width 72 height 26
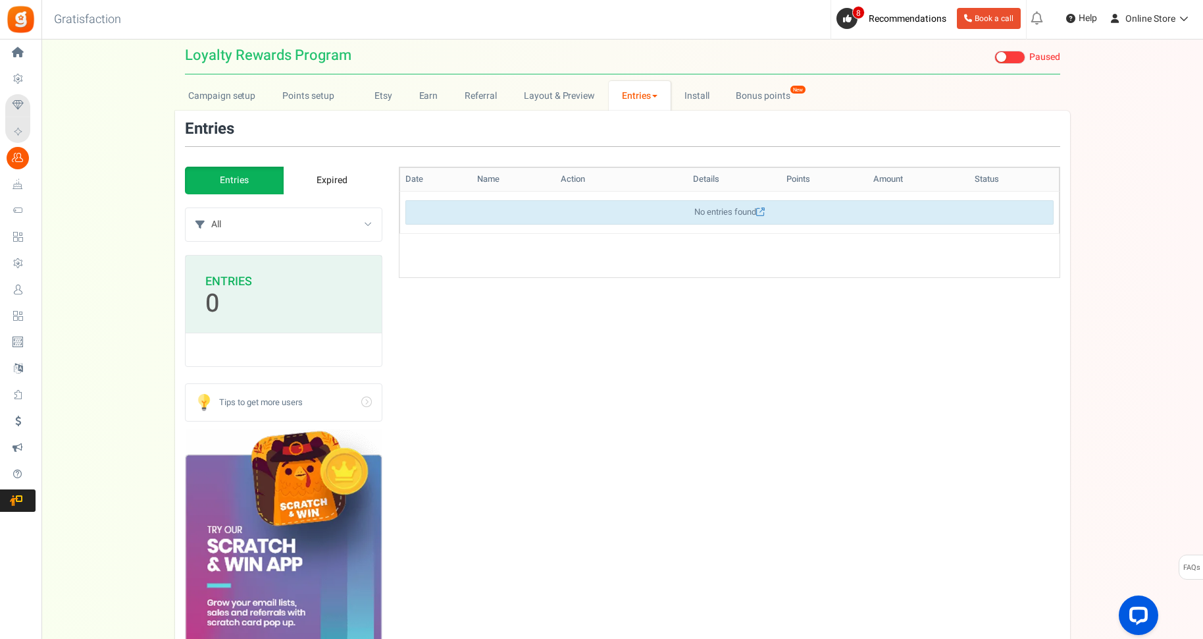
scroll to position [3, 0]
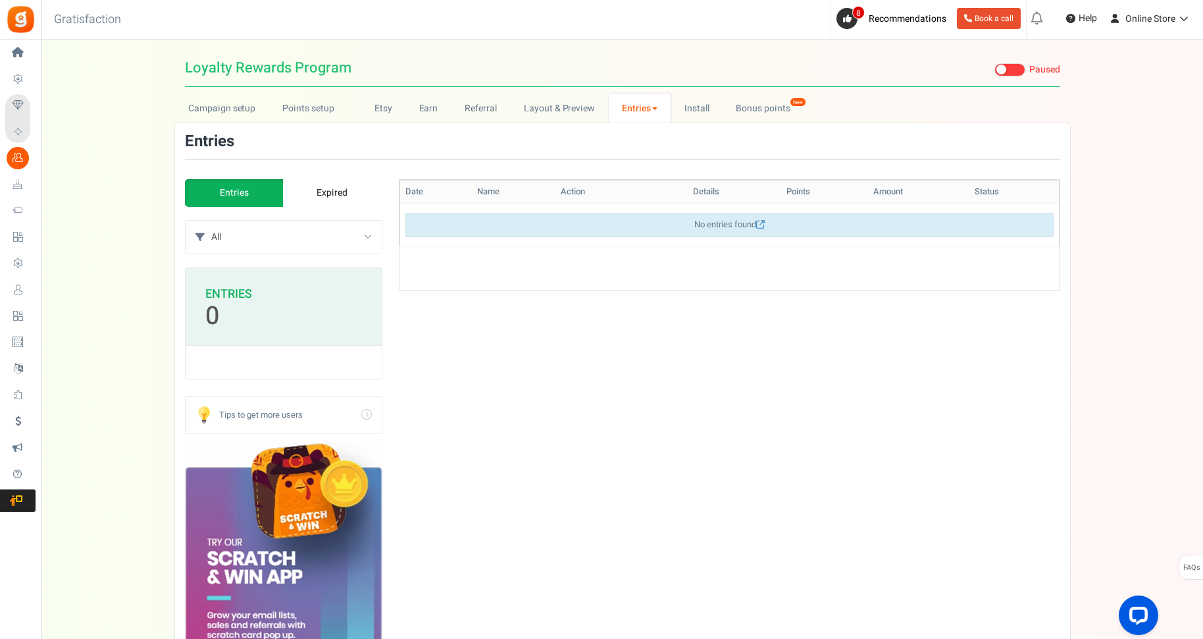
click at [328, 183] on link "Expired" at bounding box center [332, 193] width 99 height 28
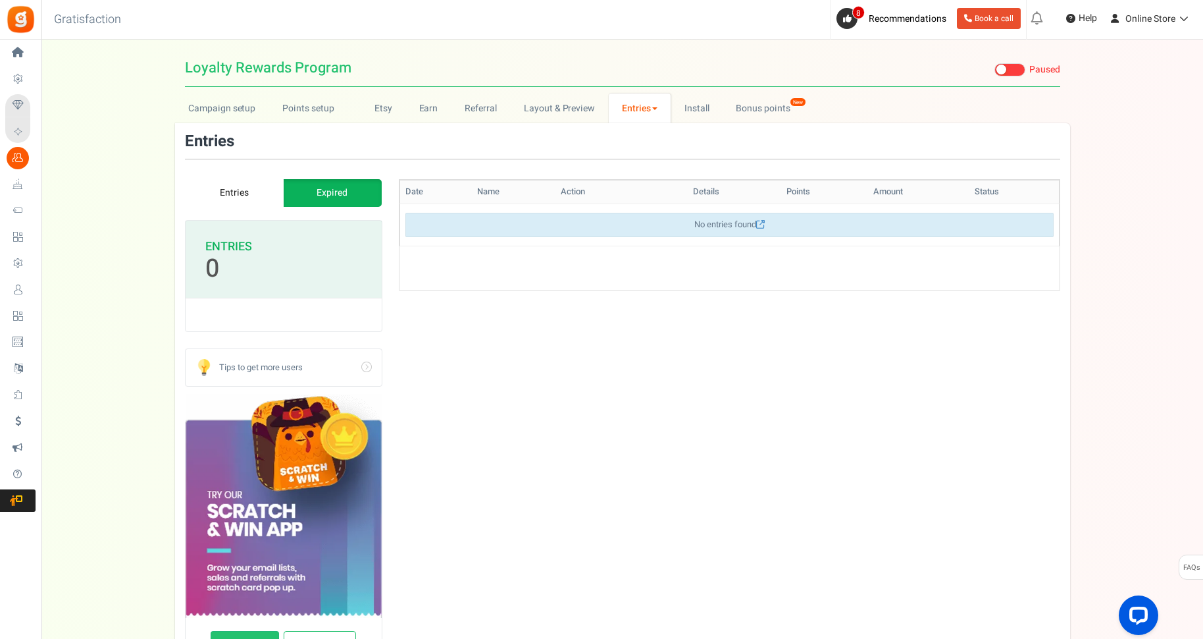
click at [245, 194] on link "Entries" at bounding box center [234, 193] width 99 height 28
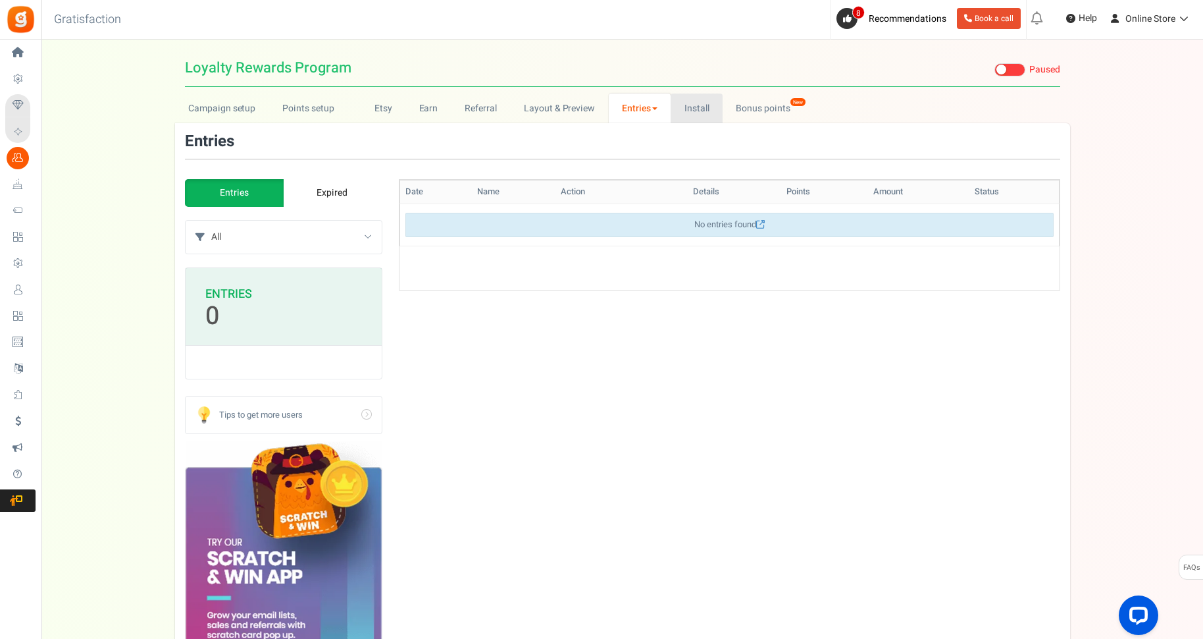
click at [704, 109] on link "Install" at bounding box center [697, 108] width 52 height 30
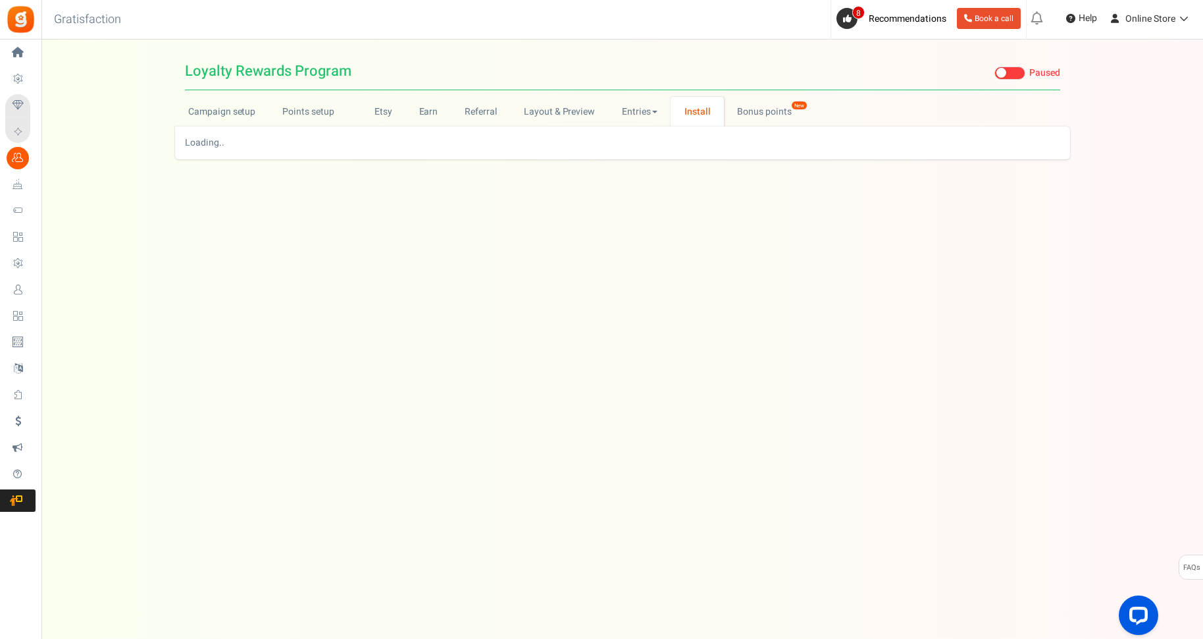
scroll to position [0, 0]
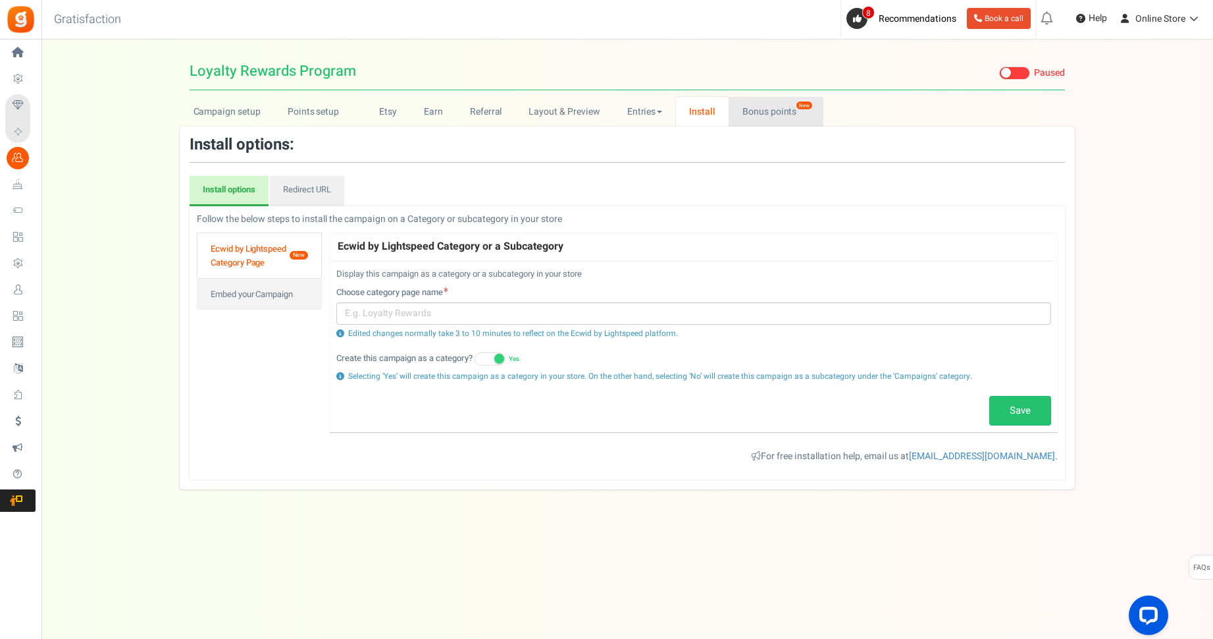
click at [765, 115] on link "Bonus points New" at bounding box center [776, 112] width 94 height 30
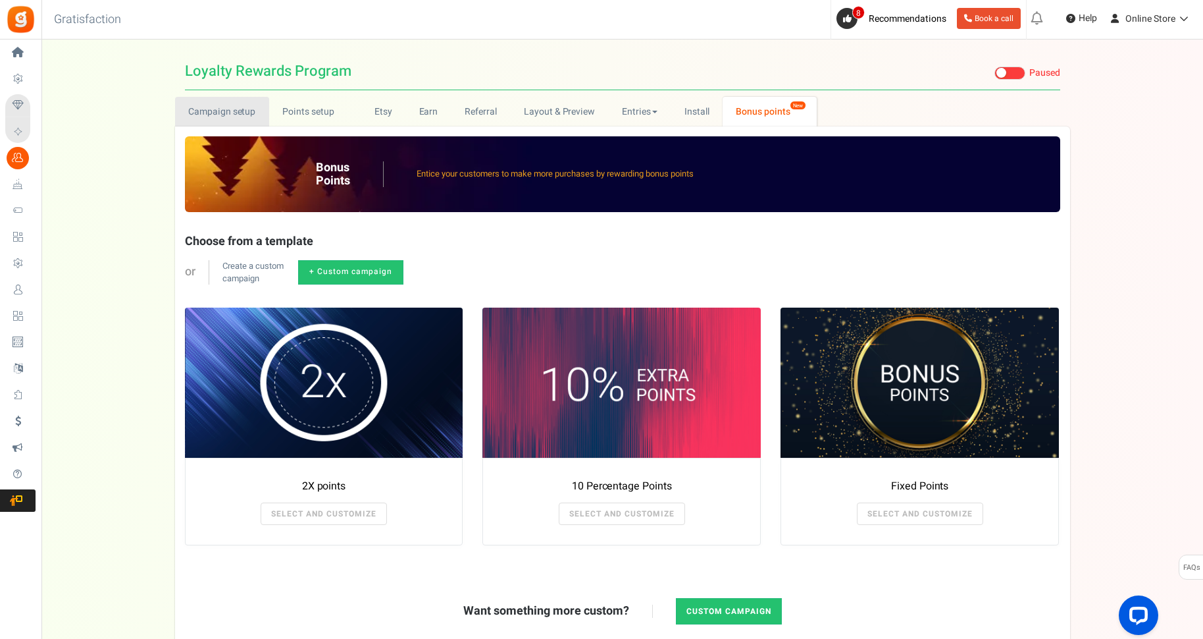
click at [238, 115] on link "Campaign setup" at bounding box center [222, 112] width 94 height 30
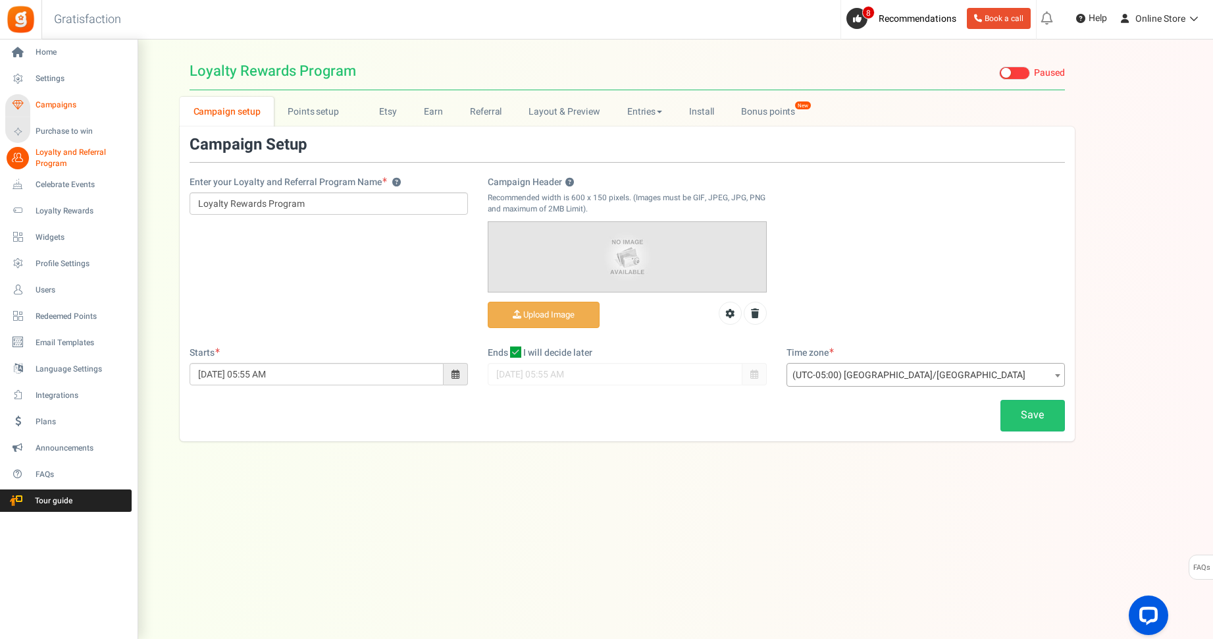
click at [60, 105] on span "Campaigns" at bounding box center [82, 104] width 92 height 11
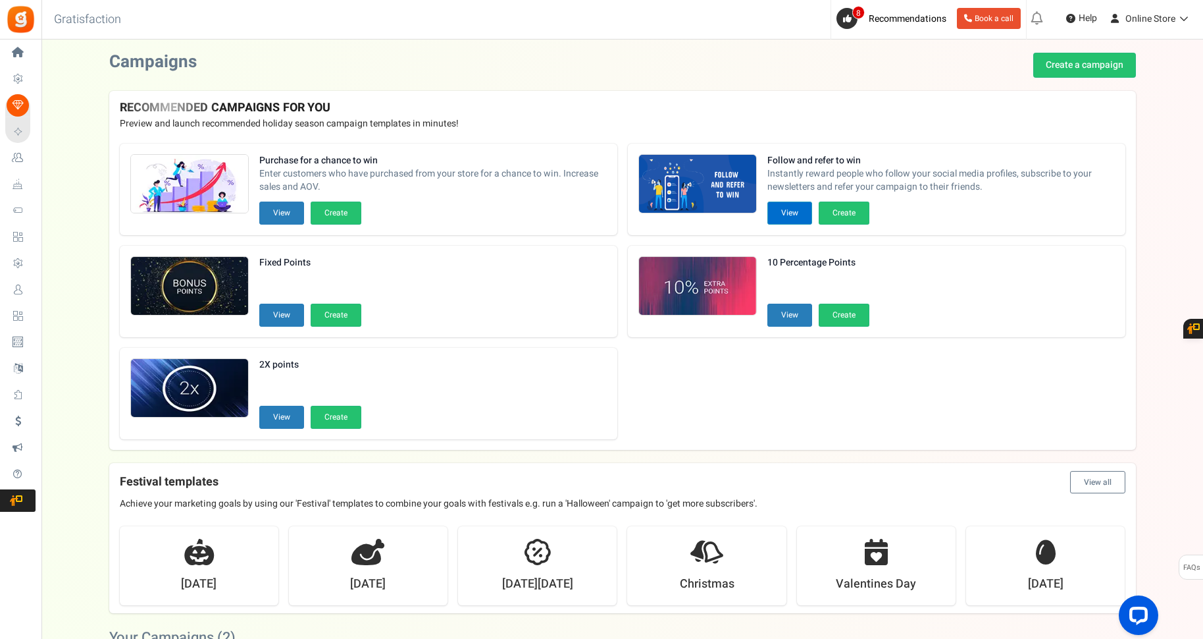
click at [792, 210] on button "View" at bounding box center [790, 212] width 45 height 23
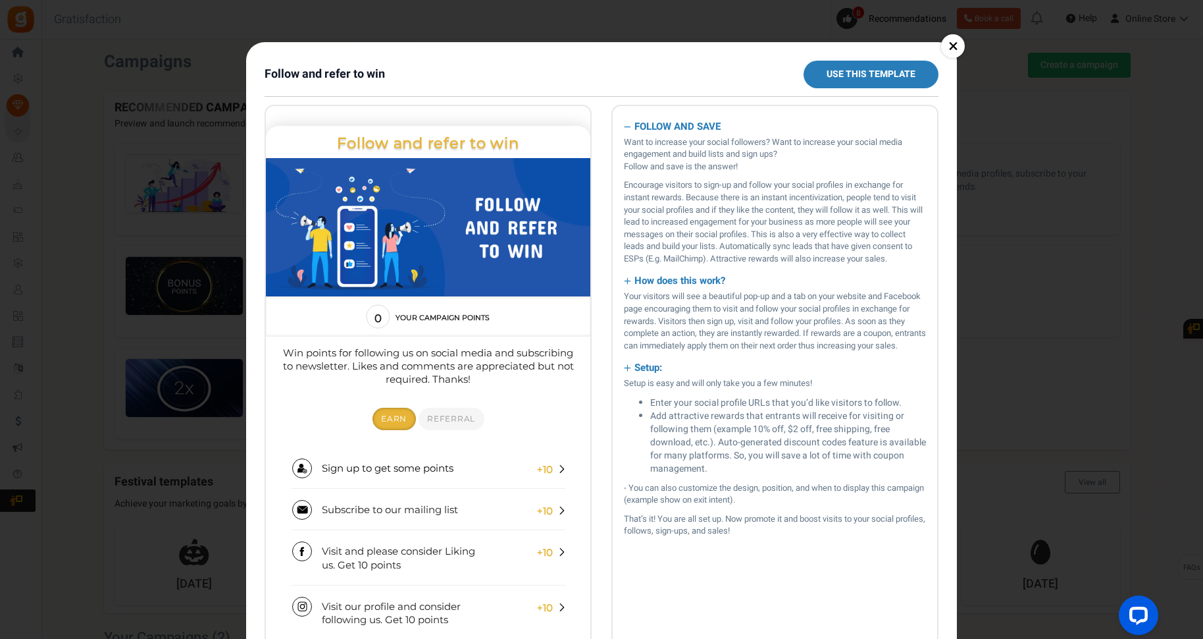
click at [951, 47] on link "×" at bounding box center [953, 46] width 24 height 24
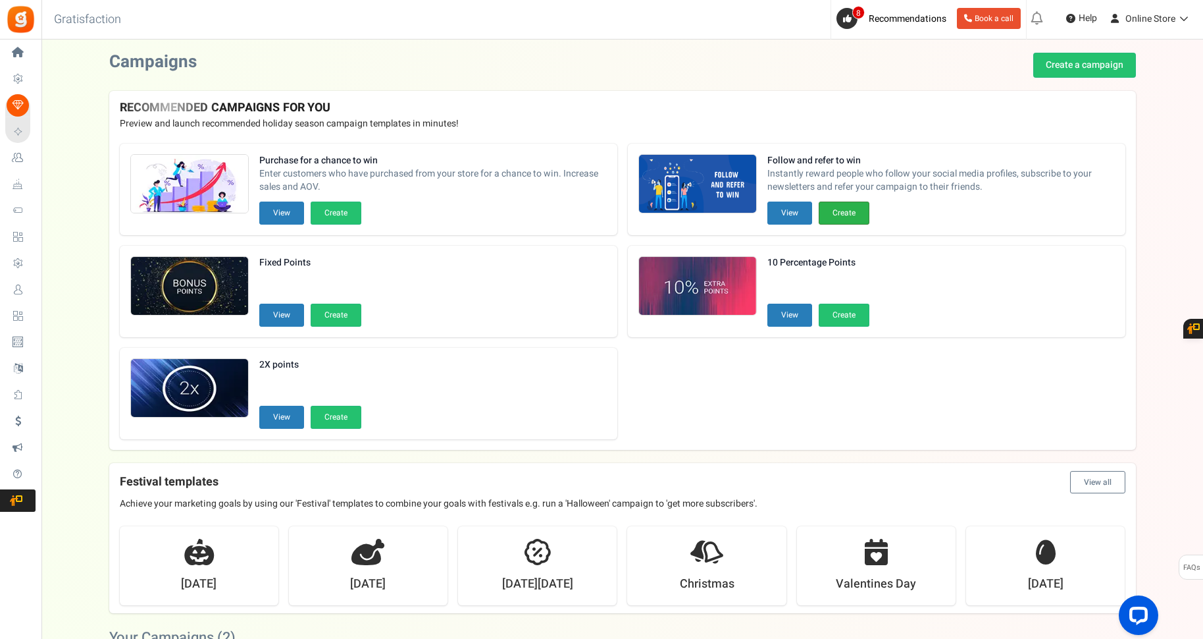
click at [845, 216] on button "Create" at bounding box center [844, 212] width 51 height 23
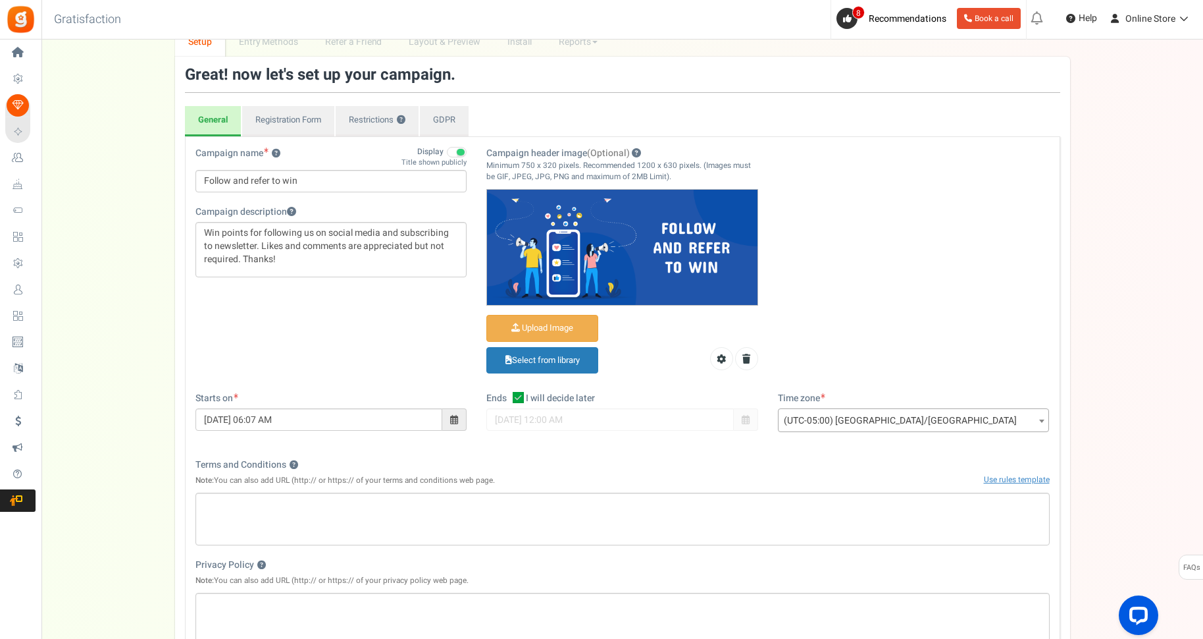
scroll to position [55, 0]
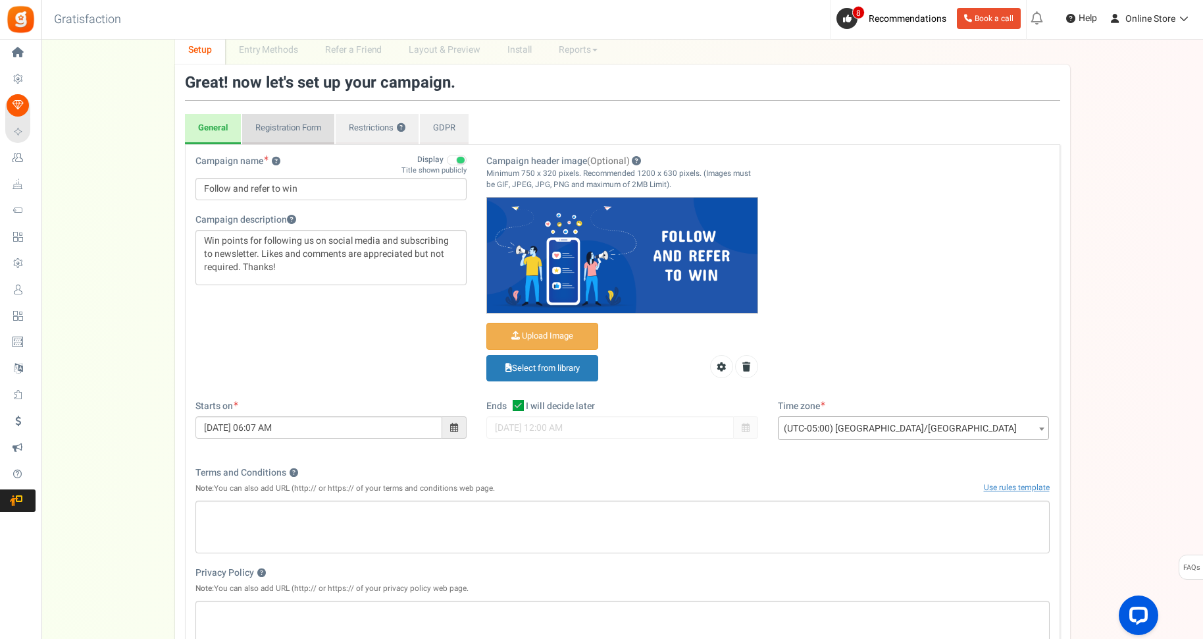
click at [296, 130] on link "Registration Form" at bounding box center [288, 129] width 92 height 30
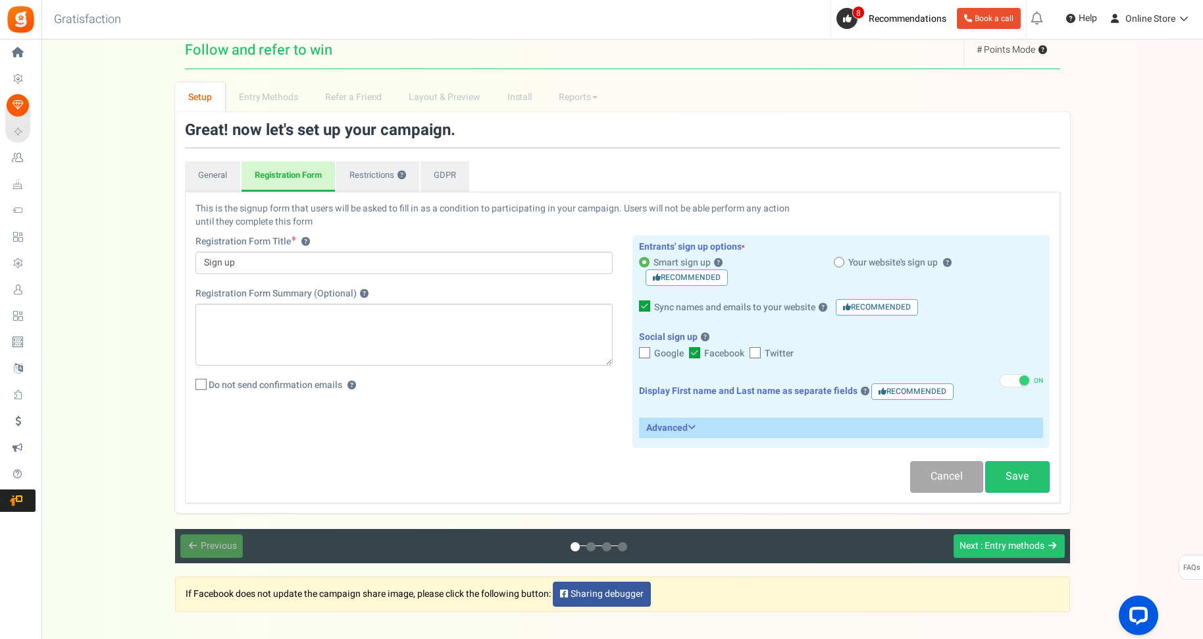
scroll to position [0, 0]
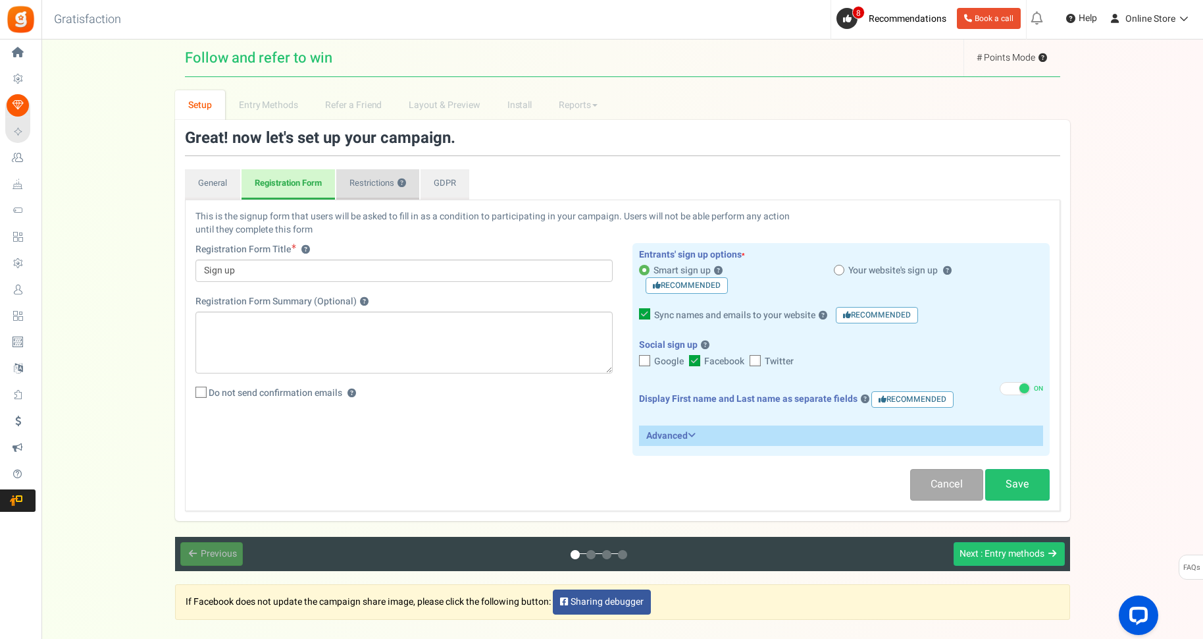
click at [357, 187] on link "Restrictions ?" at bounding box center [377, 184] width 83 height 30
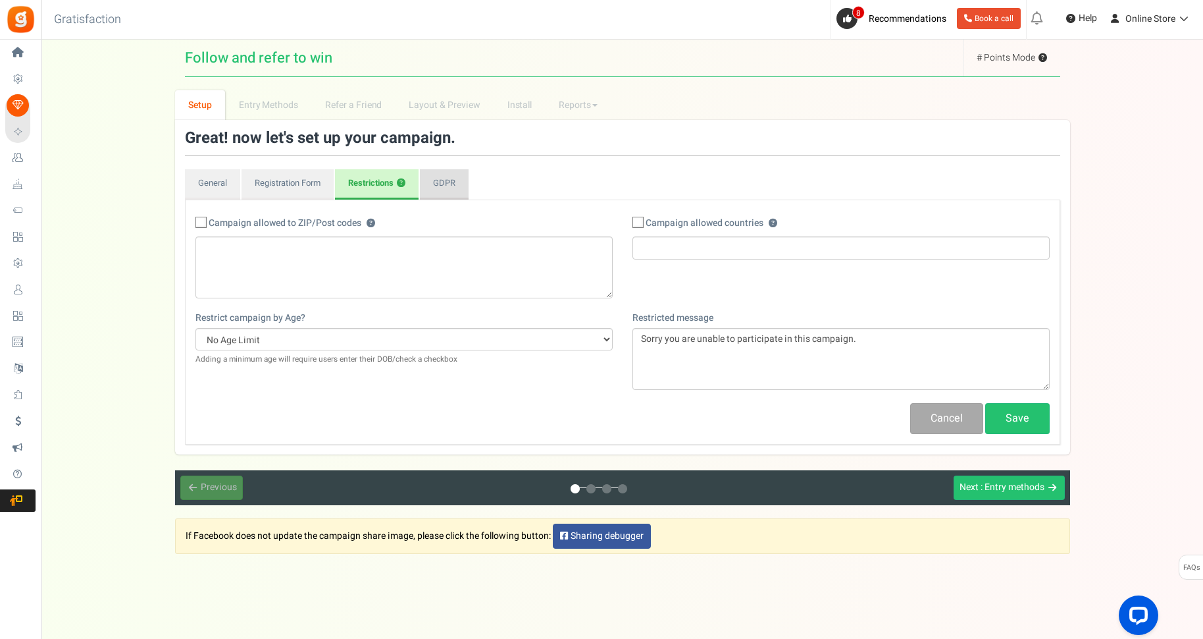
click at [454, 186] on link "GDPR" at bounding box center [444, 184] width 49 height 30
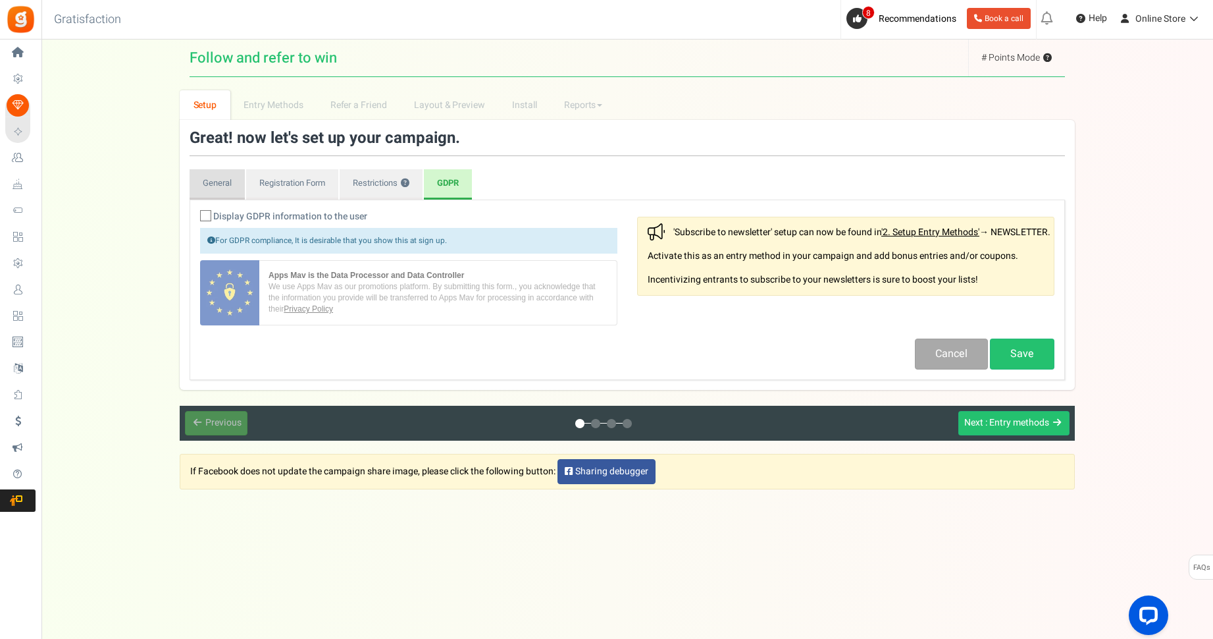
click at [209, 189] on link "General" at bounding box center [217, 184] width 55 height 30
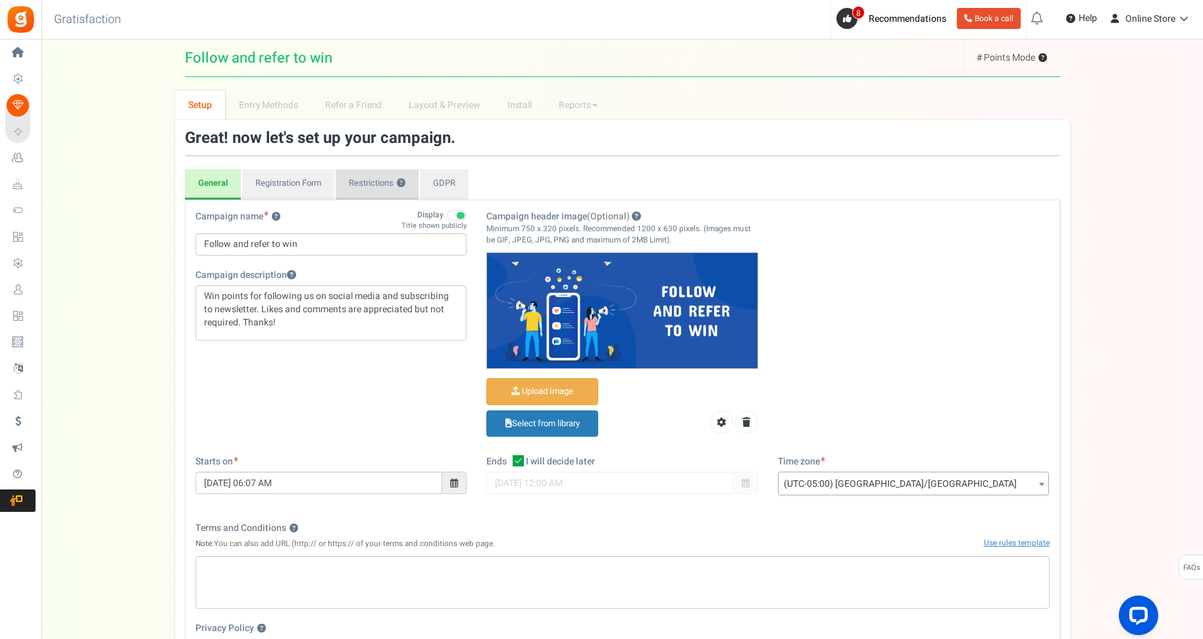
click at [361, 182] on link "Restrictions ?" at bounding box center [377, 184] width 83 height 30
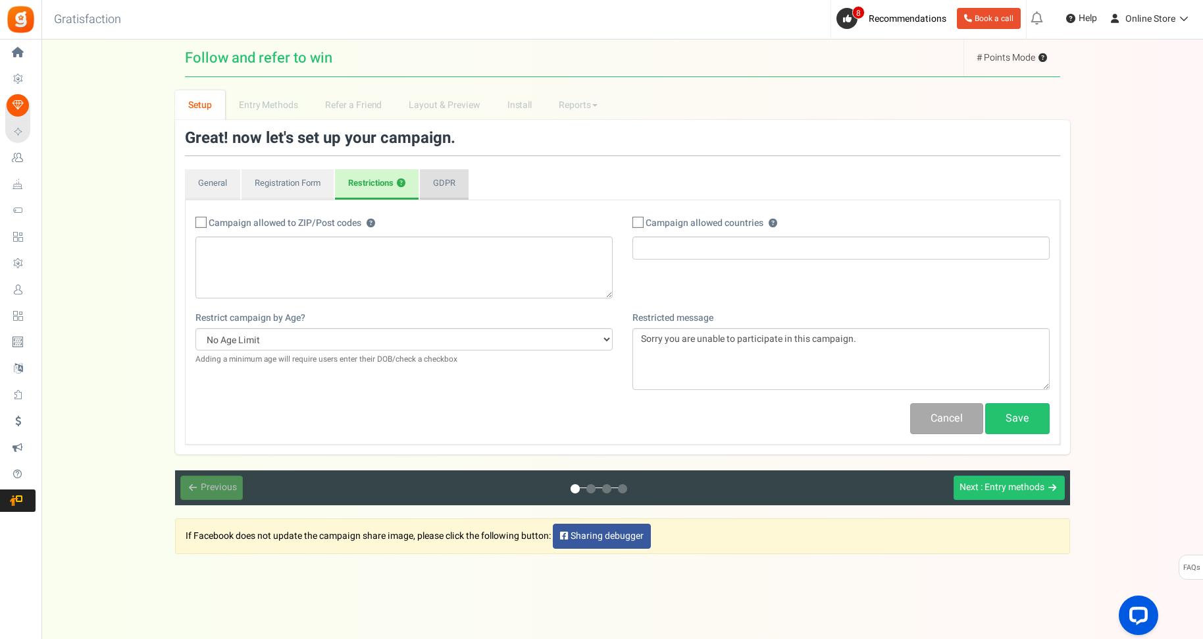
click at [464, 183] on link "GDPR" at bounding box center [444, 184] width 49 height 30
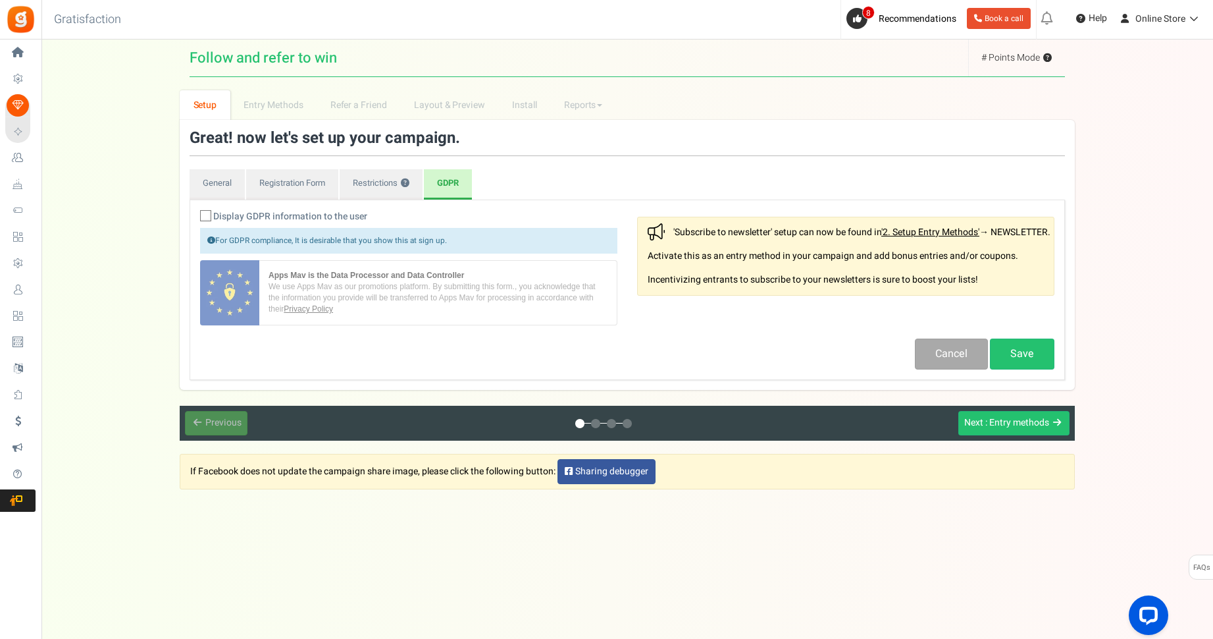
click at [319, 221] on span "Display GDPR information to the user" at bounding box center [290, 216] width 154 height 13
click at [196, 221] on input "Display GDPR information to the user" at bounding box center [191, 217] width 9 height 9
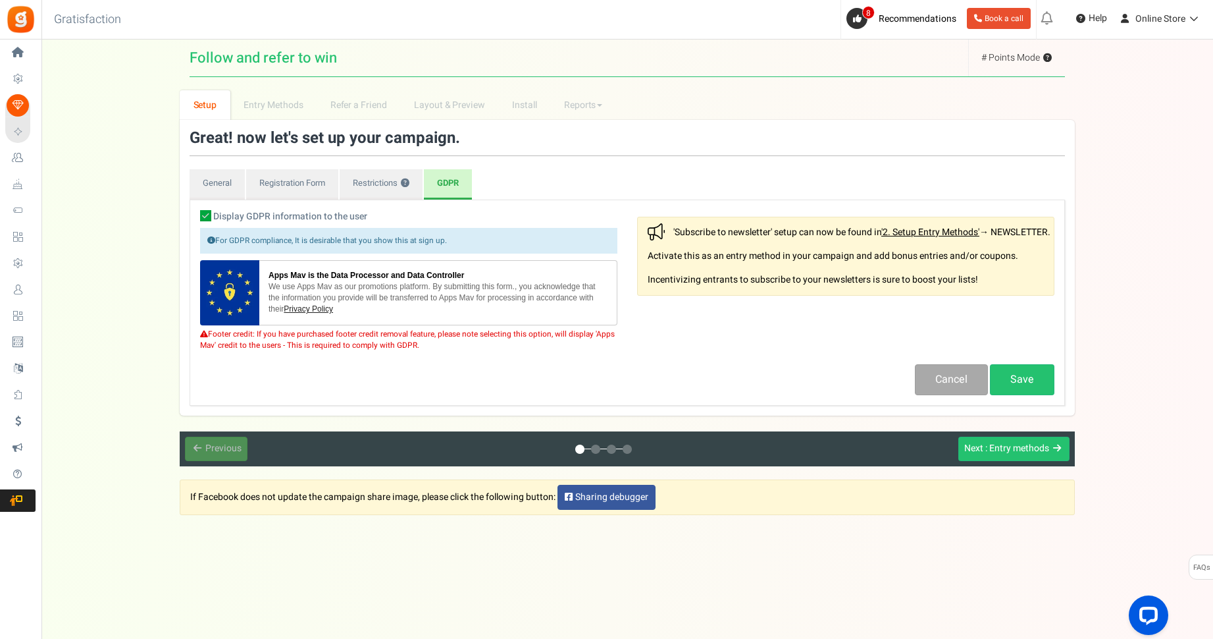
click at [211, 216] on icon at bounding box center [205, 215] width 11 height 11
click at [196, 216] on input "Display GDPR information to the user" at bounding box center [191, 217] width 9 height 9
checkbox input "false"
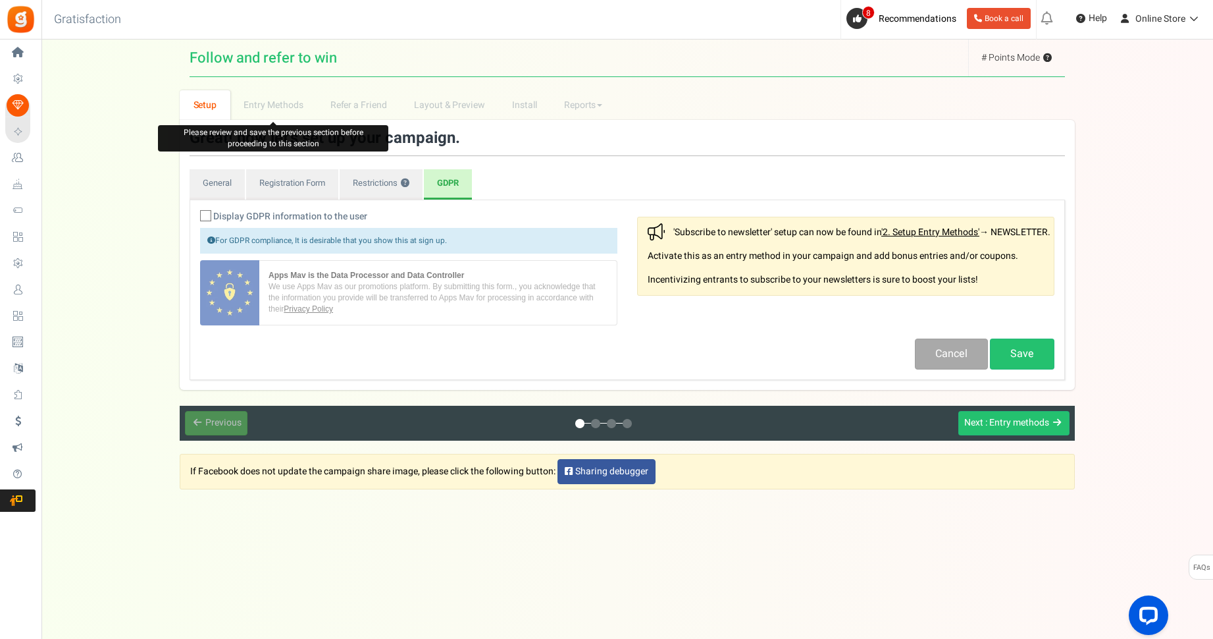
click at [271, 105] on li "Entry Methods" at bounding box center [273, 105] width 86 height 30
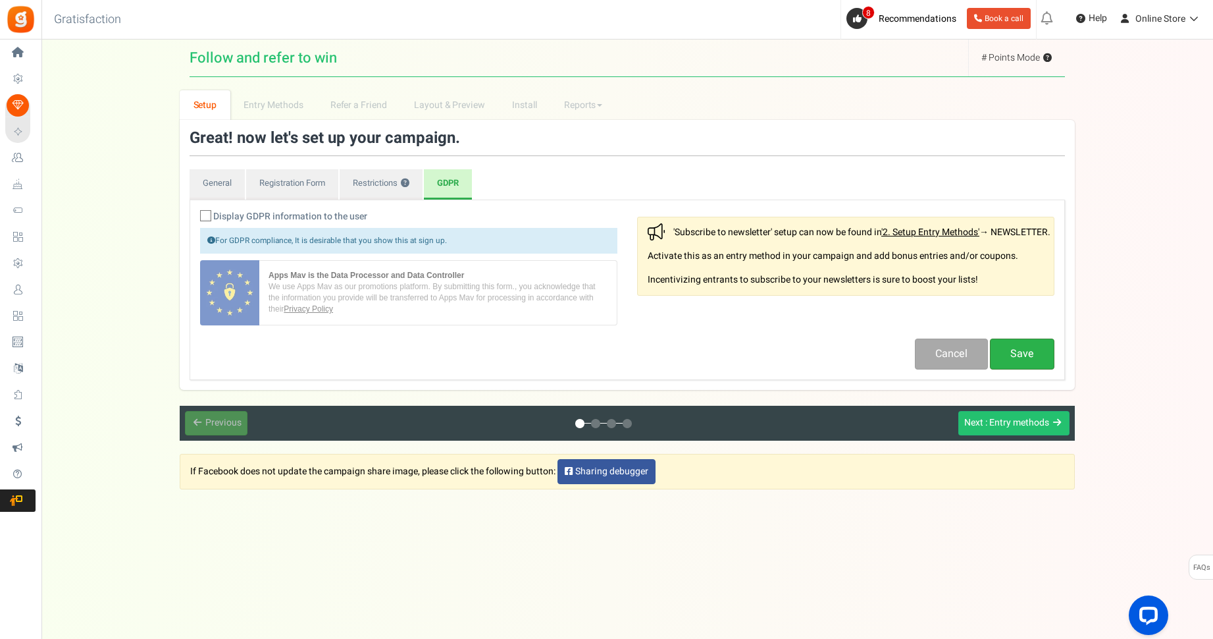
click at [1026, 365] on link "Save" at bounding box center [1022, 353] width 65 height 31
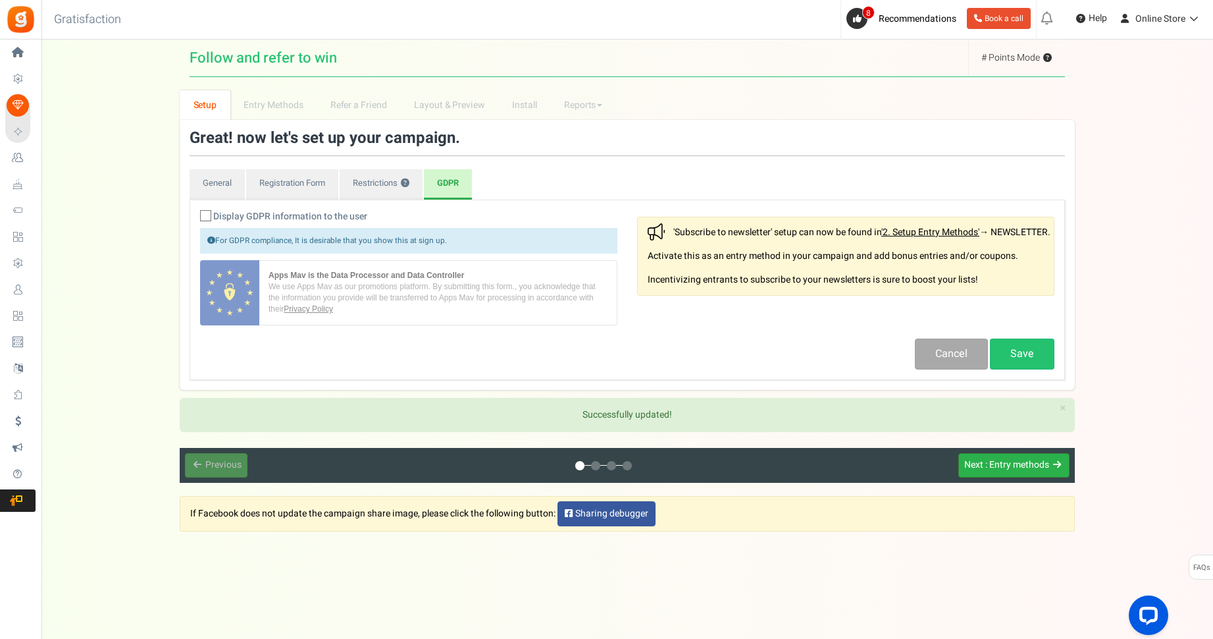
click at [989, 471] on span ": Entry methods" at bounding box center [1017, 465] width 64 height 14
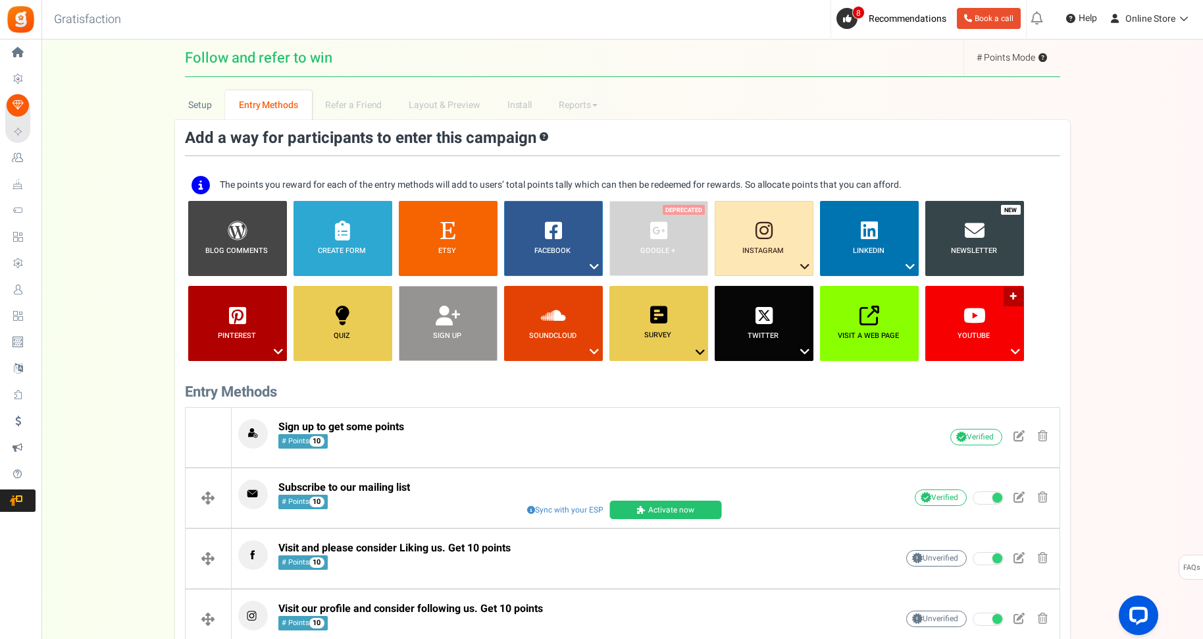
click at [1016, 299] on link "YouTube ?" at bounding box center [975, 323] width 99 height 75
click at [1054, 280] on ul "Blog Comments ? Create Form ? Etsy ? Facebook ? Visit on Facebook Share on Face…" at bounding box center [623, 286] width 876 height 170
